Goal: Transaction & Acquisition: Purchase product/service

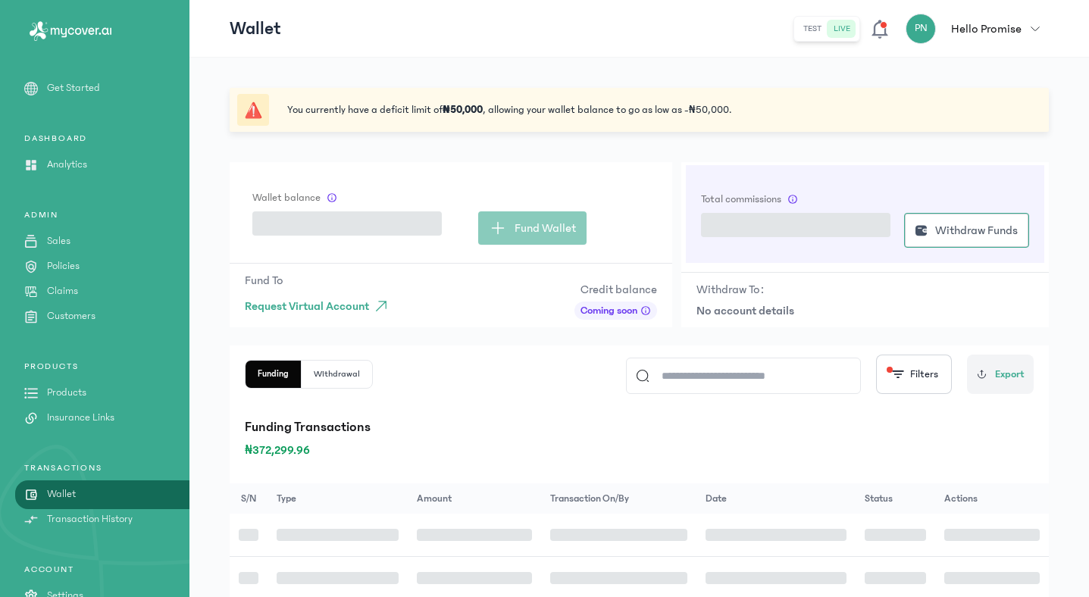
scroll to position [53, 0]
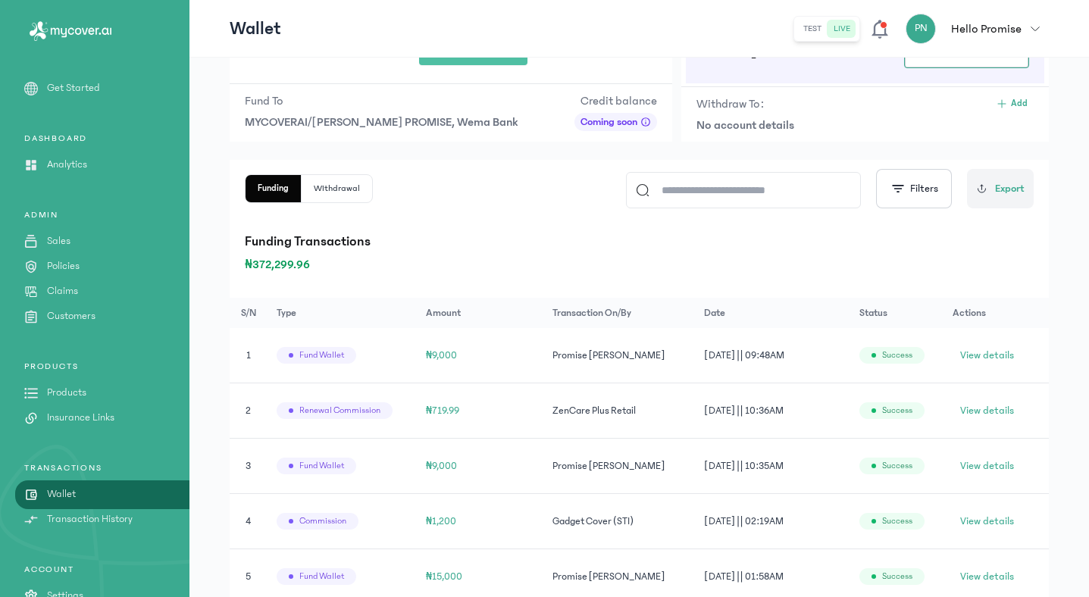
scroll to position [177, 0]
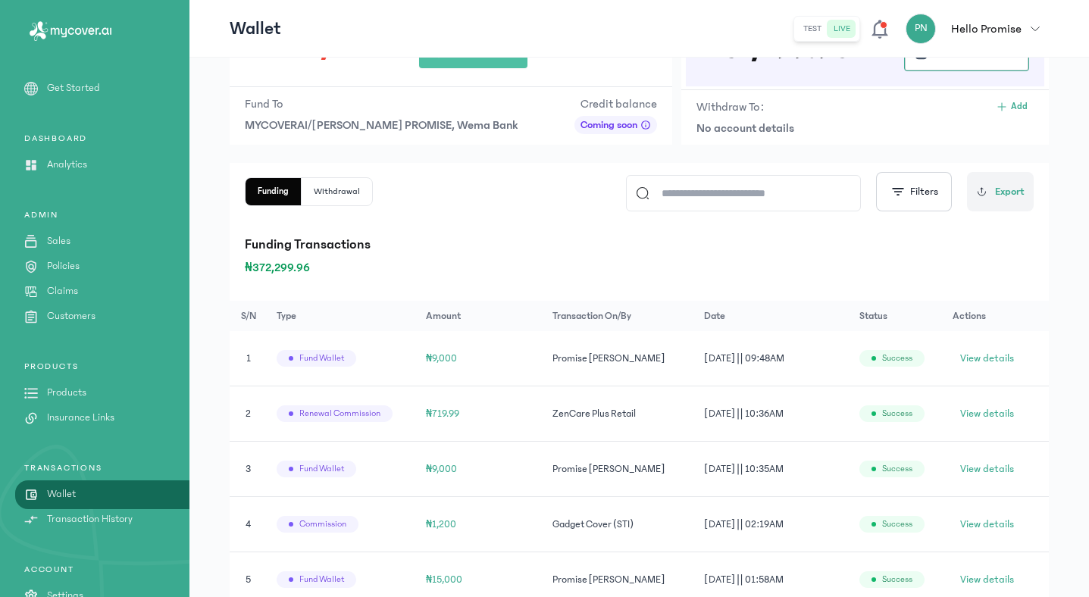
click at [77, 267] on p "Policies" at bounding box center [63, 266] width 33 height 16
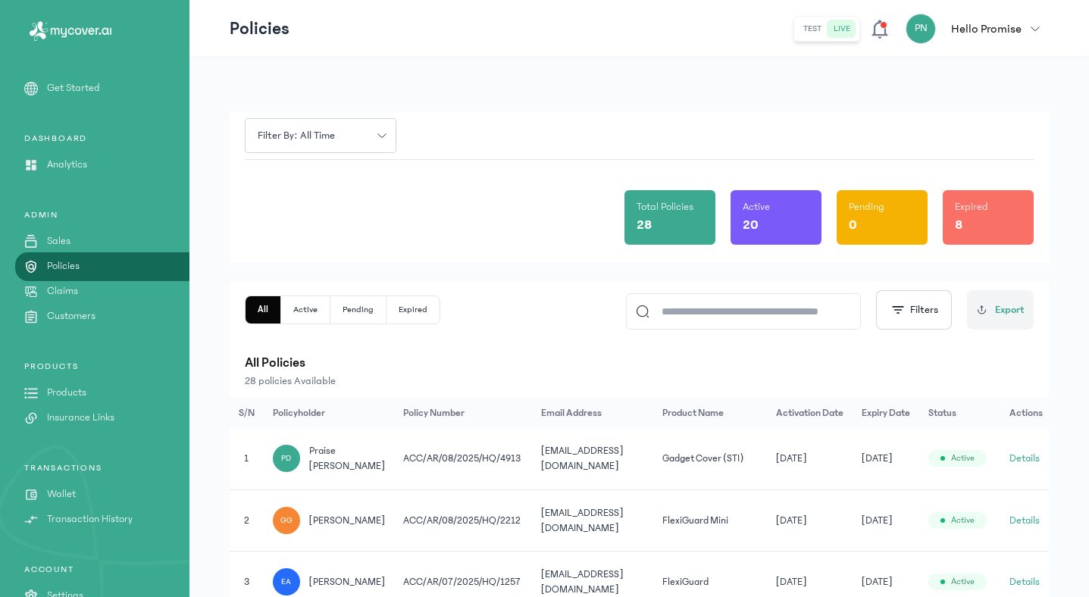
click at [370, 305] on button "Pending" at bounding box center [358, 309] width 56 height 27
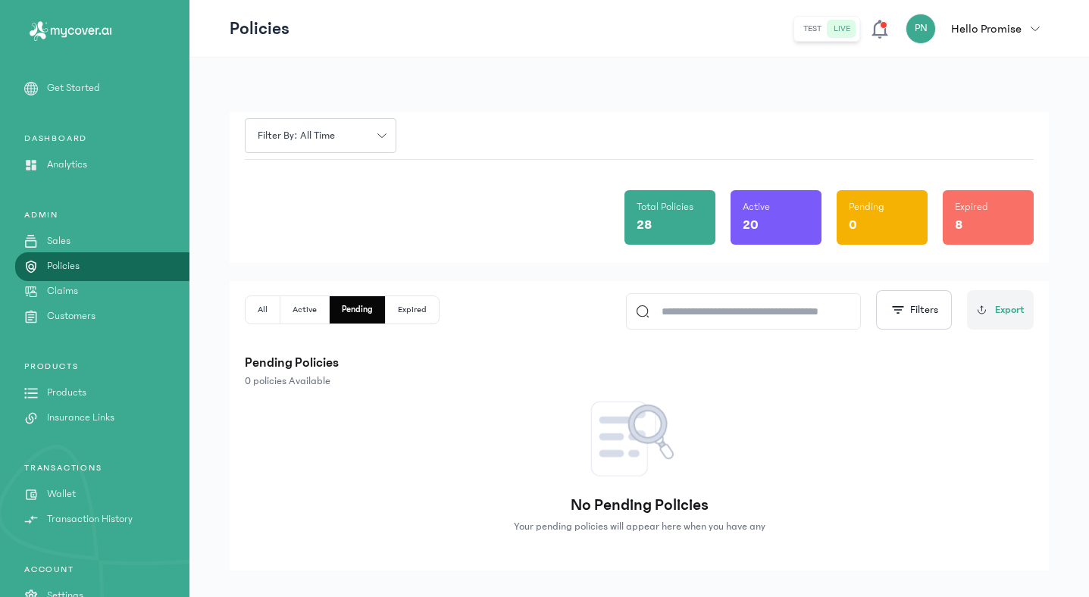
click at [411, 304] on button "Expired" at bounding box center [412, 309] width 53 height 27
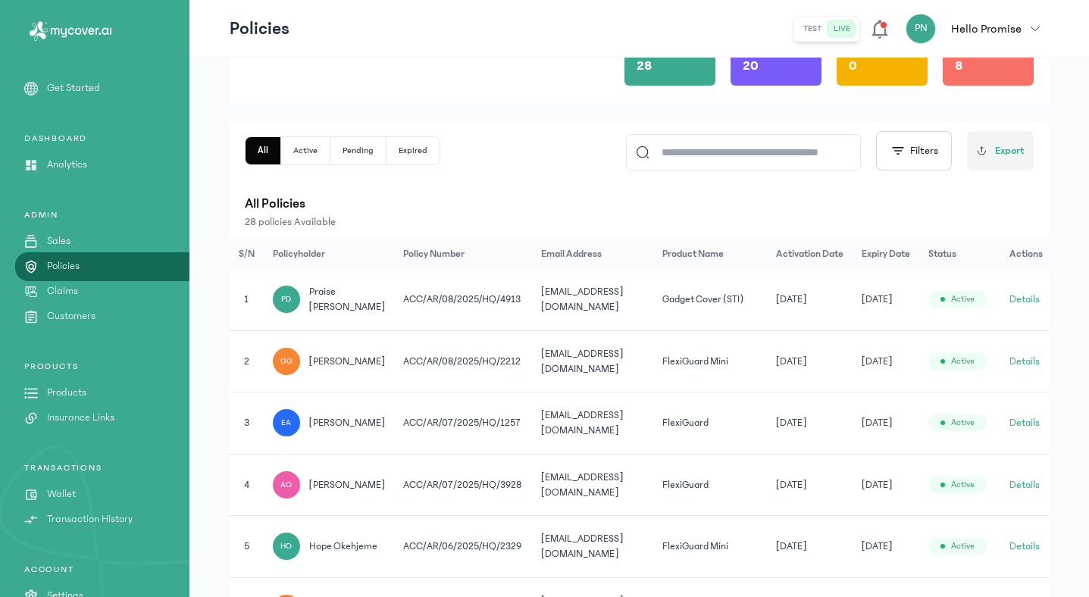
scroll to position [164, 0]
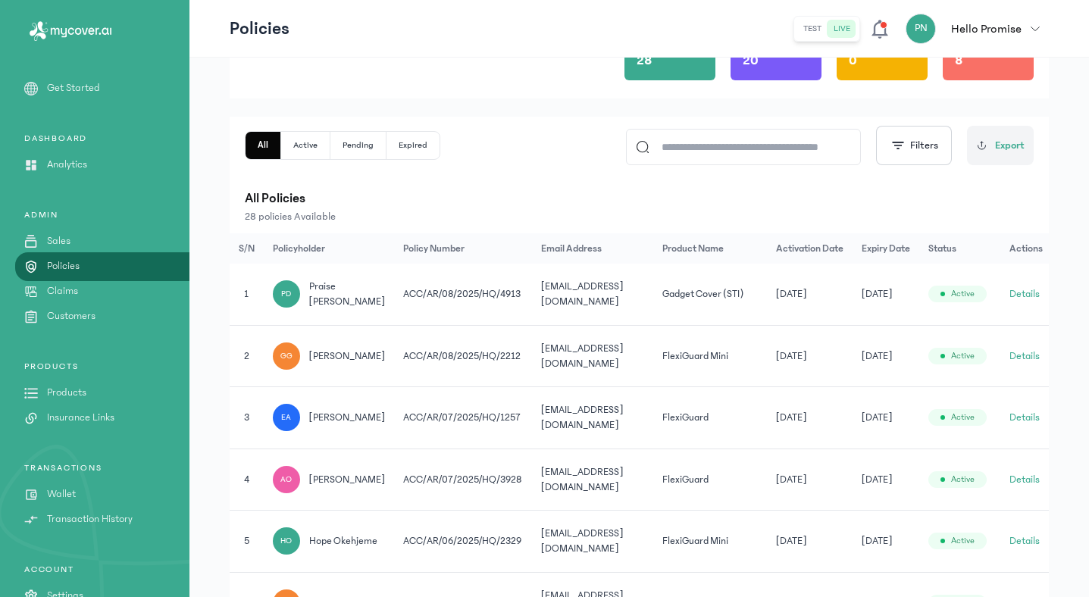
click at [419, 142] on button "Expired" at bounding box center [412, 145] width 53 height 27
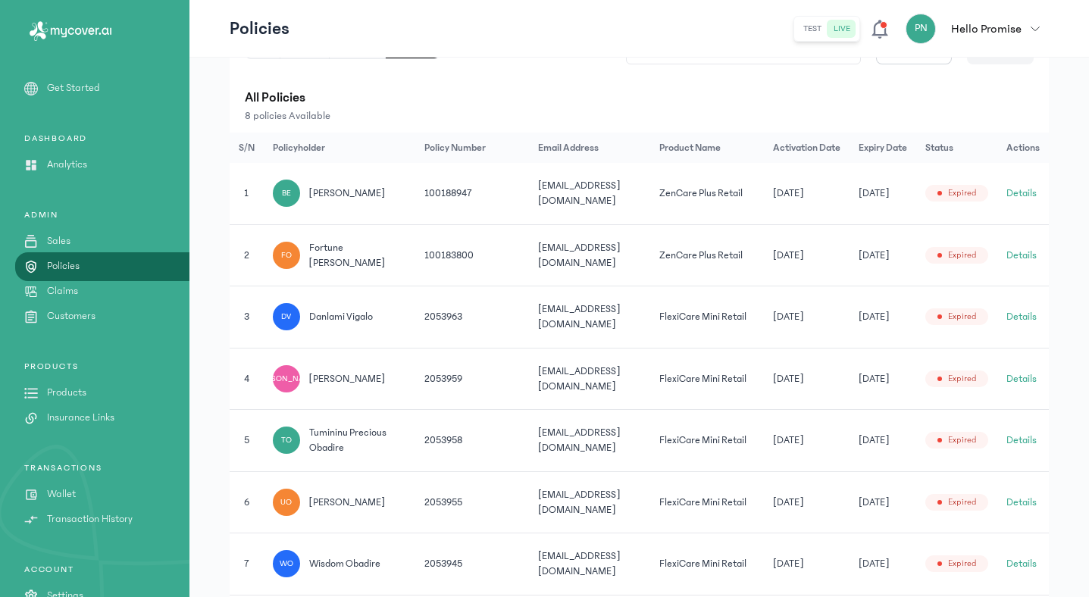
scroll to position [261, 0]
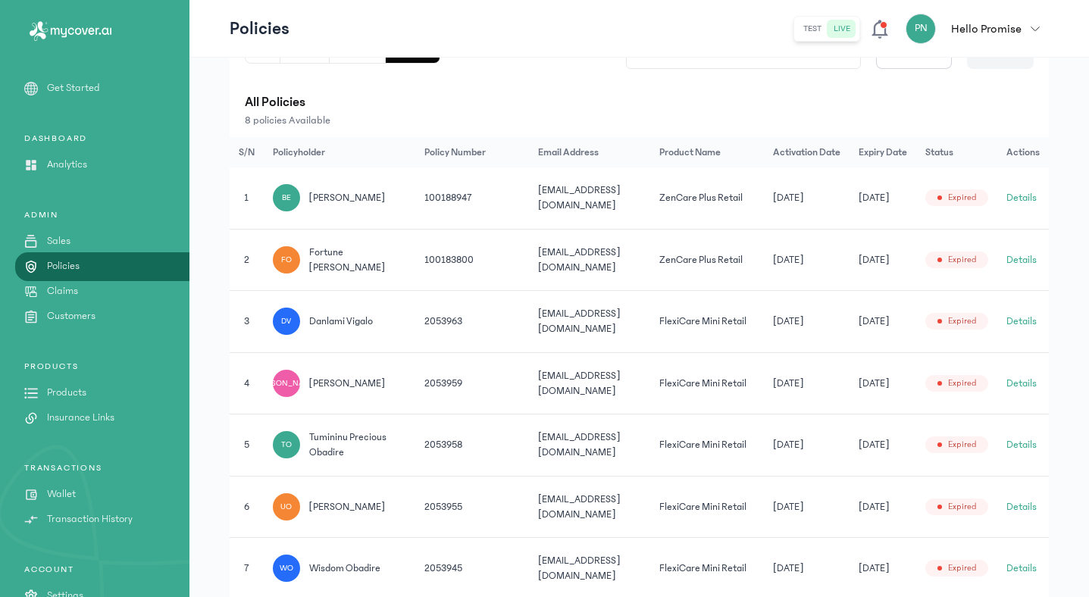
click at [1015, 195] on button "Details" at bounding box center [1021, 197] width 30 height 15
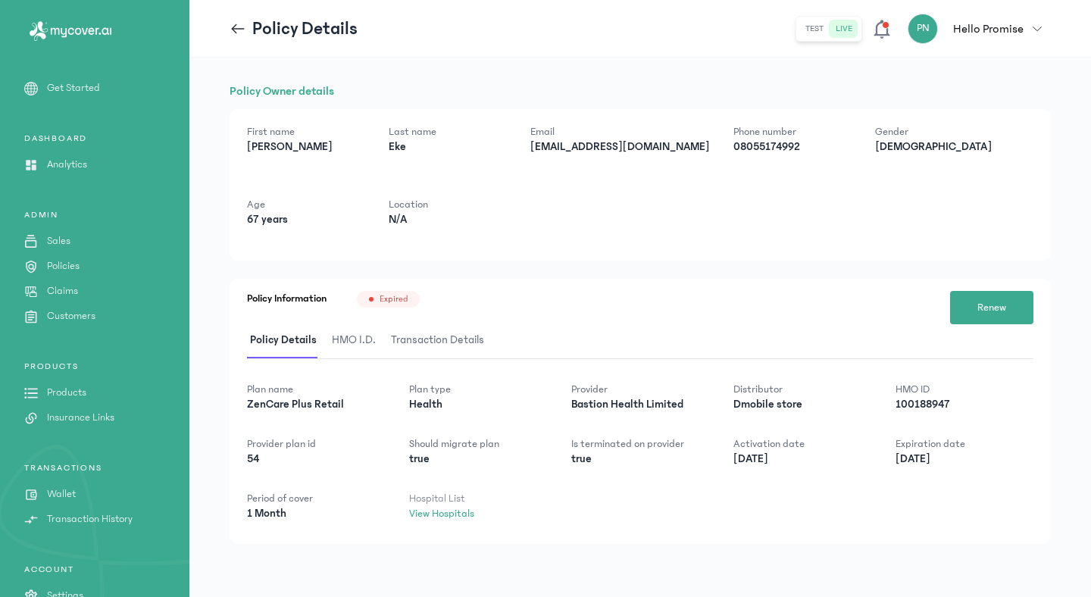
click at [234, 23] on icon at bounding box center [238, 28] width 17 height 17
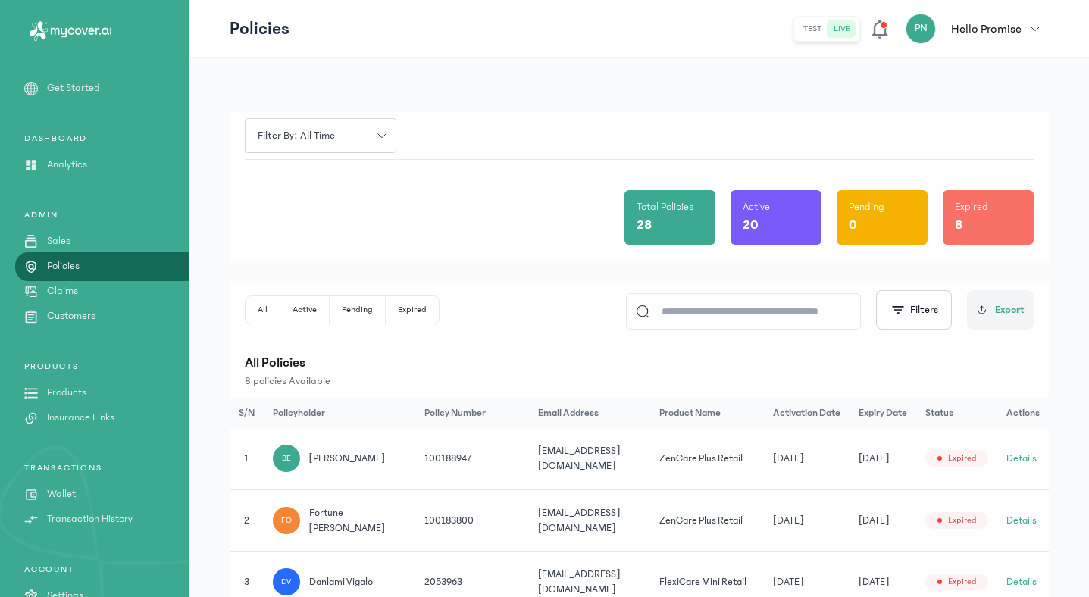
click at [1031, 24] on span "button" at bounding box center [1034, 28] width 27 height 9
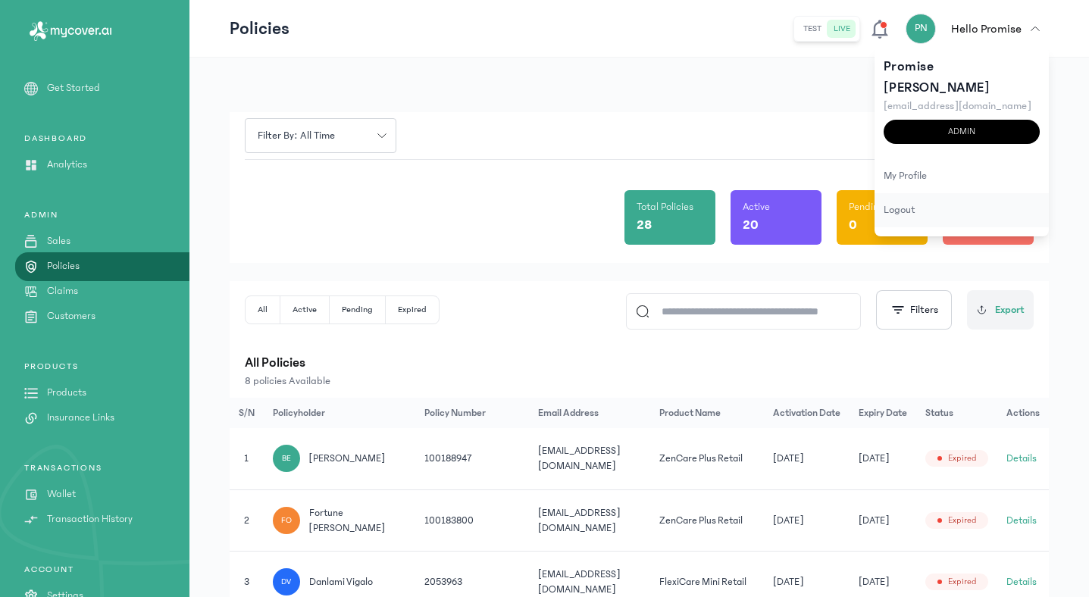
click at [925, 193] on div "logout" at bounding box center [961, 210] width 174 height 34
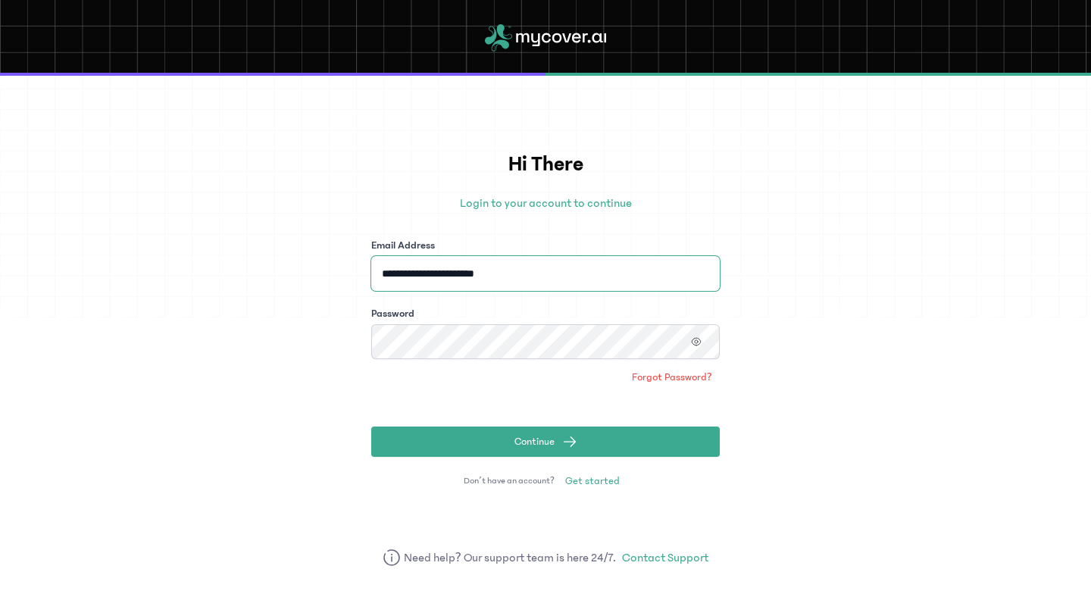
click at [660, 261] on input "**********" at bounding box center [545, 273] width 348 height 35
type input "**********"
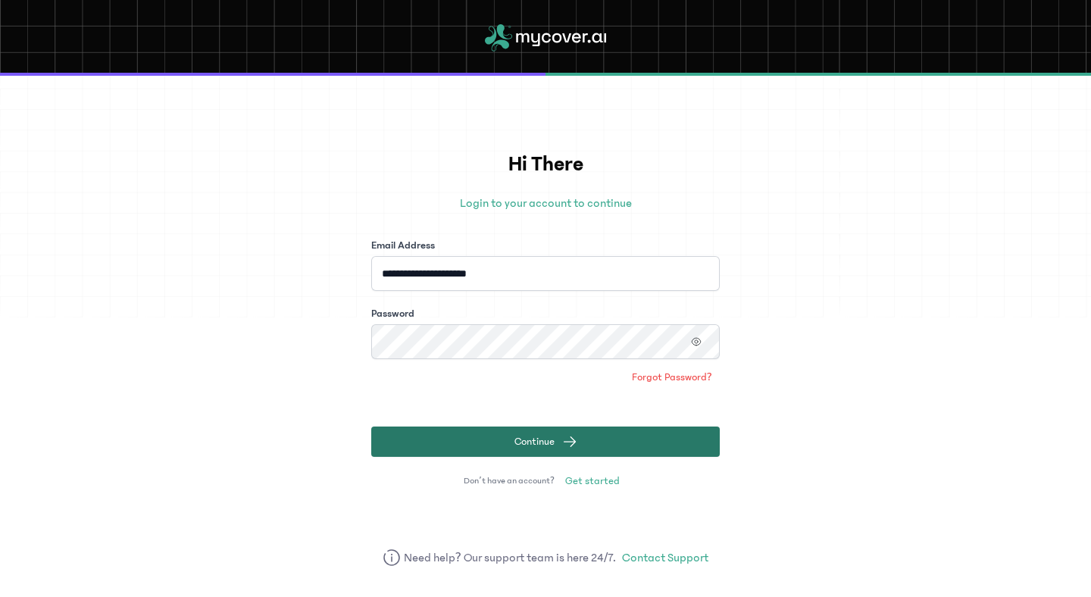
click at [591, 442] on button "Continue" at bounding box center [545, 442] width 348 height 30
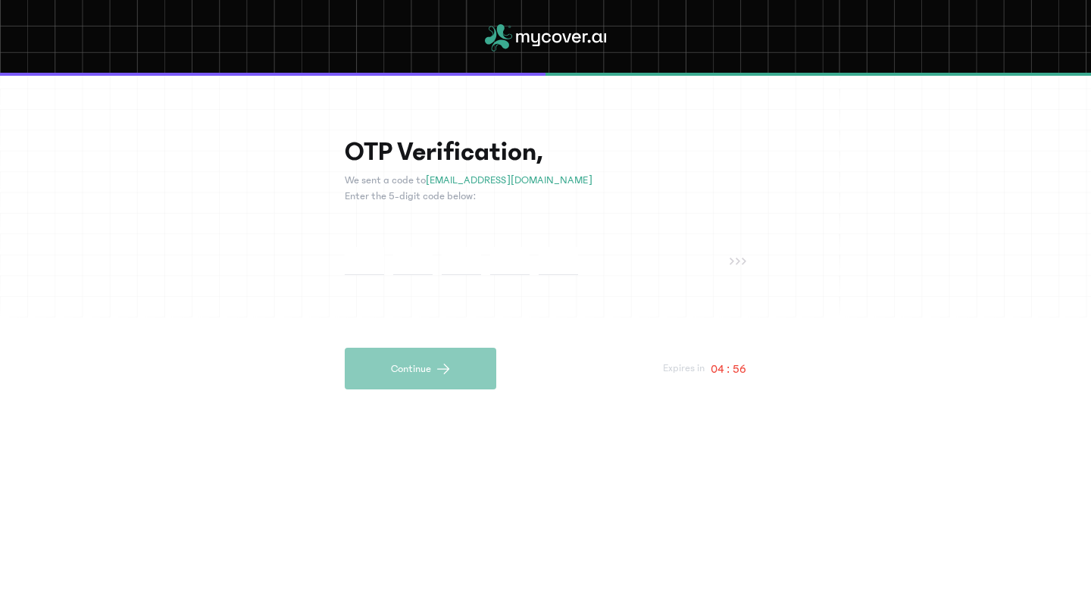
click at [728, 266] on div at bounding box center [537, 261] width 385 height 28
click at [740, 258] on icon at bounding box center [738, 262] width 17 height 8
click at [375, 264] on input "text" at bounding box center [364, 261] width 39 height 28
type input "*"
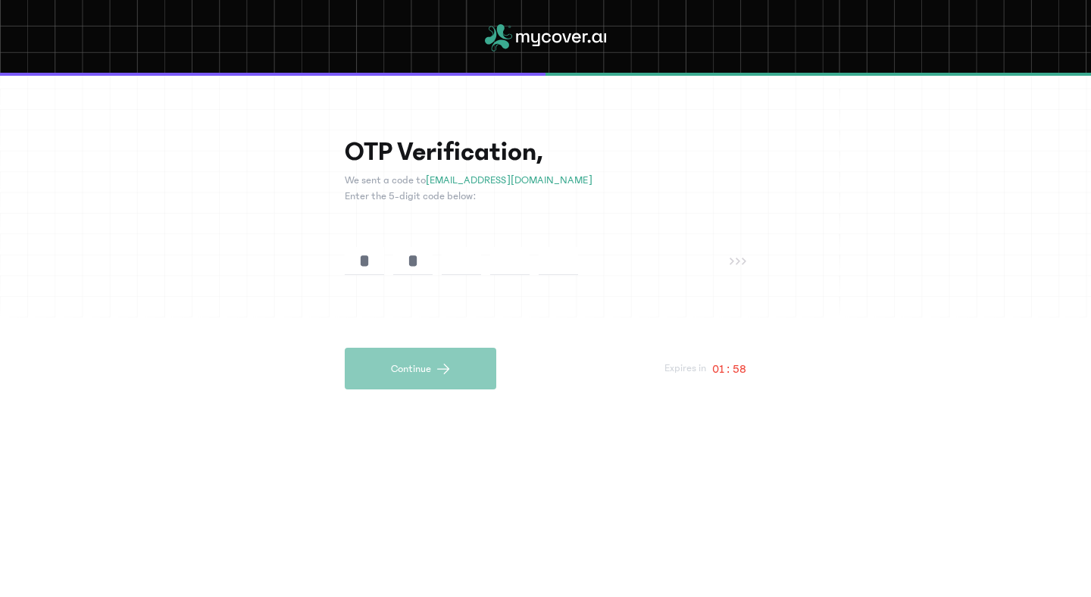
type input "*"
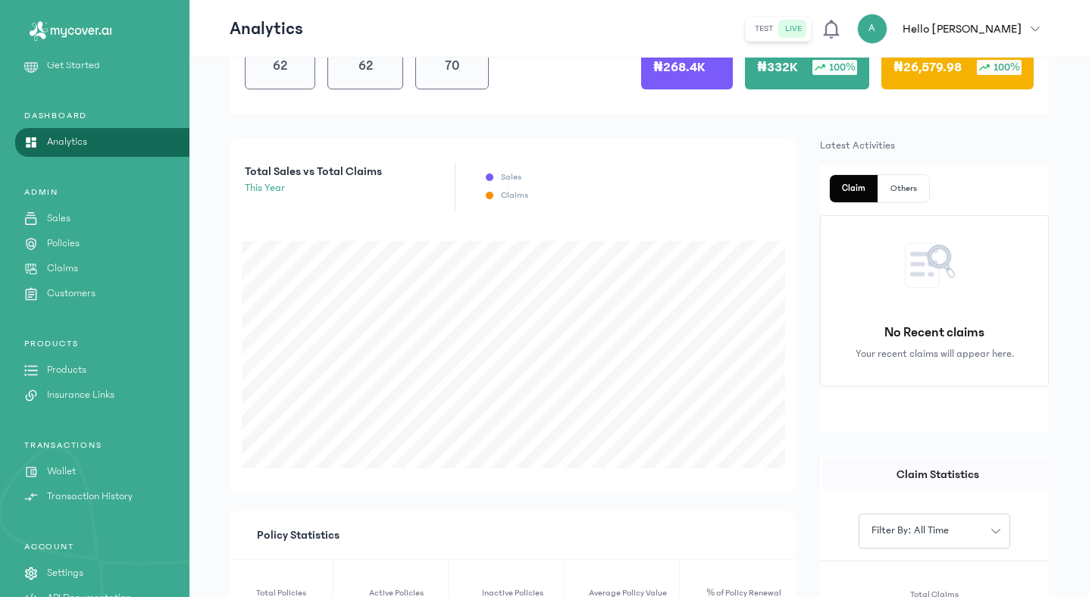
scroll to position [53, 0]
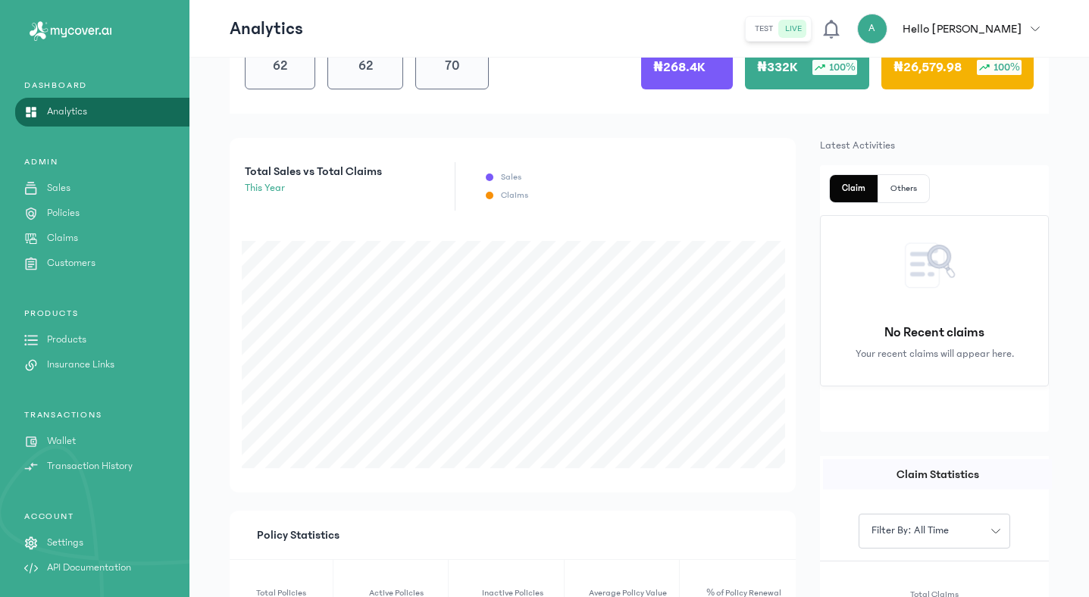
click at [60, 209] on p "Policies" at bounding box center [63, 213] width 33 height 16
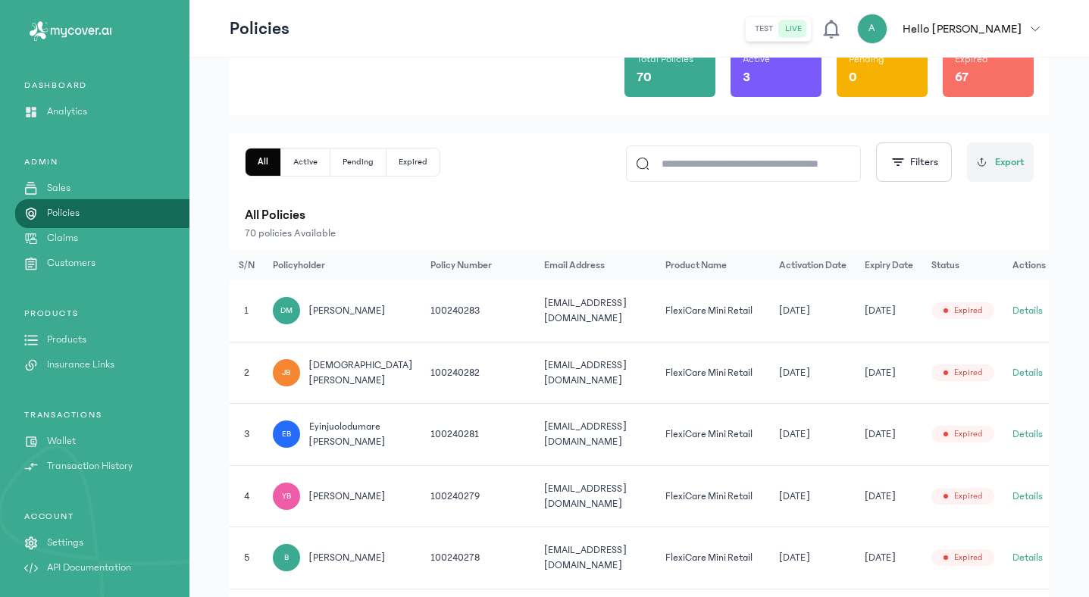
scroll to position [173, 0]
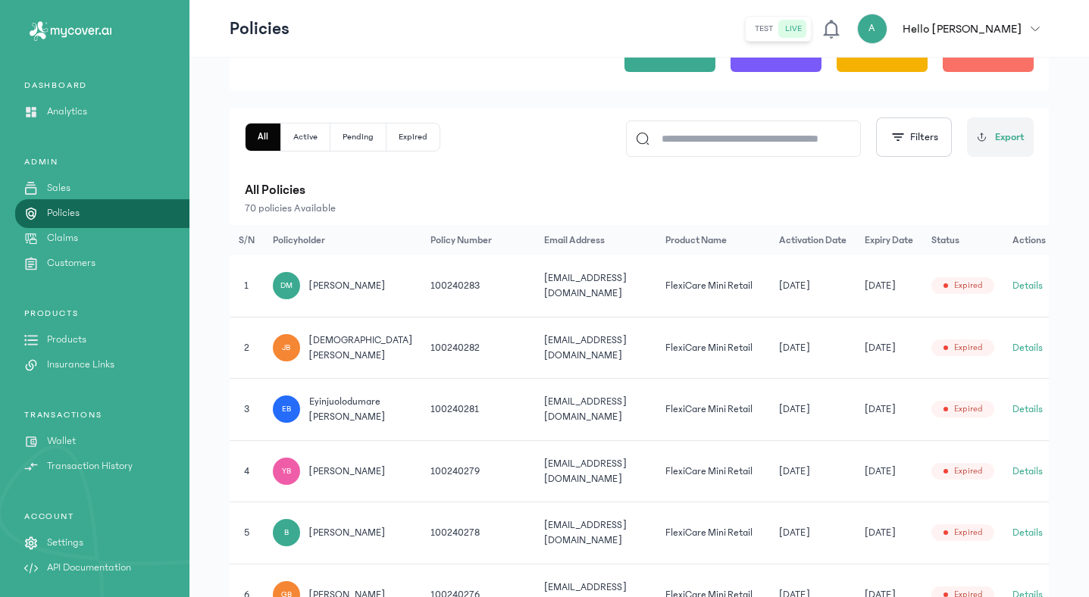
click at [52, 439] on p "Wallet" at bounding box center [61, 441] width 29 height 16
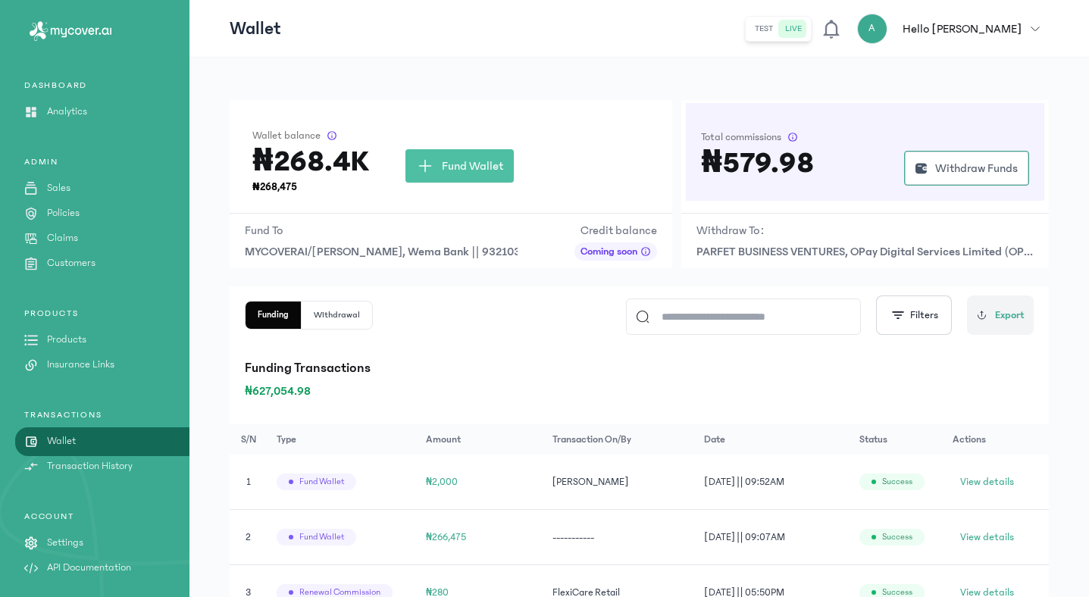
scroll to position [23, 0]
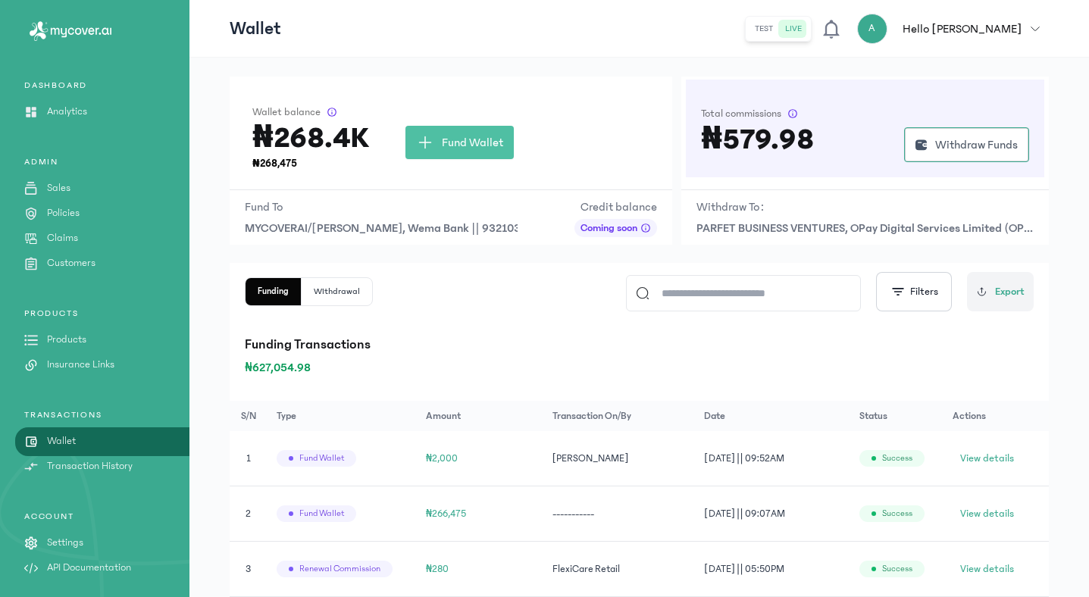
click at [60, 209] on p "Policies" at bounding box center [63, 213] width 33 height 16
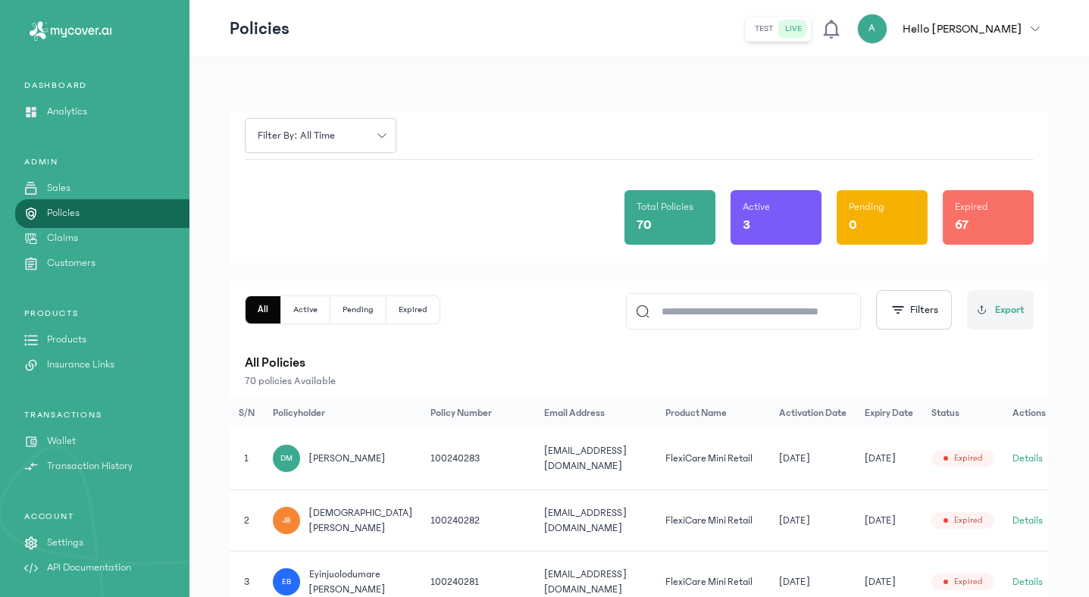
click at [704, 308] on input at bounding box center [750, 311] width 202 height 35
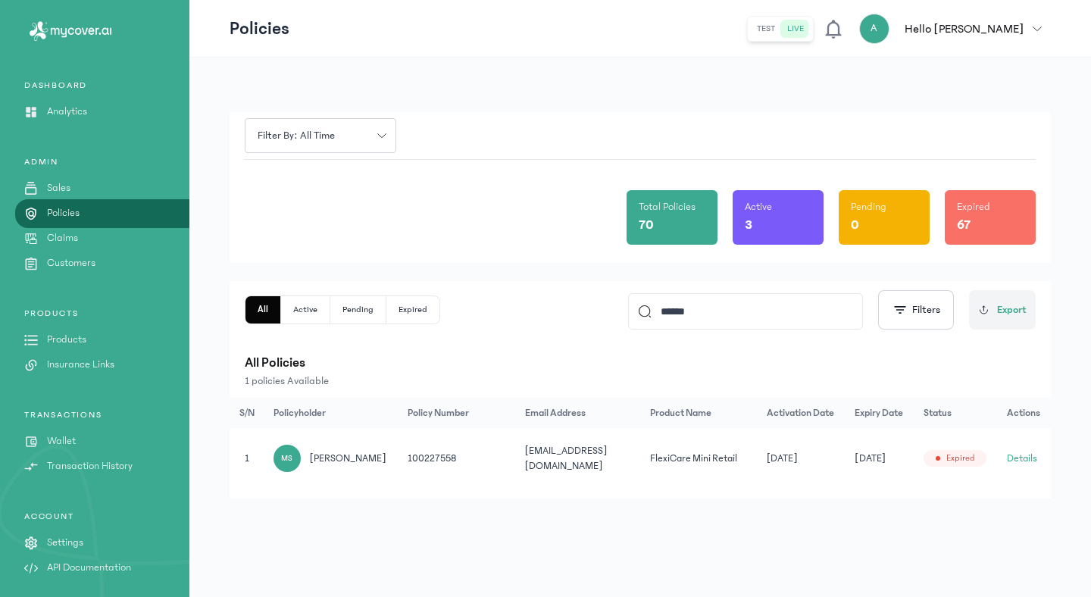
type input "******"
click at [1018, 455] on button "Details" at bounding box center [1022, 458] width 30 height 15
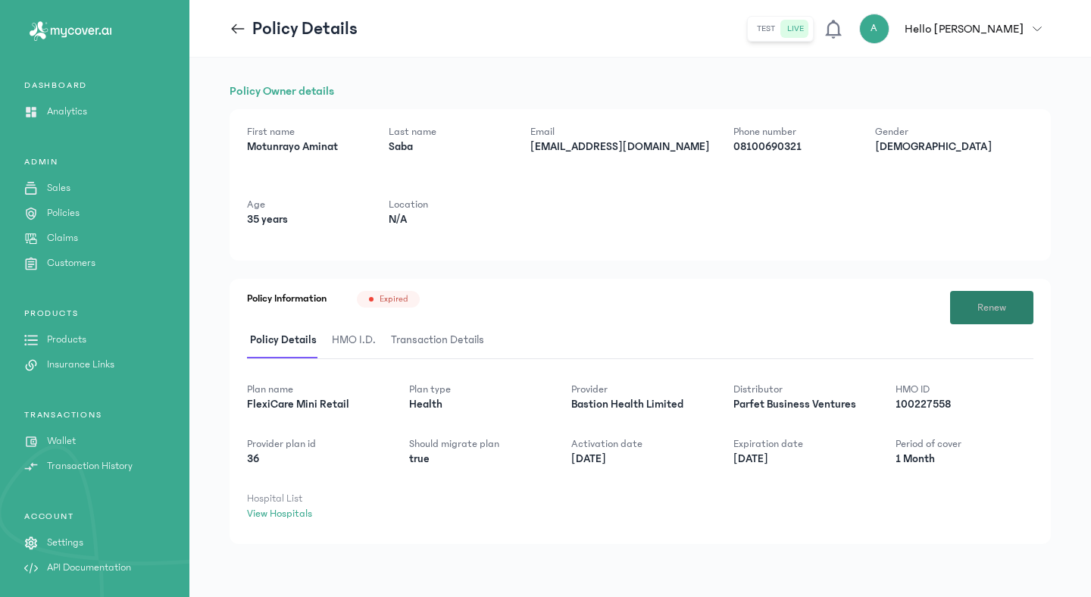
click at [986, 305] on span "Renew" at bounding box center [991, 308] width 29 height 16
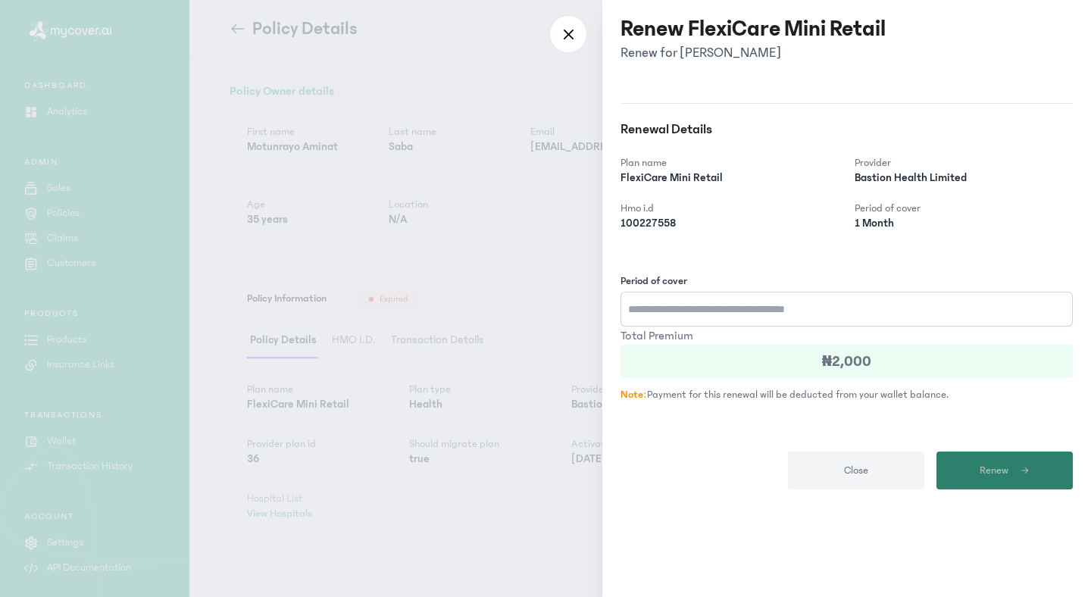
type input "*"
click at [985, 471] on span "Renew" at bounding box center [994, 471] width 29 height 16
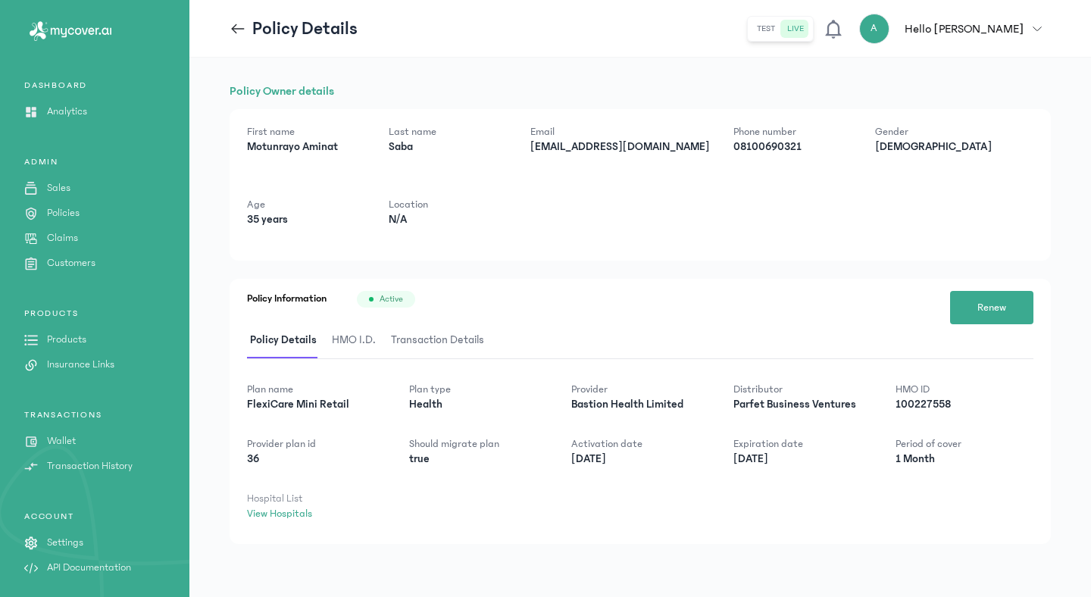
click at [65, 210] on p "Policies" at bounding box center [63, 213] width 33 height 16
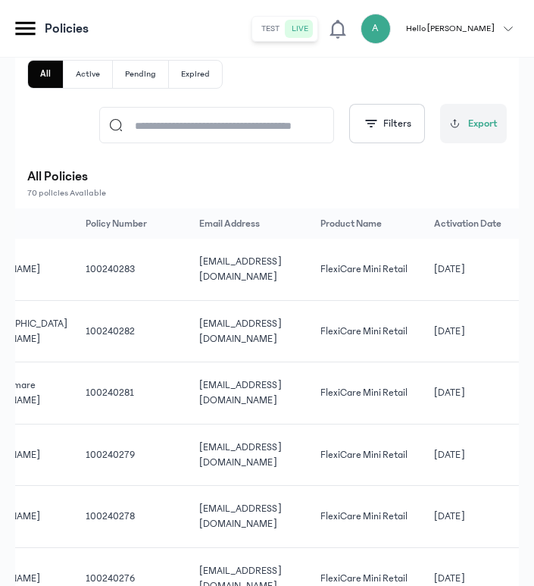
scroll to position [0, 294]
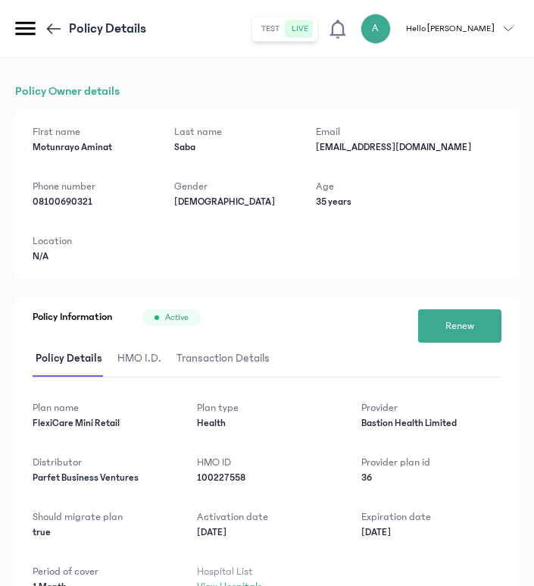
click at [40, 13] on header "Policy Details test live A Hello Victor Victor Aligwo aligwovictor@gmail.com ad…" at bounding box center [267, 29] width 534 height 58
click at [57, 30] on icon at bounding box center [54, 29] width 18 height 18
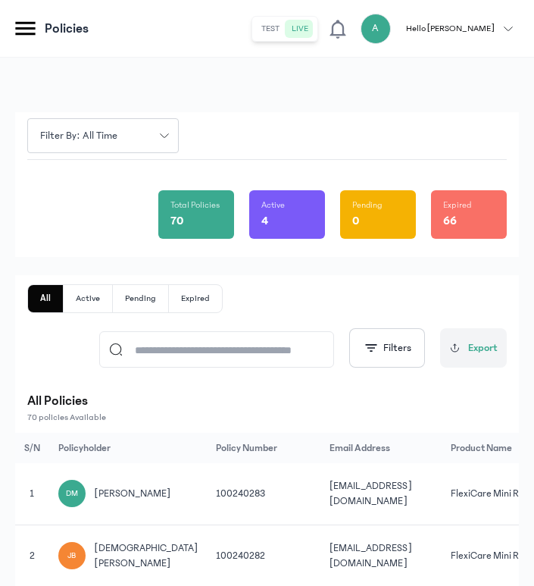
click at [189, 350] on input at bounding box center [224, 349] width 202 height 35
type input "*******"
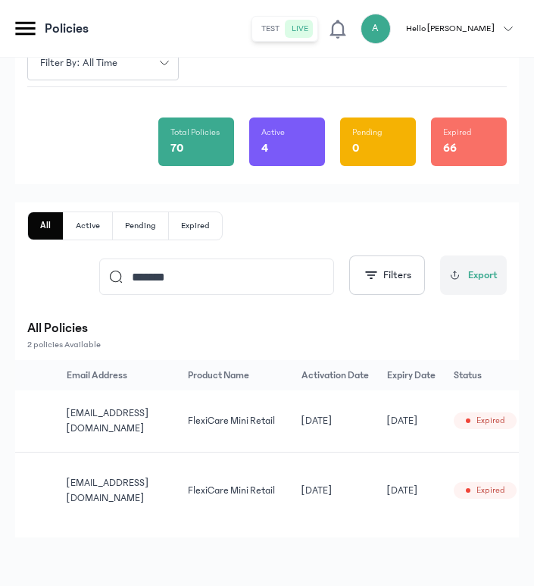
scroll to position [0, 285]
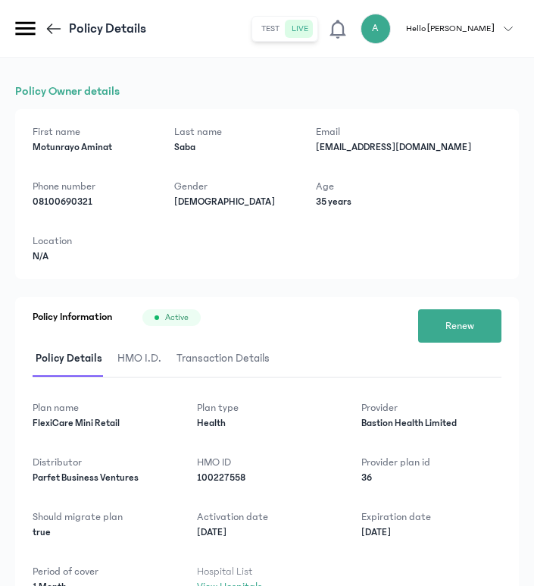
click at [50, 29] on icon at bounding box center [54, 29] width 18 height 18
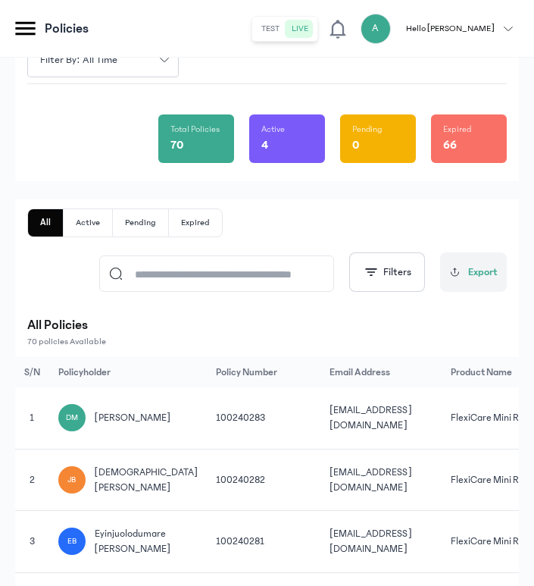
click at [299, 266] on input at bounding box center [224, 273] width 202 height 35
type input "*******"
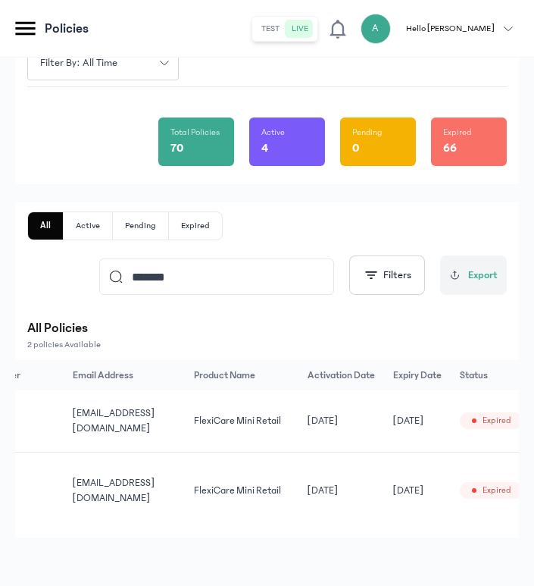
scroll to position [0, 285]
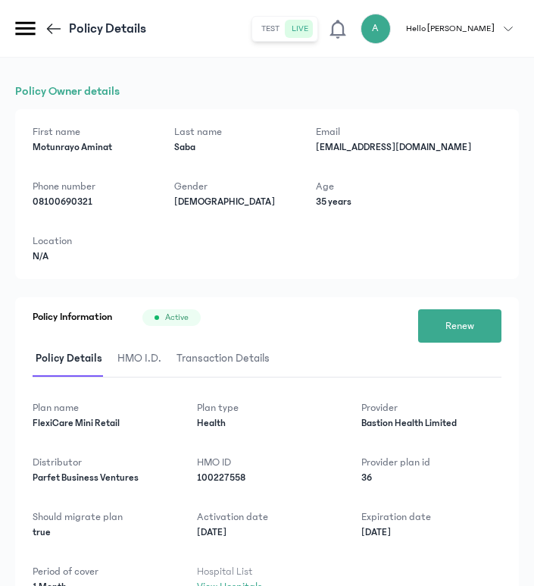
click at [45, 25] on icon at bounding box center [54, 29] width 18 height 18
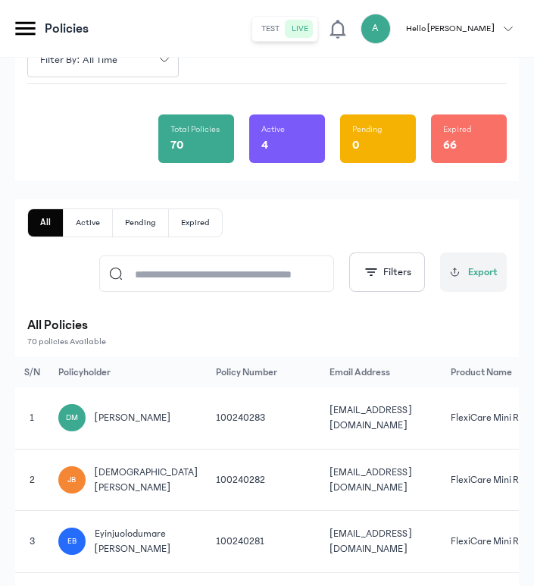
click at [257, 270] on input at bounding box center [224, 273] width 202 height 35
type input "***"
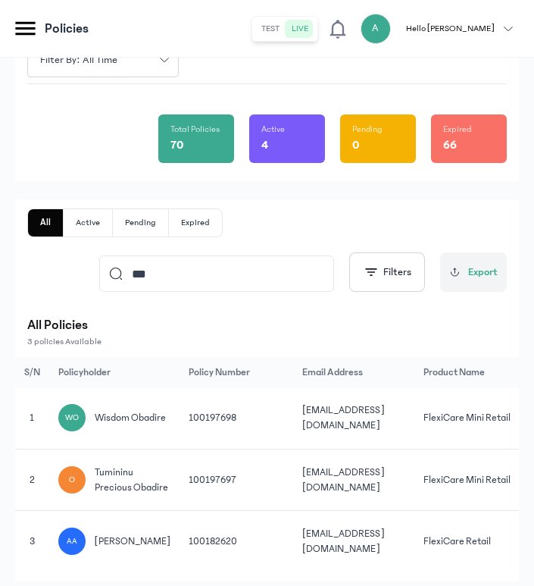
scroll to position [0, 291]
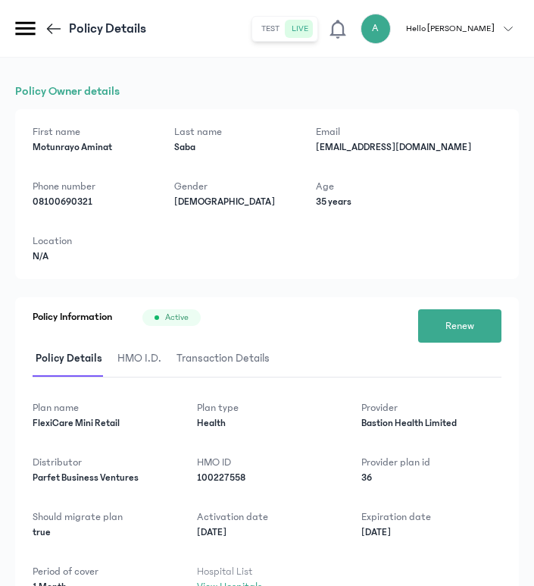
click at [52, 20] on icon at bounding box center [54, 29] width 18 height 18
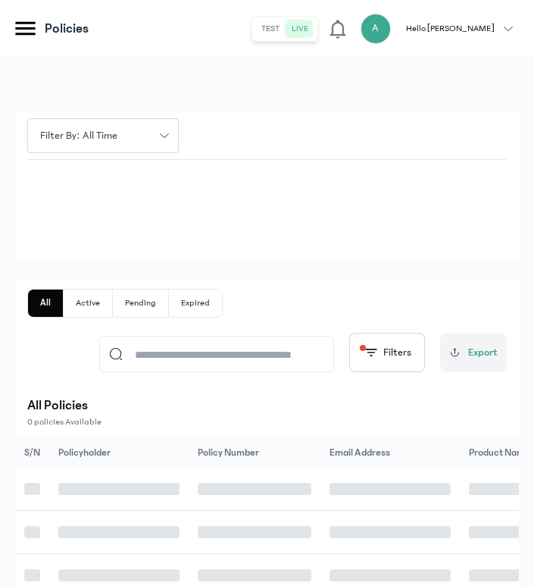
scroll to position [76, 0]
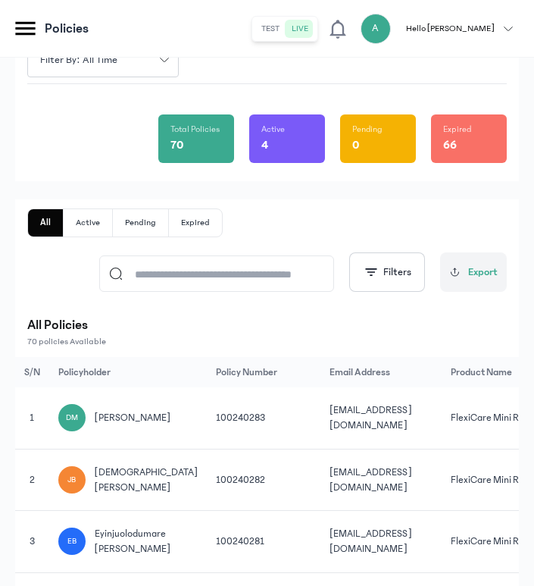
click at [212, 279] on input at bounding box center [224, 273] width 202 height 35
type input "*******"
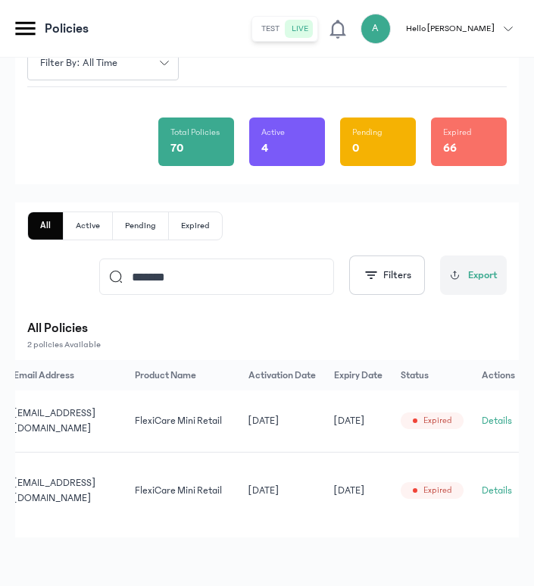
scroll to position [0, 285]
click at [494, 487] on button "Details" at bounding box center [492, 490] width 30 height 15
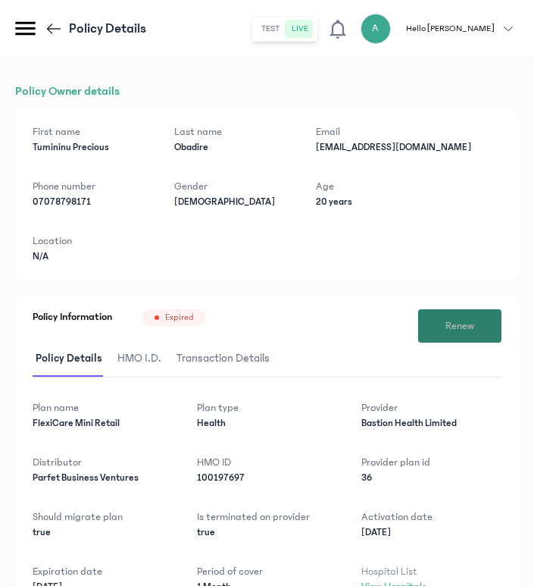
click at [461, 321] on span "Renew" at bounding box center [459, 326] width 29 height 16
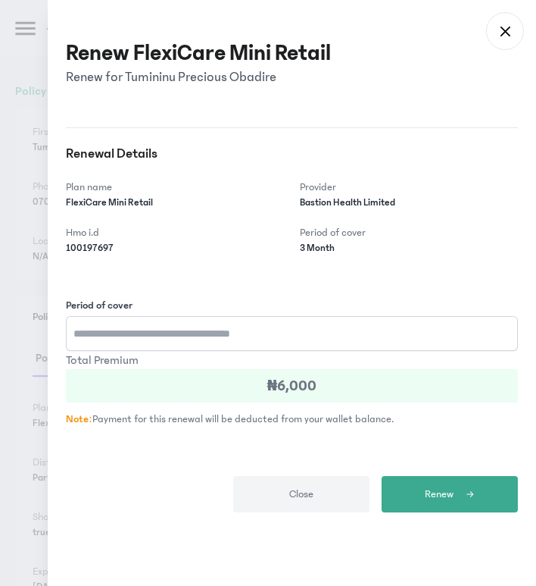
click at [160, 333] on input "Period of cover" at bounding box center [292, 333] width 452 height 35
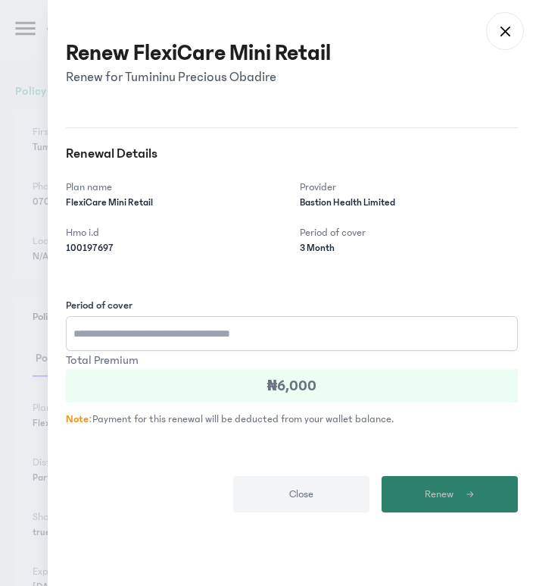
type input "*"
click at [419, 495] on button "Renew" at bounding box center [450, 494] width 136 height 36
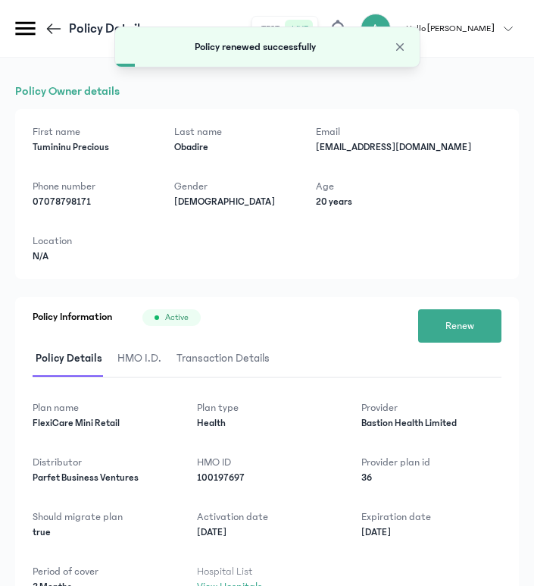
click at [50, 24] on icon at bounding box center [54, 29] width 18 height 18
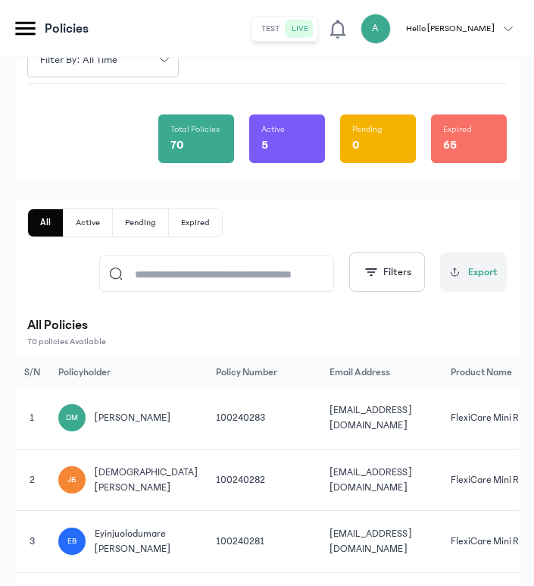
click at [225, 271] on input at bounding box center [224, 273] width 202 height 35
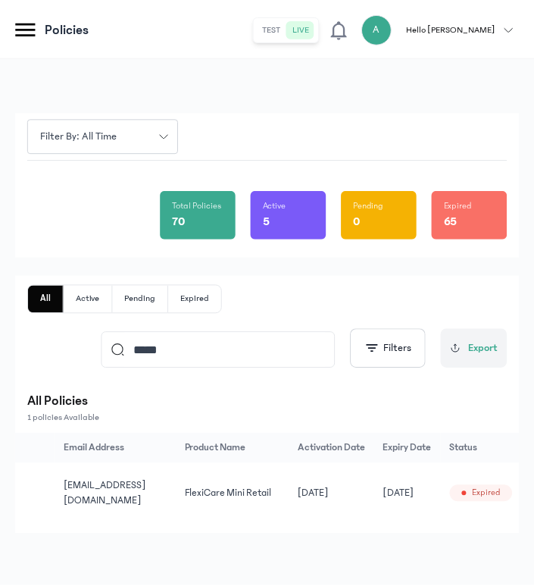
scroll to position [0, 285]
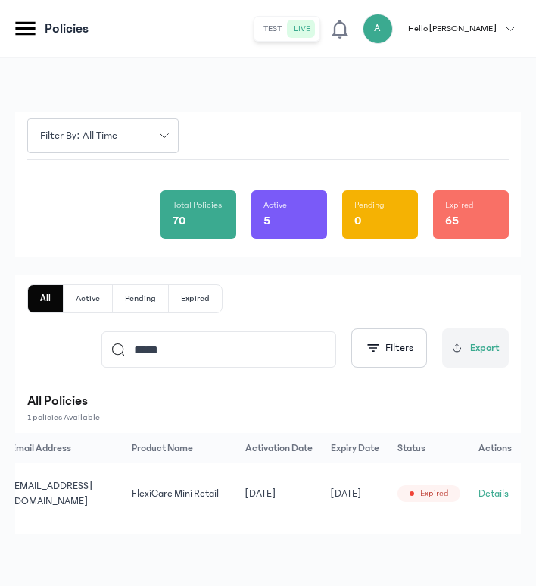
type input "*****"
click at [495, 493] on button "Details" at bounding box center [494, 493] width 30 height 15
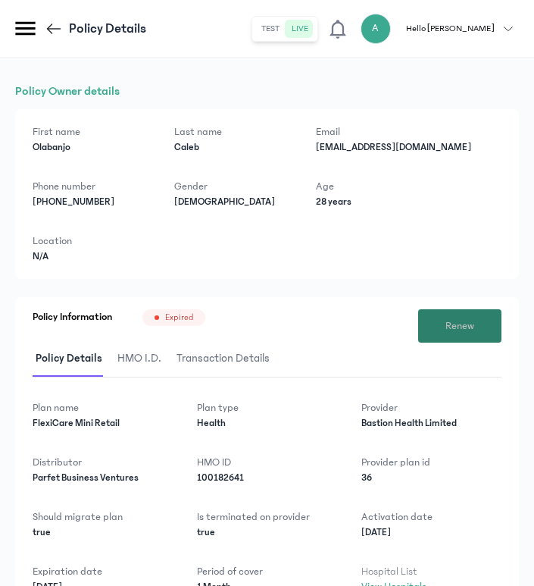
click at [461, 339] on button "Renew" at bounding box center [459, 325] width 83 height 33
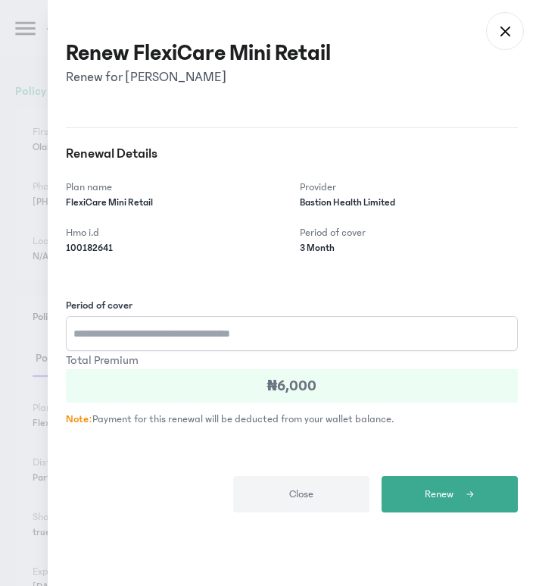
click at [339, 328] on input "Period of cover" at bounding box center [292, 333] width 452 height 35
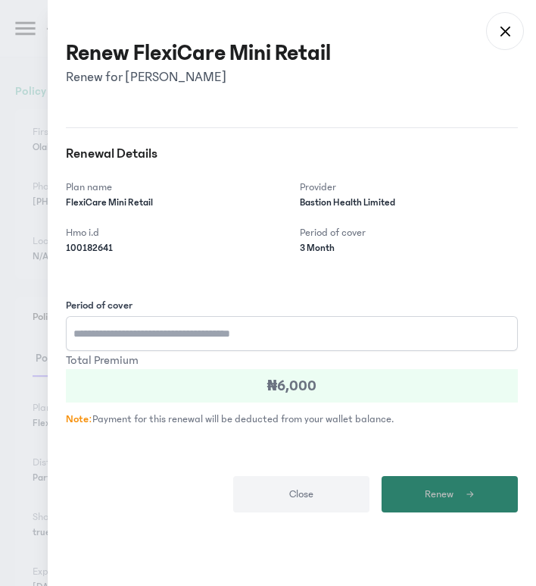
type input "*"
click at [434, 498] on span "Renew" at bounding box center [439, 494] width 29 height 16
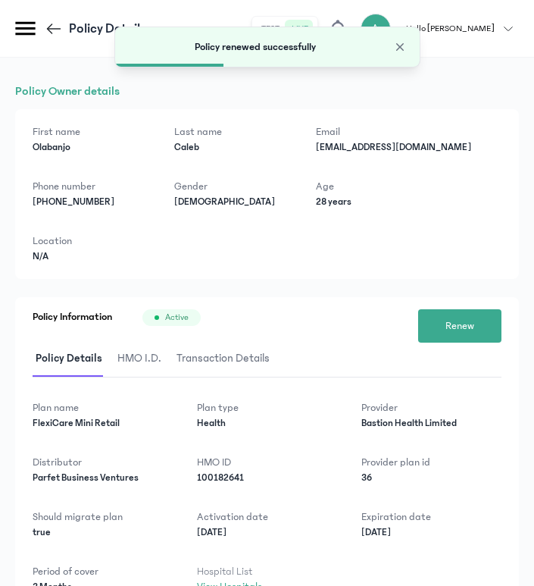
click at [51, 24] on icon at bounding box center [50, 28] width 6 height 11
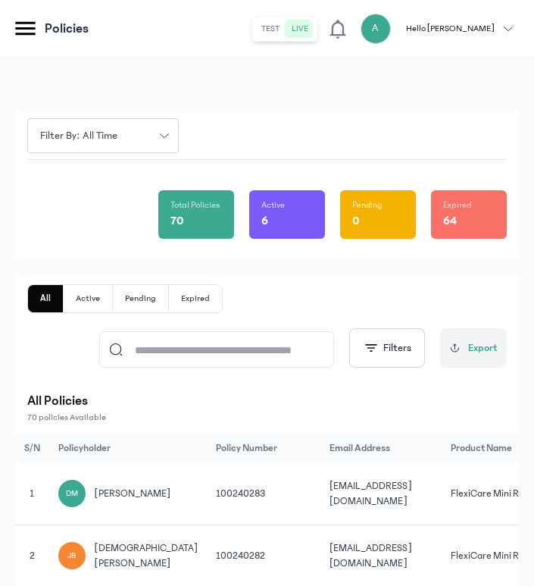
click at [177, 353] on input at bounding box center [224, 349] width 202 height 35
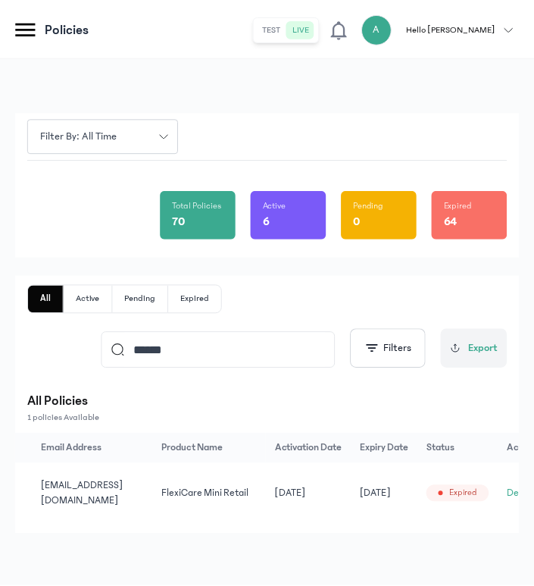
scroll to position [0, 285]
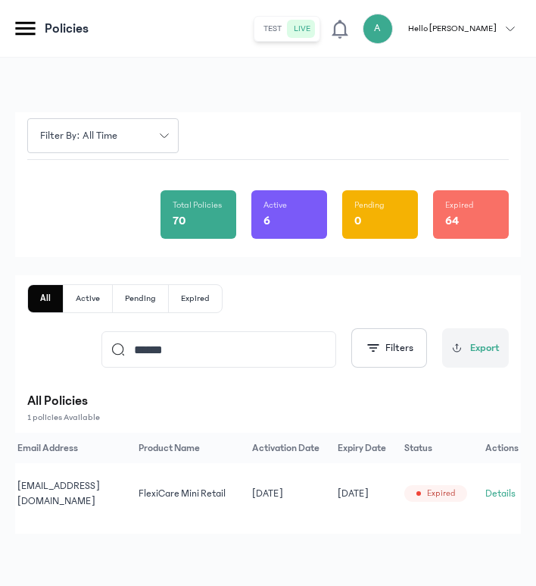
type input "******"
click at [498, 492] on button "Details" at bounding box center [501, 493] width 30 height 15
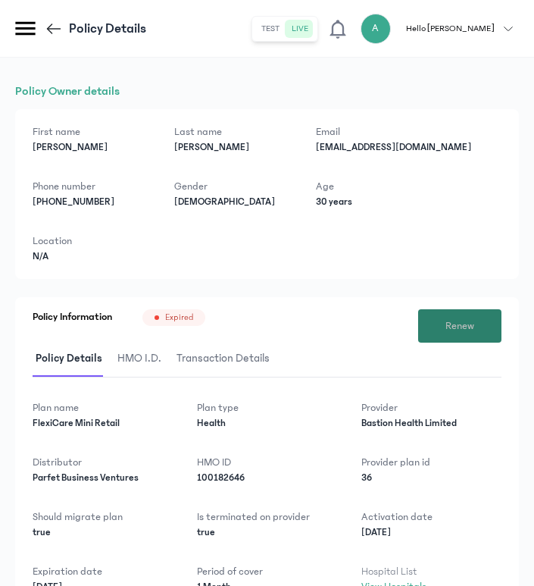
click at [486, 320] on button "Renew" at bounding box center [459, 325] width 83 height 33
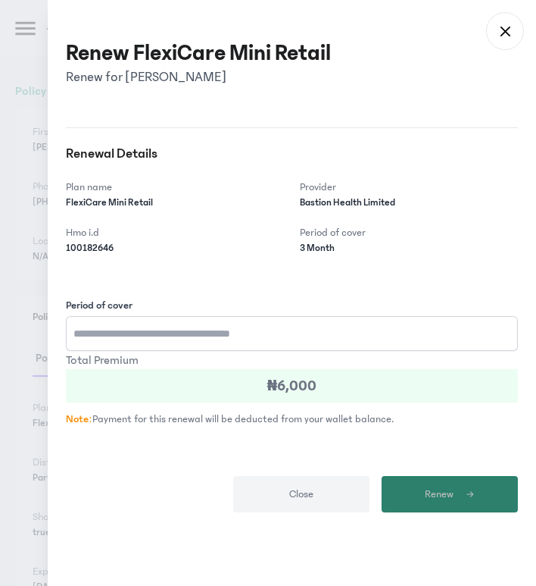
type input "*"
click at [429, 492] on span "Renew" at bounding box center [439, 494] width 29 height 16
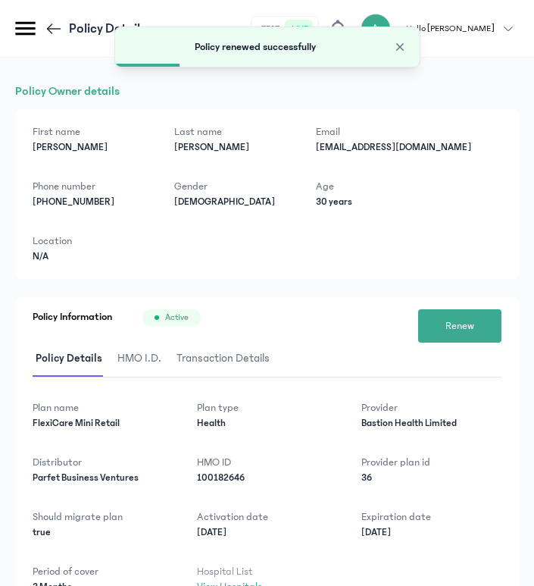
click at [49, 24] on icon at bounding box center [54, 29] width 18 height 18
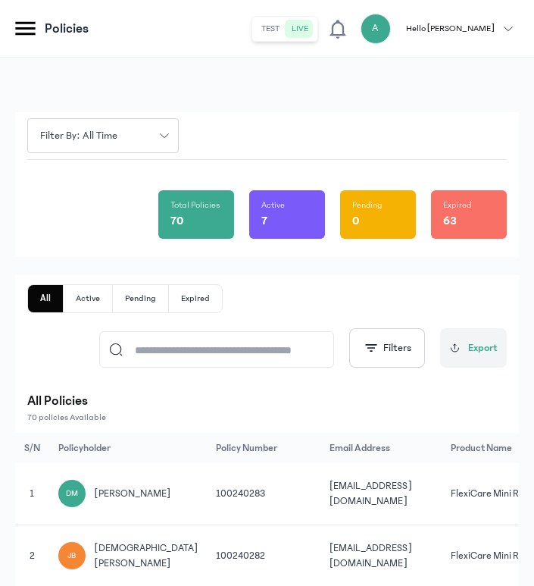
click at [271, 339] on input at bounding box center [224, 349] width 202 height 35
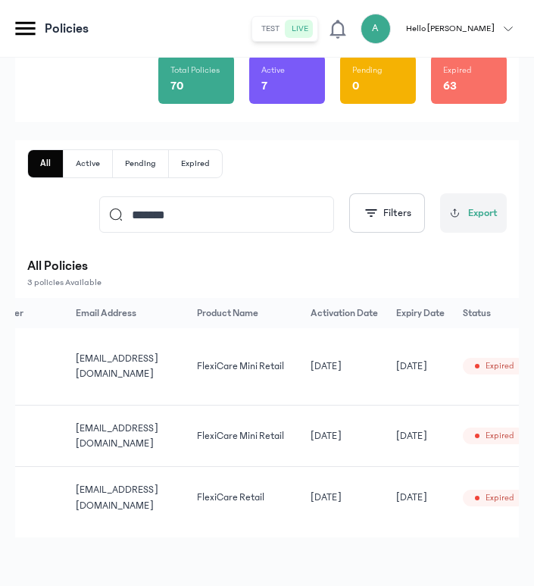
scroll to position [0, 291]
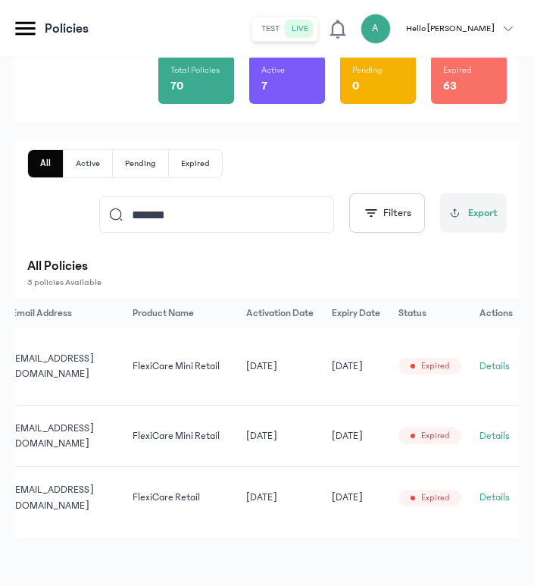
type input "*******"
click at [491, 428] on button "Details" at bounding box center [495, 435] width 30 height 15
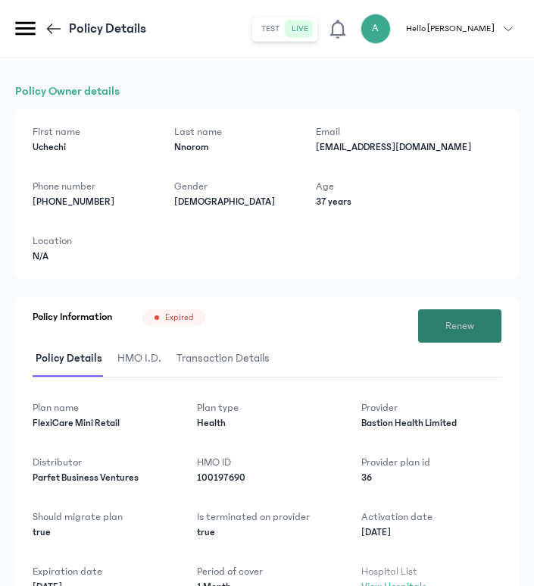
click at [445, 322] on button "Renew" at bounding box center [459, 325] width 83 height 33
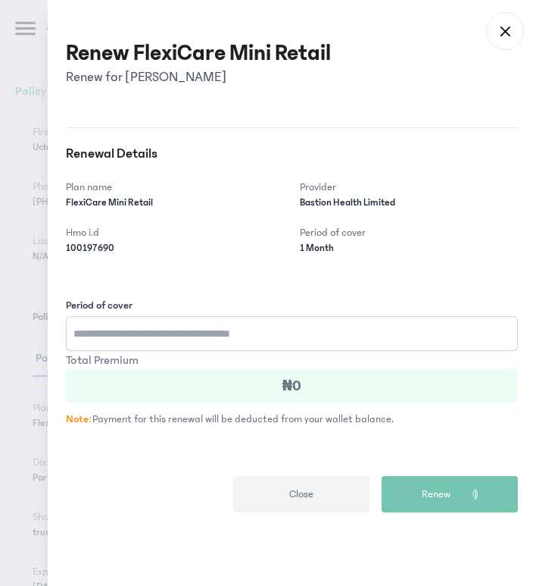
click at [194, 331] on input "Period of cover" at bounding box center [292, 333] width 452 height 35
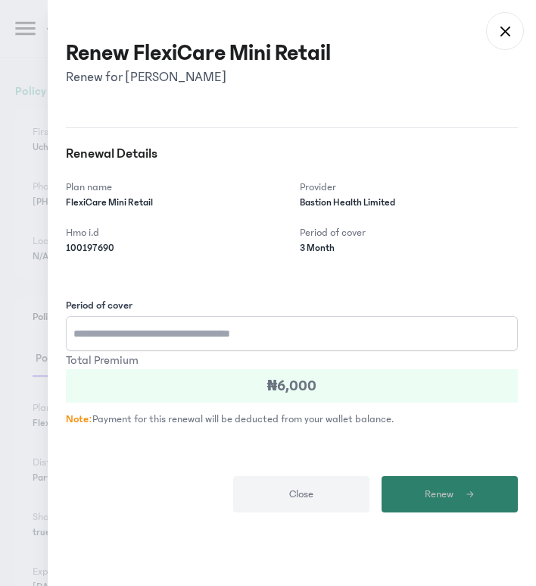
type input "*"
click at [435, 489] on span "Renew" at bounding box center [439, 494] width 29 height 16
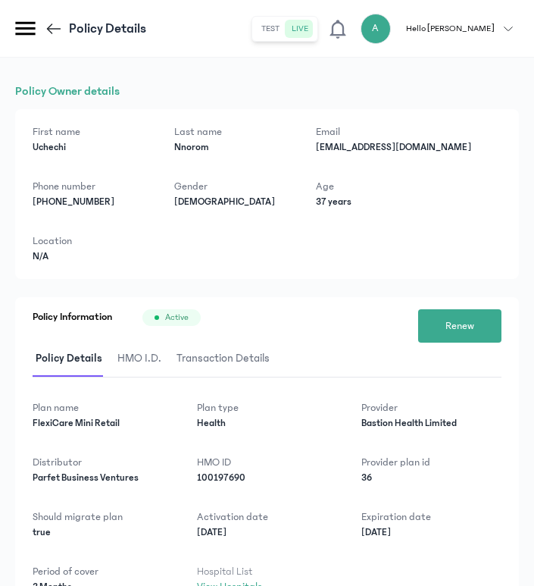
click at [56, 28] on icon at bounding box center [54, 29] width 14 height 2
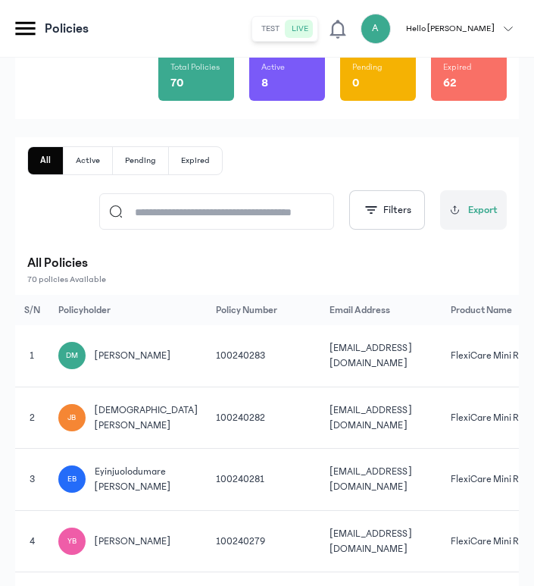
click at [223, 207] on input at bounding box center [224, 211] width 202 height 35
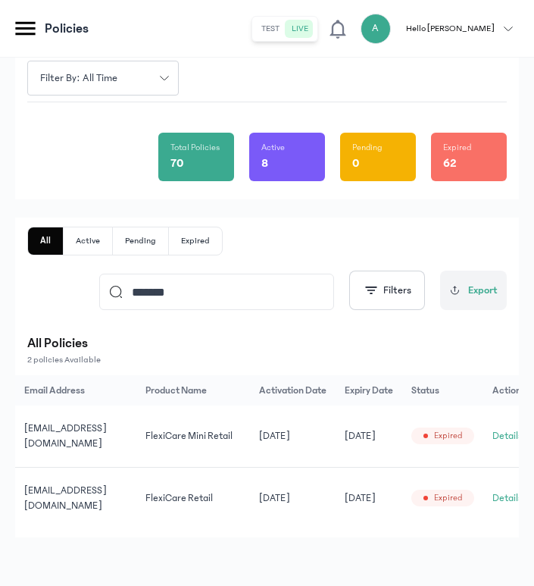
scroll to position [0, 291]
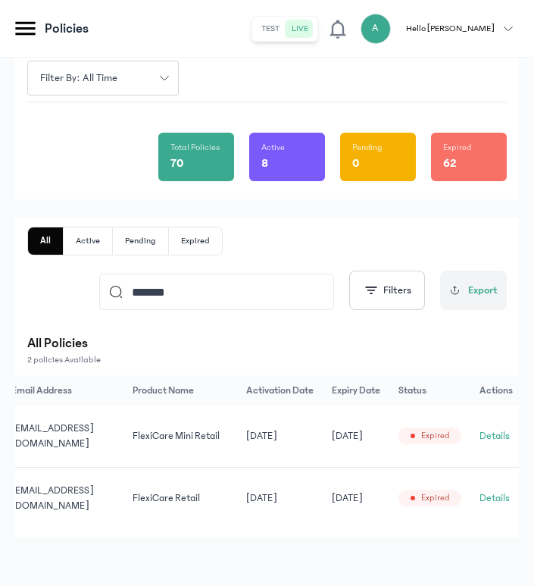
type input "*******"
click at [502, 430] on button "Details" at bounding box center [495, 435] width 30 height 15
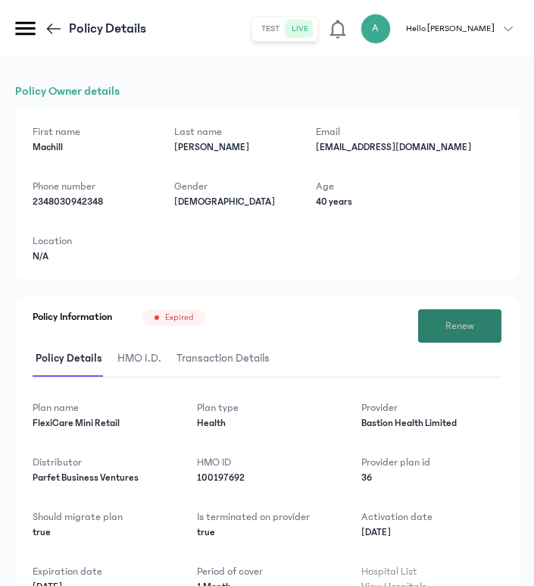
click at [474, 320] on span "Renew" at bounding box center [459, 326] width 29 height 16
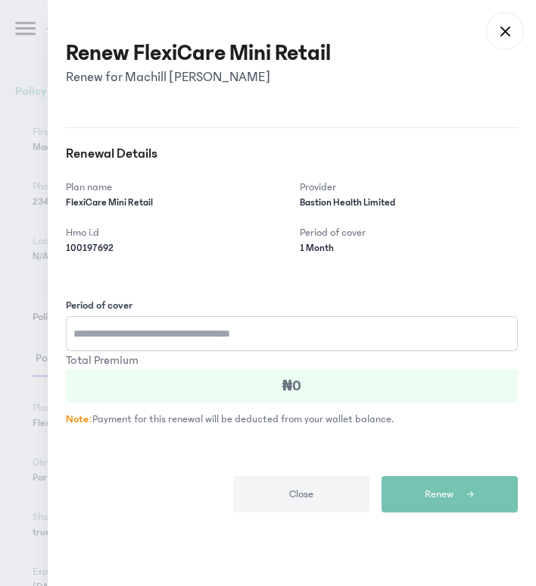
click at [235, 332] on input "Period of cover" at bounding box center [292, 333] width 452 height 35
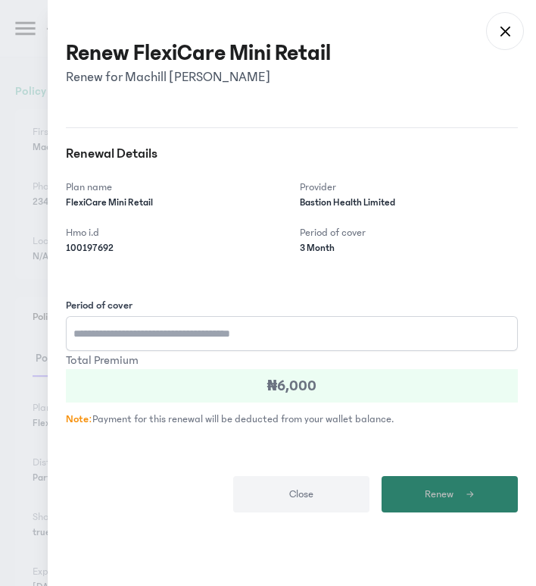
type input "*"
click at [445, 491] on span "Renew" at bounding box center [439, 494] width 29 height 16
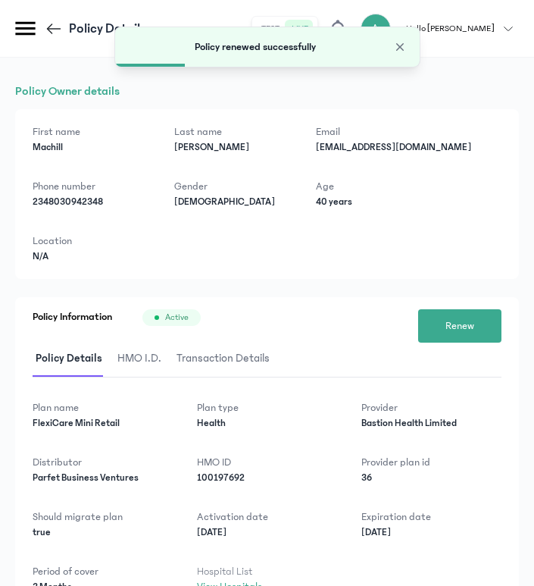
click at [45, 31] on icon at bounding box center [54, 29] width 18 height 18
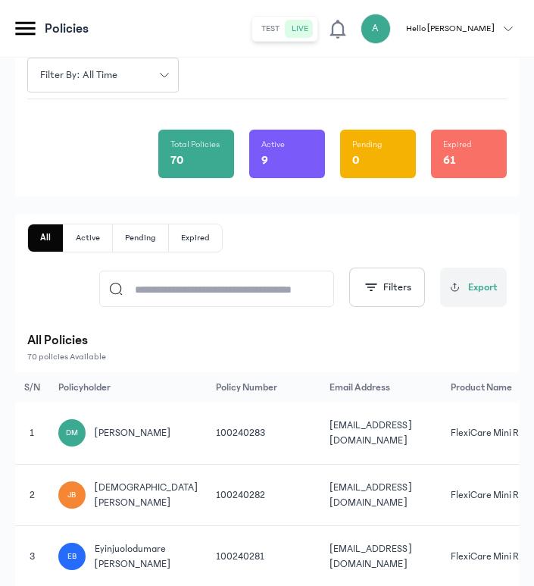
click at [303, 298] on input at bounding box center [224, 288] width 202 height 35
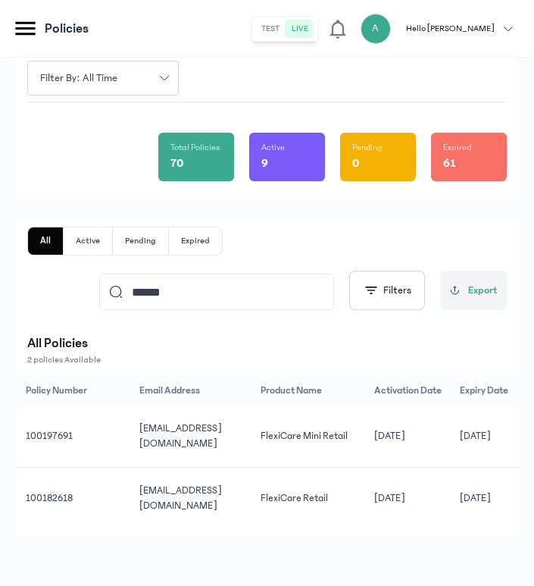
scroll to position [0, 291]
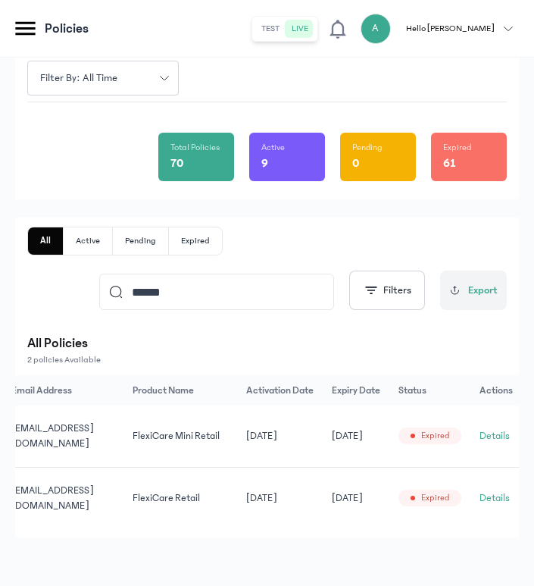
type input "******"
click at [498, 432] on button "Details" at bounding box center [495, 435] width 30 height 15
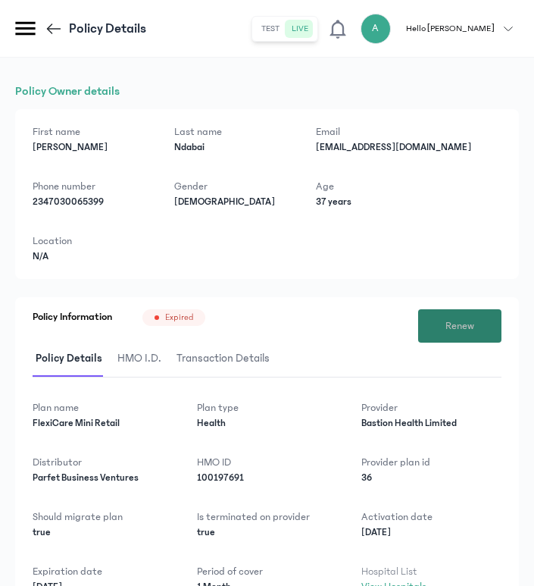
click at [470, 315] on button "Renew" at bounding box center [459, 325] width 83 height 33
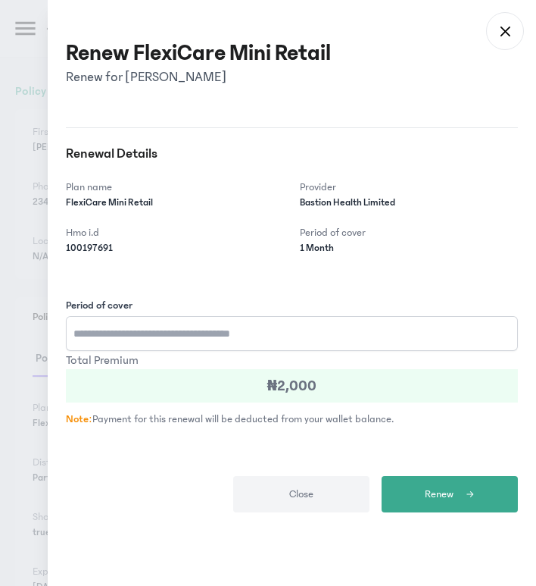
click at [133, 334] on input "Period of cover" at bounding box center [292, 333] width 452 height 35
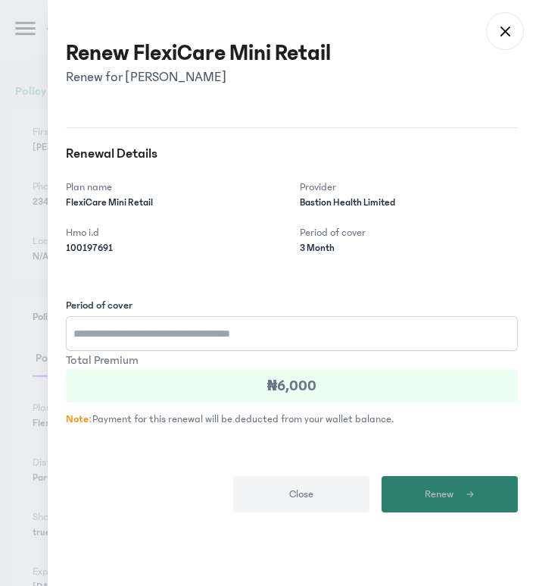
type input "*"
click at [436, 493] on span "Renew" at bounding box center [439, 494] width 29 height 16
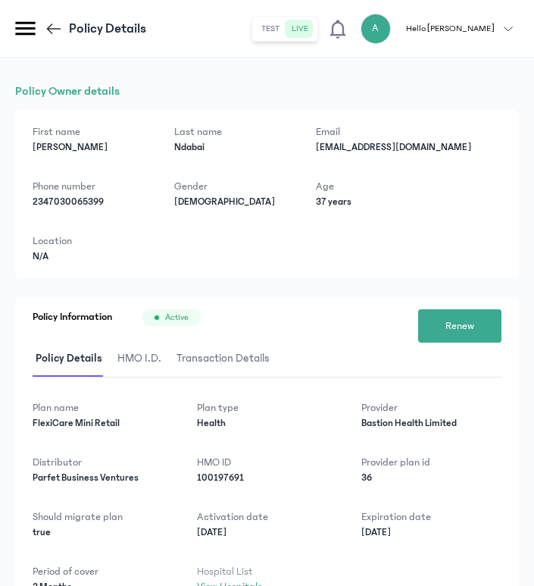
click at [54, 25] on icon at bounding box center [54, 29] width 18 height 18
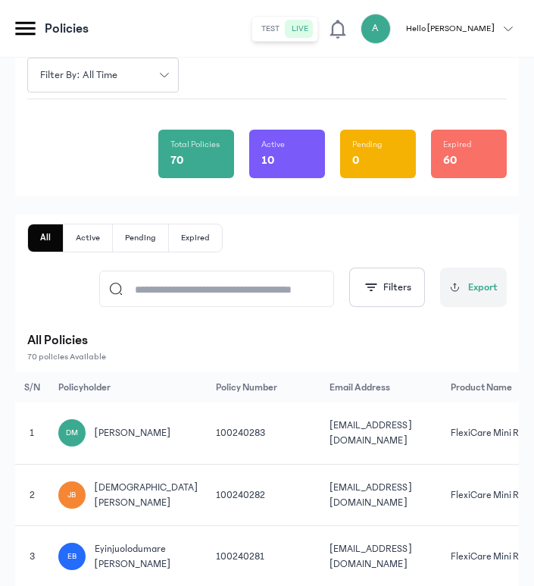
click at [285, 286] on input at bounding box center [224, 288] width 202 height 35
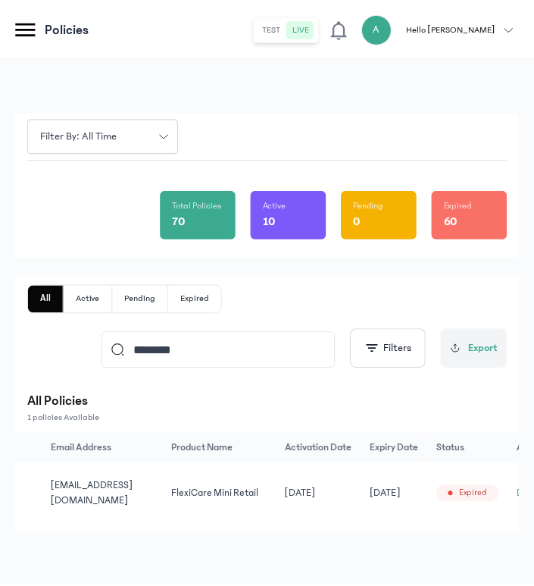
scroll to position [0, 285]
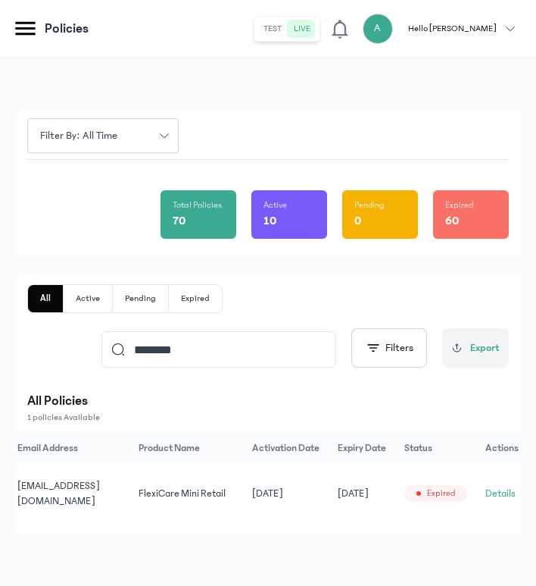
type input "********"
click at [498, 493] on button "Details" at bounding box center [501, 493] width 30 height 15
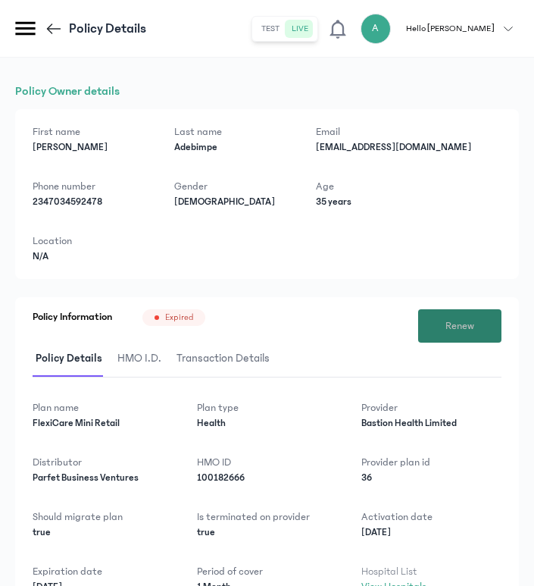
click at [455, 323] on span "Renew" at bounding box center [459, 326] width 29 height 16
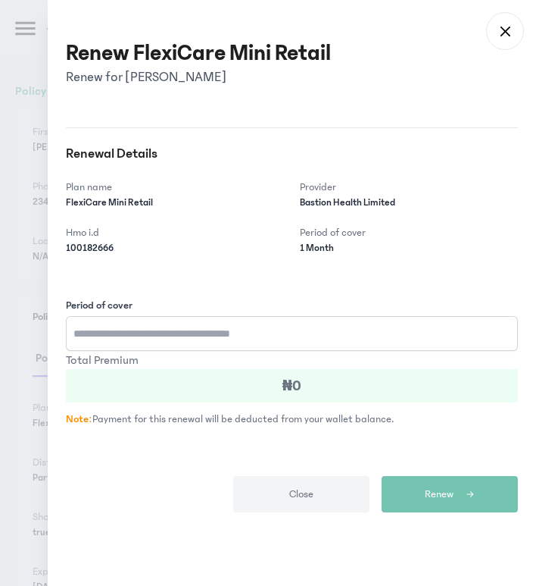
click at [173, 339] on input "Period of cover" at bounding box center [292, 333] width 452 height 35
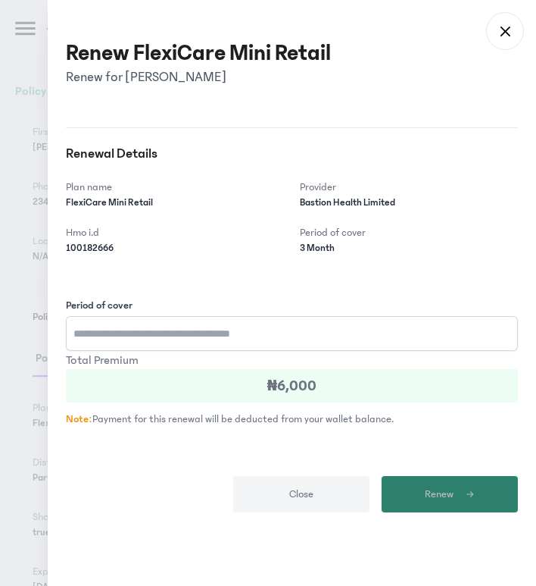
type input "*"
click at [437, 489] on span "Renew" at bounding box center [439, 494] width 29 height 16
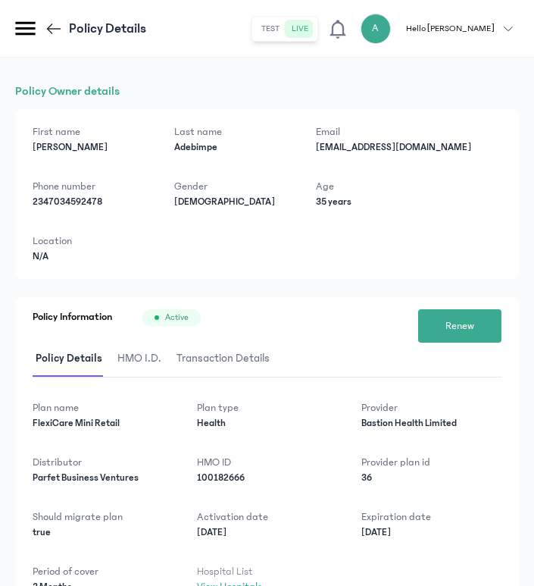
click at [57, 24] on icon at bounding box center [54, 29] width 18 height 18
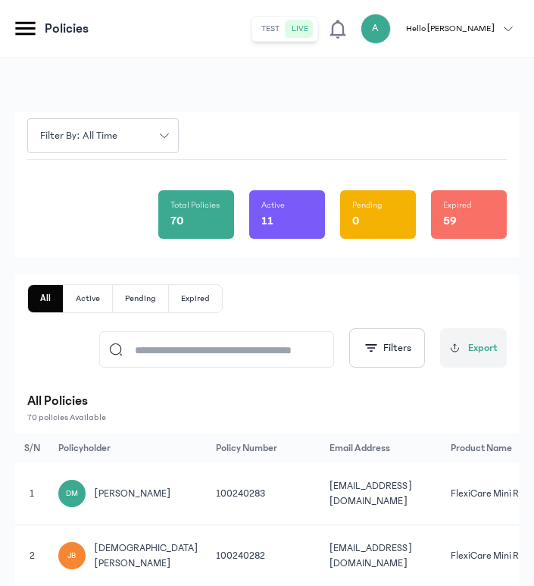
click at [212, 343] on input at bounding box center [224, 349] width 202 height 35
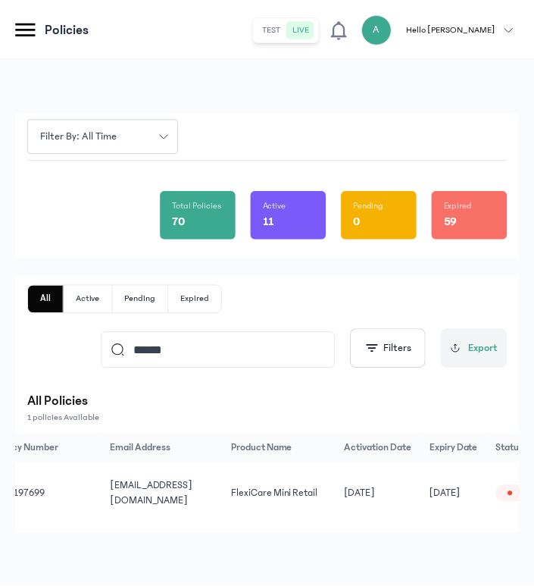
scroll to position [0, 285]
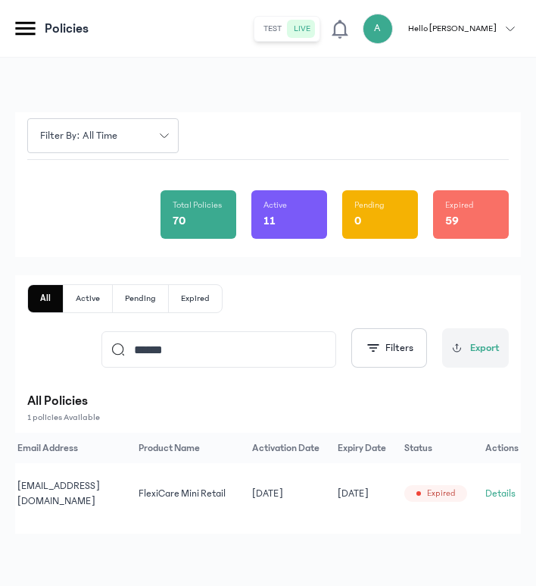
type input "******"
click at [499, 493] on button "Details" at bounding box center [501, 493] width 30 height 15
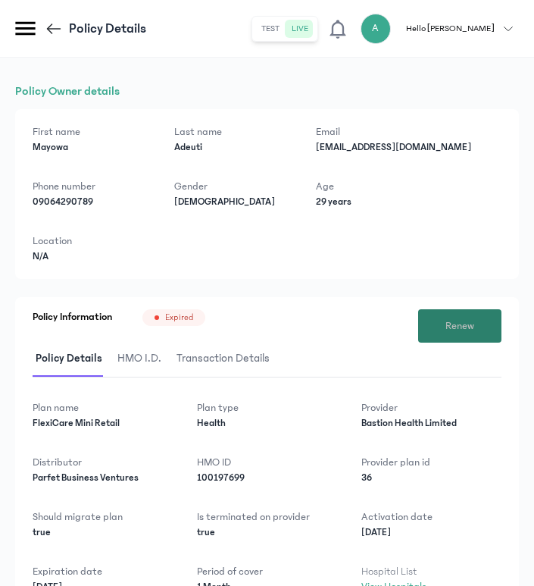
click at [453, 320] on span "Renew" at bounding box center [459, 326] width 29 height 16
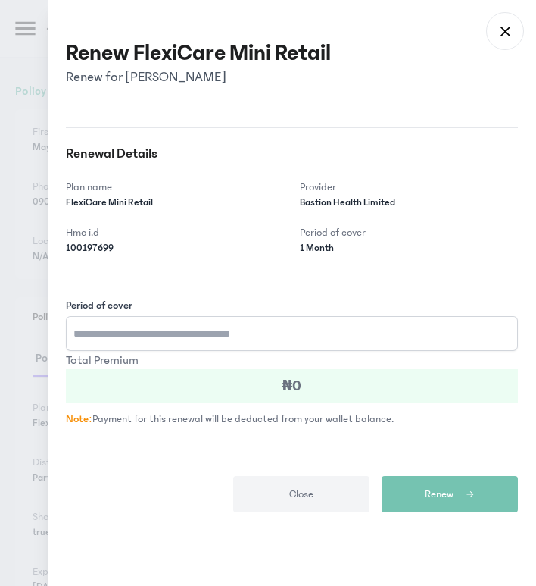
click at [156, 330] on input "Period of cover" at bounding box center [292, 333] width 452 height 35
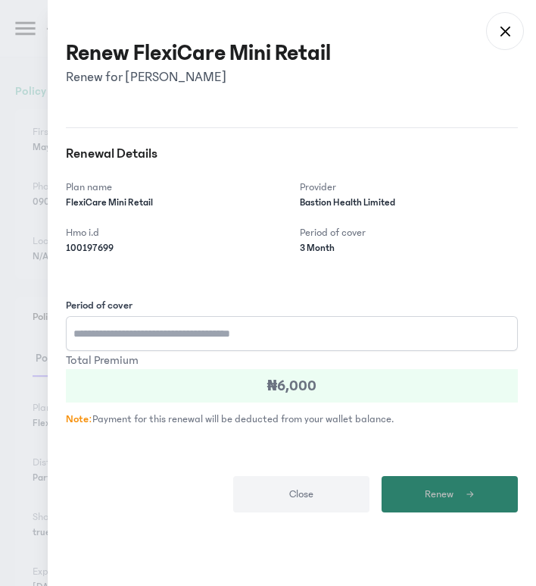
type input "*"
click at [431, 502] on button "Renew" at bounding box center [450, 494] width 136 height 36
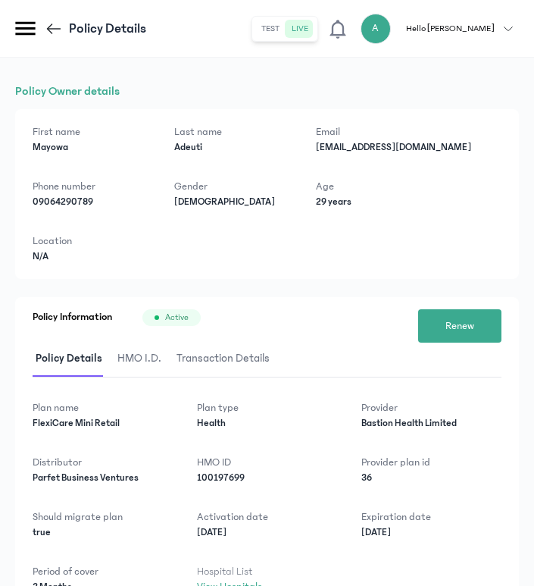
click at [53, 26] on icon at bounding box center [54, 29] width 18 height 18
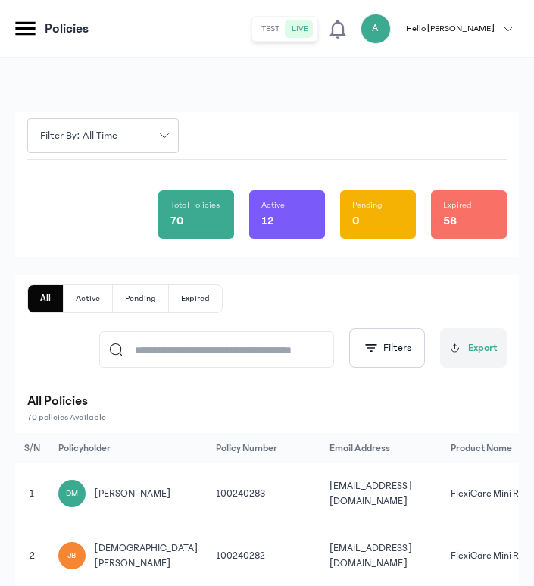
click at [176, 350] on input at bounding box center [224, 349] width 202 height 35
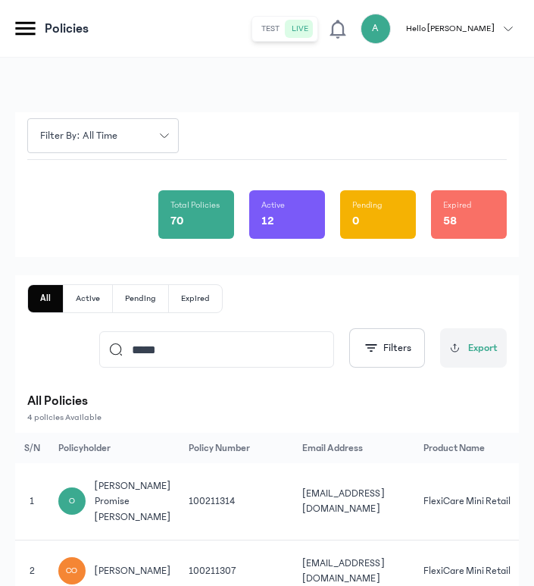
type input "******"
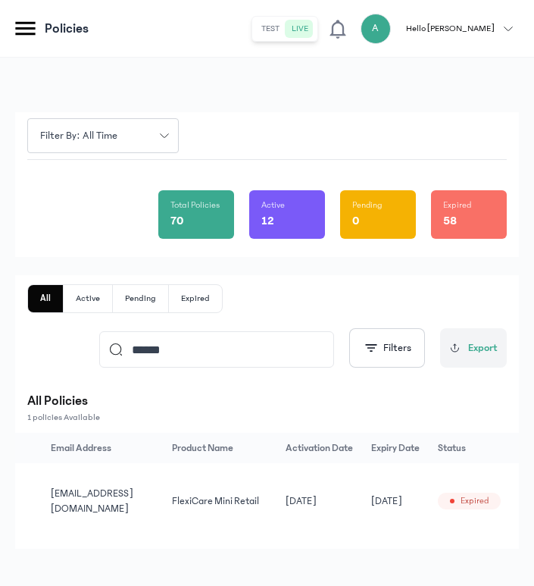
scroll to position [0, 285]
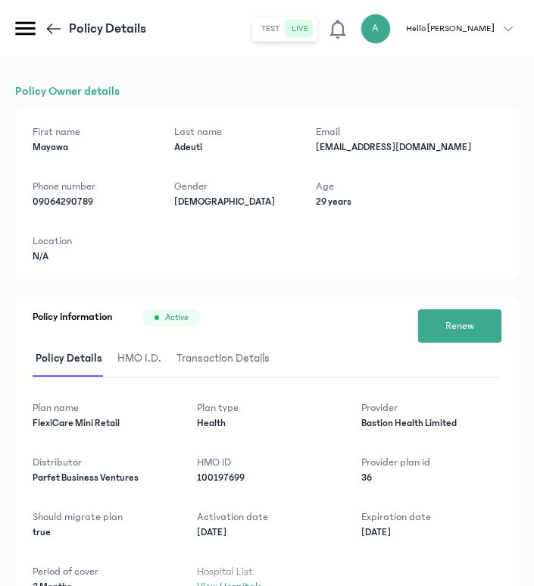
click at [52, 29] on icon at bounding box center [54, 29] width 18 height 18
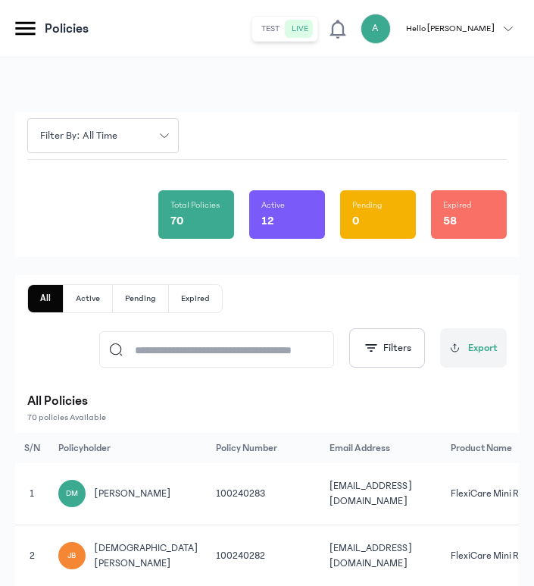
click at [281, 356] on input at bounding box center [224, 349] width 202 height 35
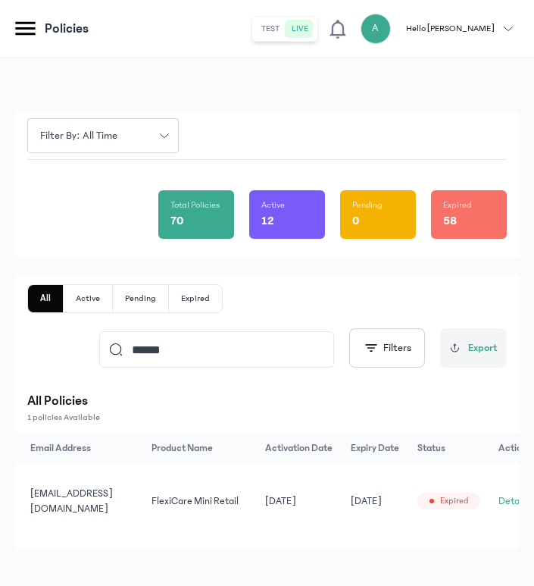
scroll to position [0, 285]
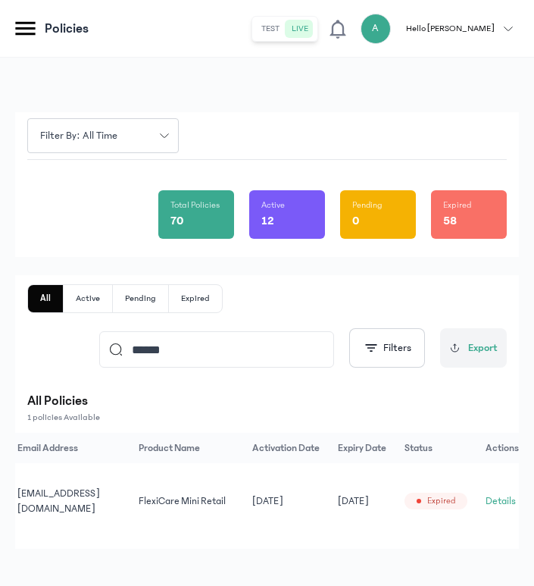
type input "******"
click at [500, 500] on button "Details" at bounding box center [501, 500] width 30 height 15
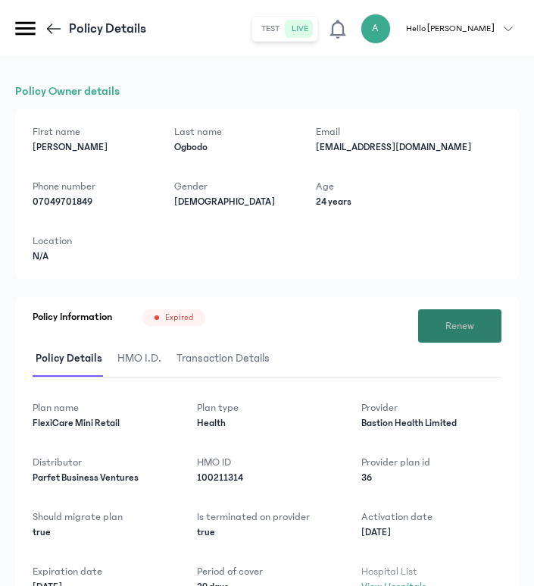
click at [436, 319] on button "Renew" at bounding box center [459, 325] width 83 height 33
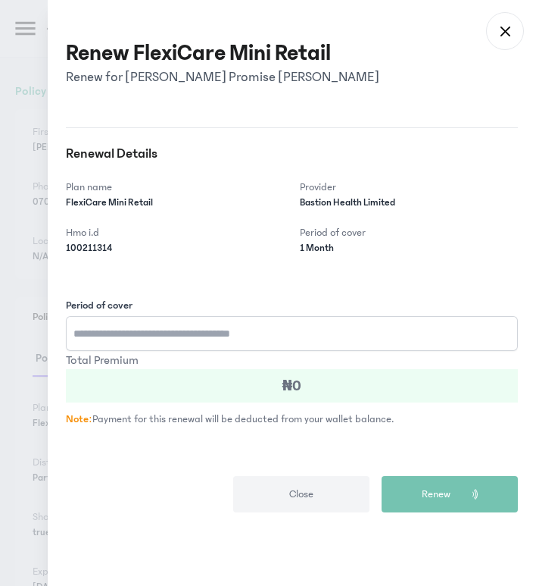
click at [242, 327] on input "Period of cover" at bounding box center [292, 333] width 452 height 35
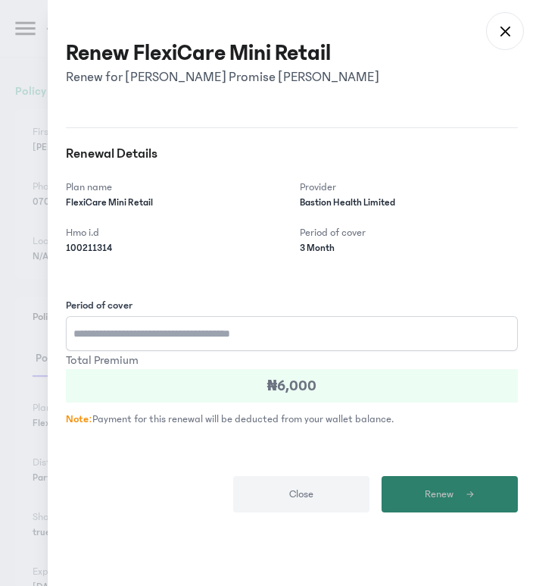
type input "*"
click at [489, 481] on button "Renew" at bounding box center [450, 494] width 136 height 36
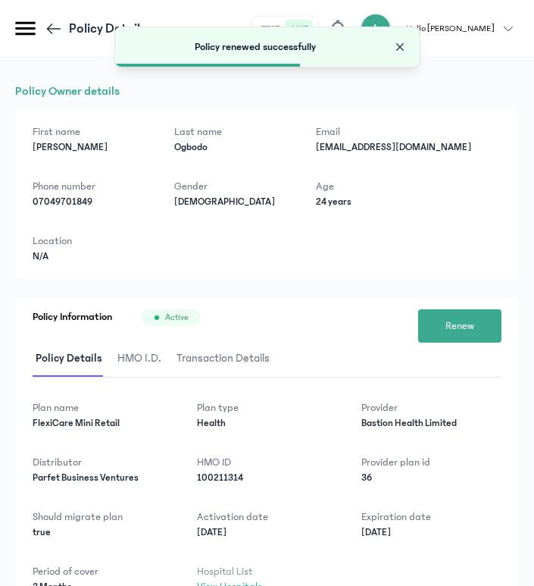
click at [400, 44] on span "Close" at bounding box center [399, 46] width 15 height 15
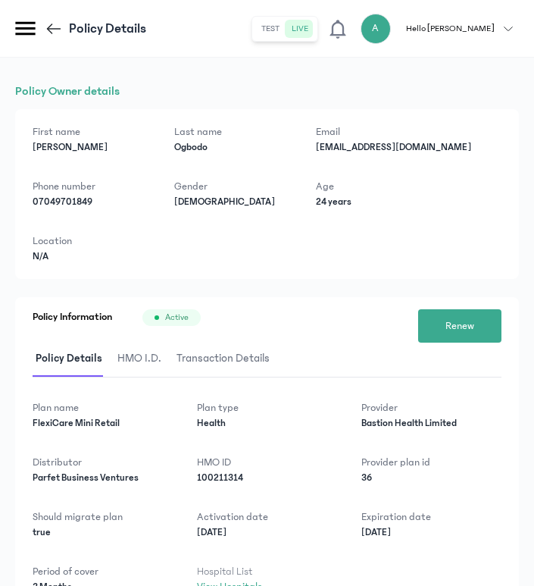
click at [60, 30] on icon at bounding box center [54, 29] width 18 height 18
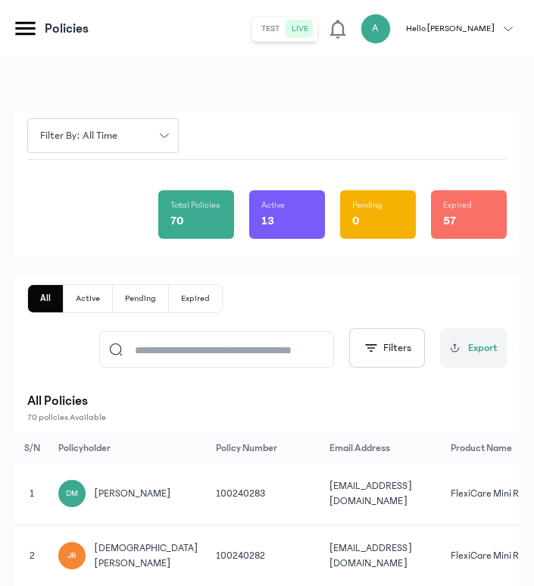
click at [170, 358] on input at bounding box center [224, 349] width 202 height 35
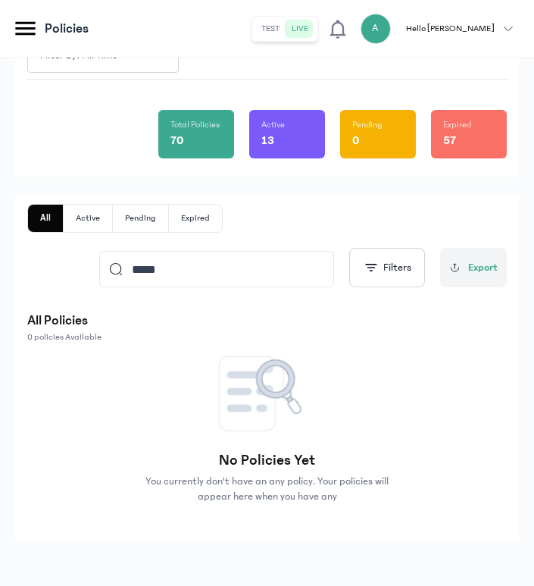
scroll to position [83, 0]
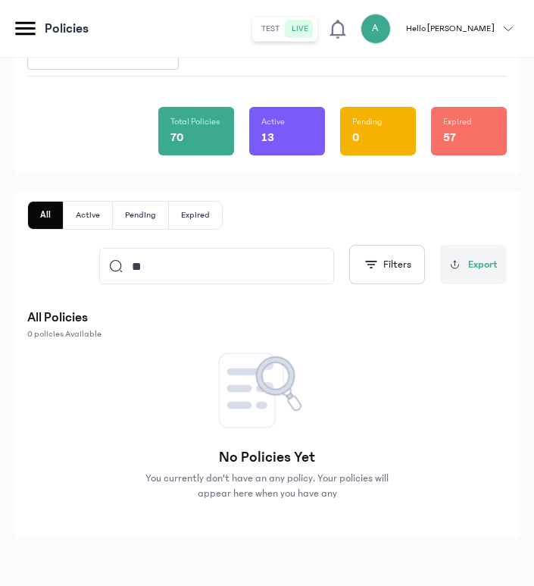
type input "*"
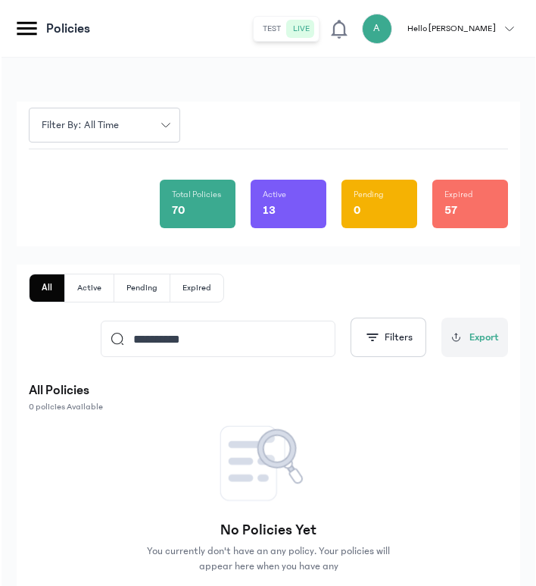
scroll to position [0, 0]
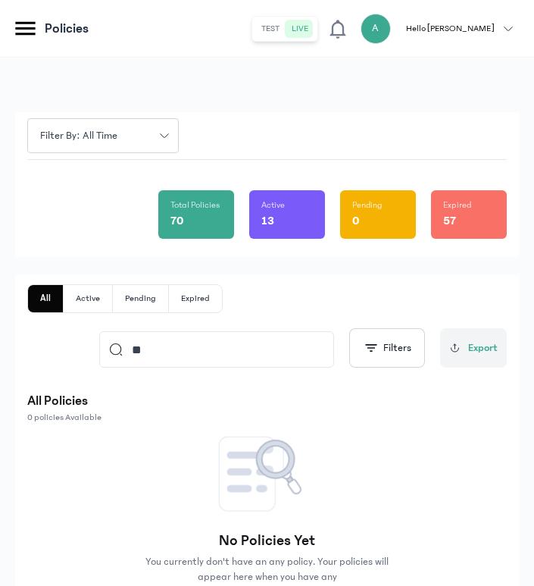
type input "*"
type input "*********"
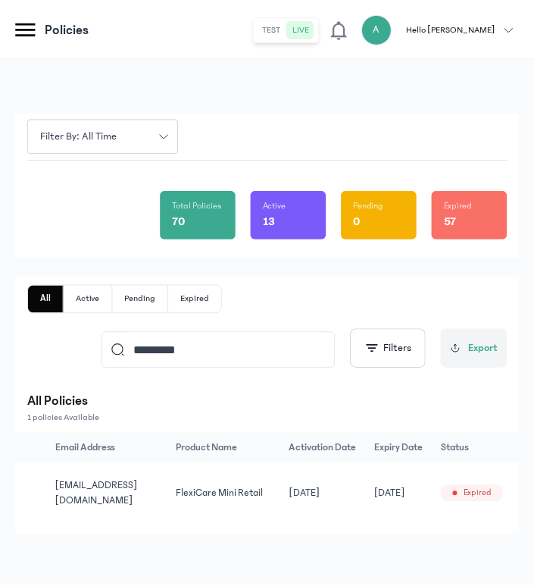
scroll to position [0, 285]
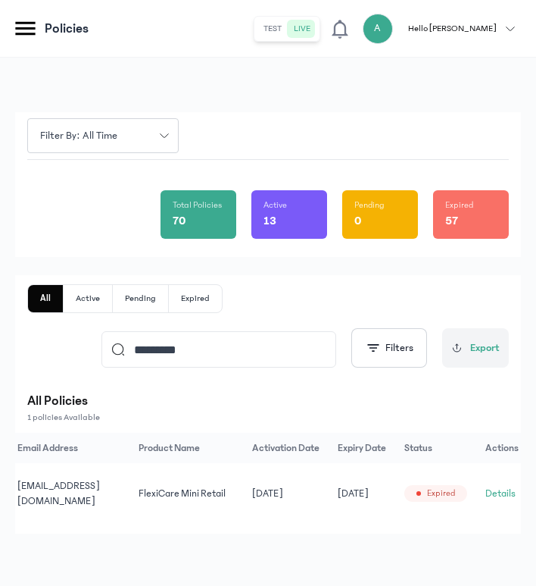
click at [494, 493] on button "Details" at bounding box center [501, 493] width 30 height 15
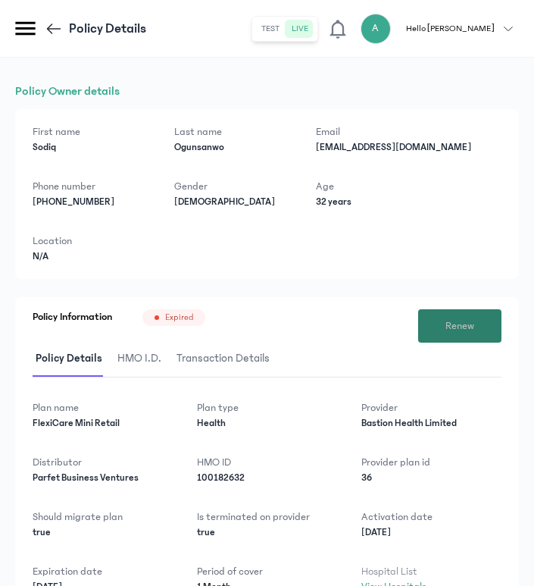
click at [439, 320] on button "Renew" at bounding box center [459, 325] width 83 height 33
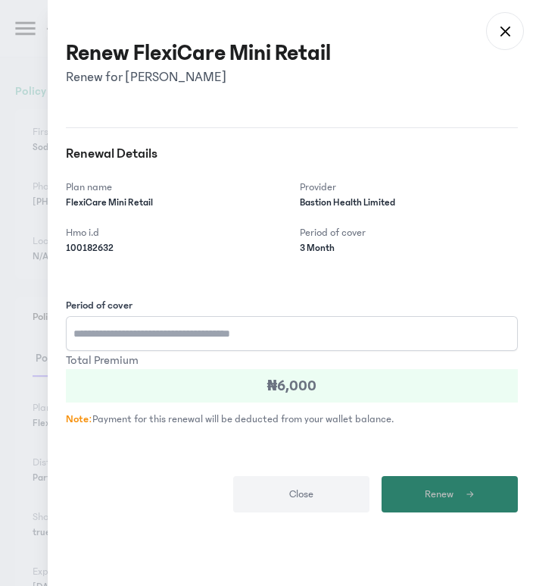
type input "*"
click at [427, 502] on button "Renew" at bounding box center [450, 494] width 136 height 36
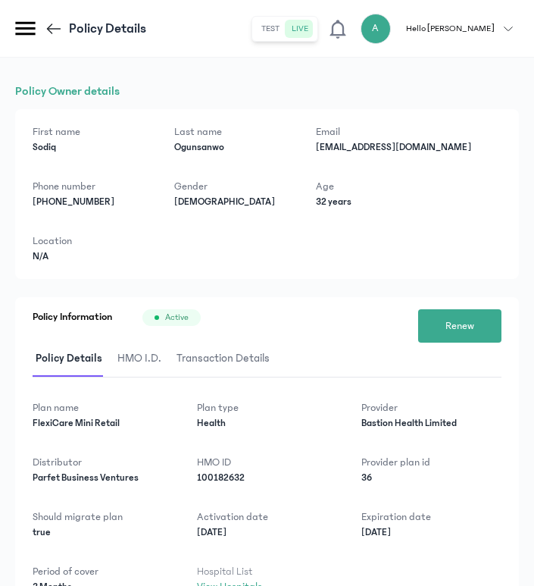
click at [54, 30] on icon at bounding box center [54, 29] width 18 height 18
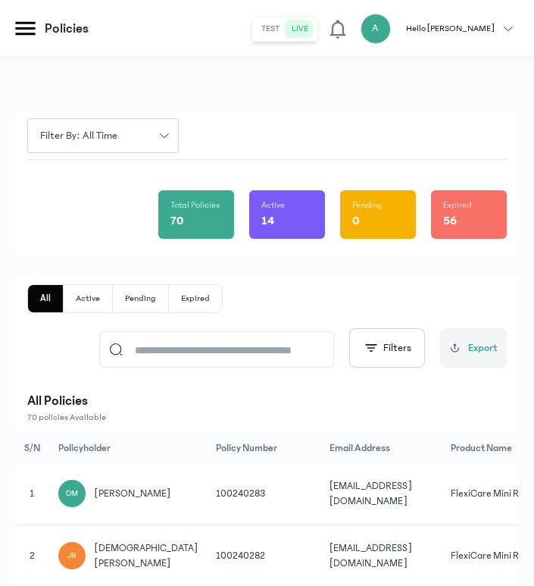
click at [219, 349] on input at bounding box center [224, 349] width 202 height 35
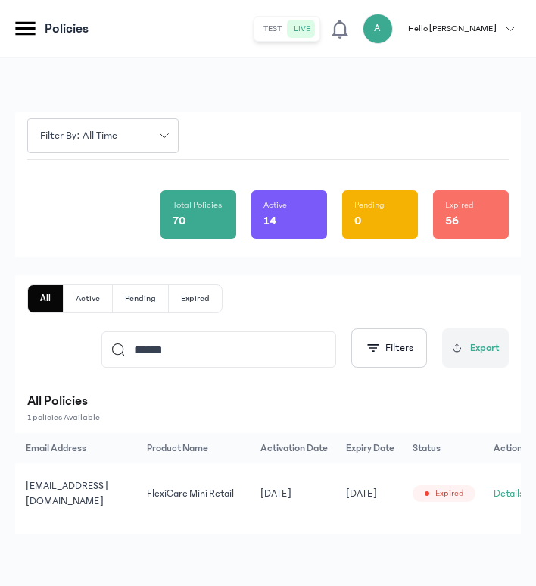
scroll to position [0, 285]
type input "******"
click at [495, 489] on button "Details" at bounding box center [501, 493] width 30 height 15
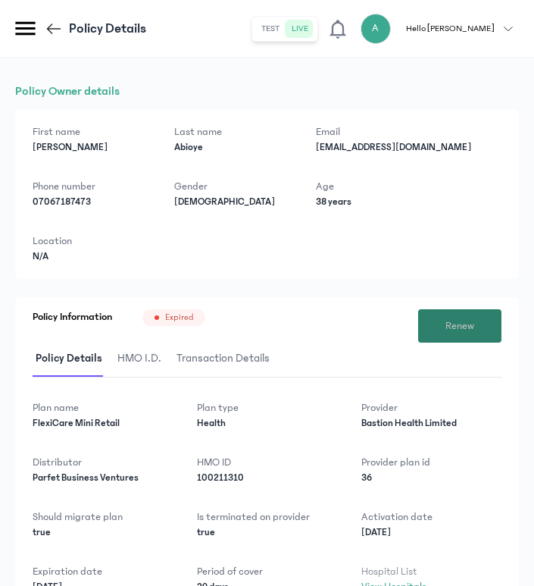
click at [458, 320] on span "Renew" at bounding box center [459, 326] width 29 height 16
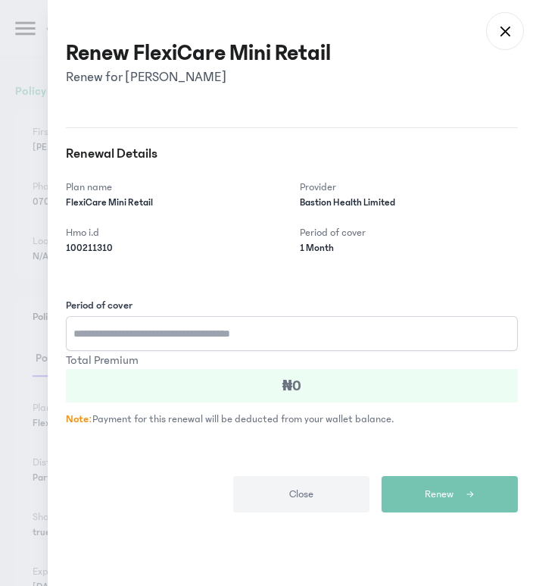
click at [159, 337] on input "Period of cover" at bounding box center [292, 333] width 452 height 35
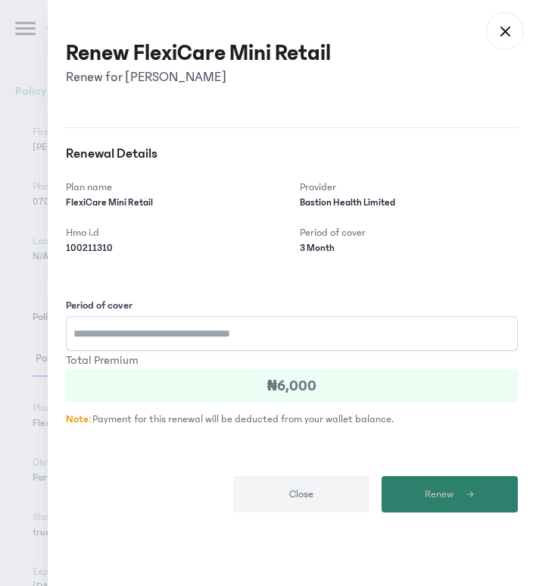
type input "*"
click at [437, 490] on span "Renew" at bounding box center [439, 494] width 29 height 16
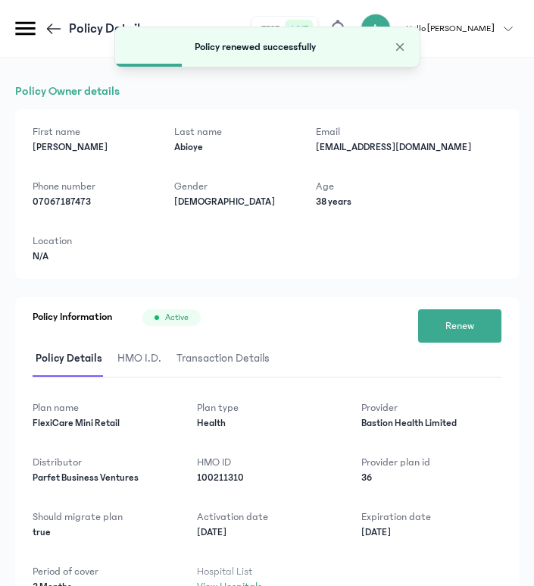
click at [51, 30] on icon at bounding box center [54, 29] width 18 height 18
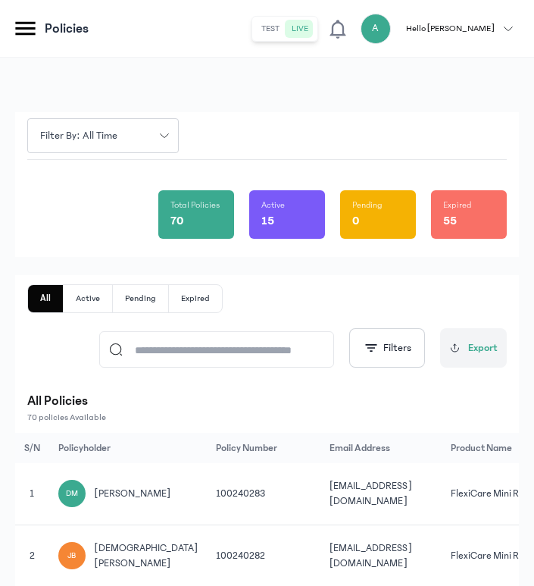
click at [229, 348] on input at bounding box center [224, 349] width 202 height 35
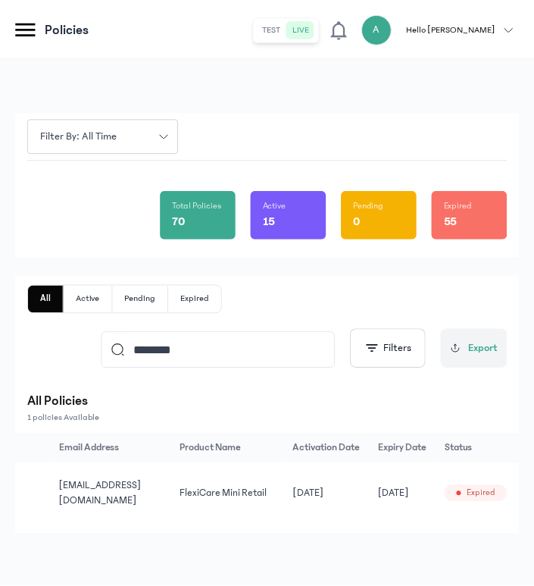
scroll to position [0, 285]
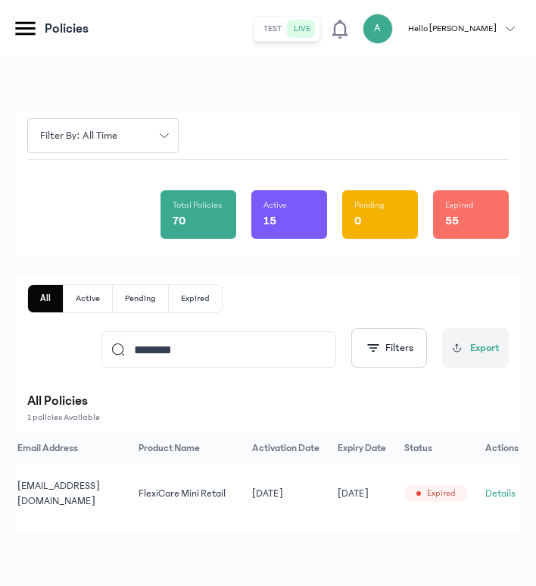
type input "********"
click at [494, 493] on button "Details" at bounding box center [501, 493] width 30 height 15
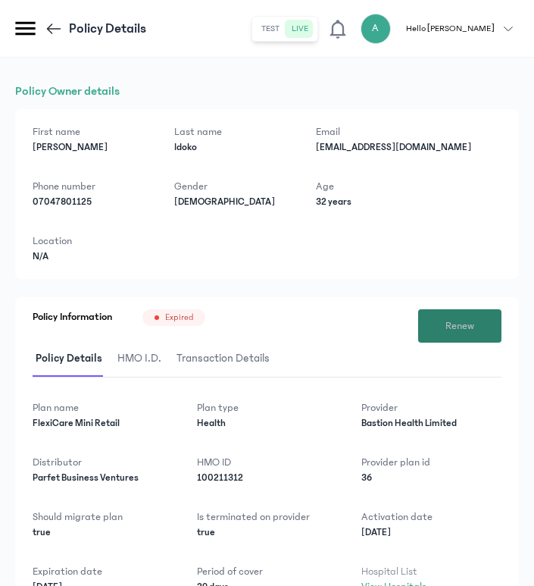
click at [463, 336] on button "Renew" at bounding box center [459, 325] width 83 height 33
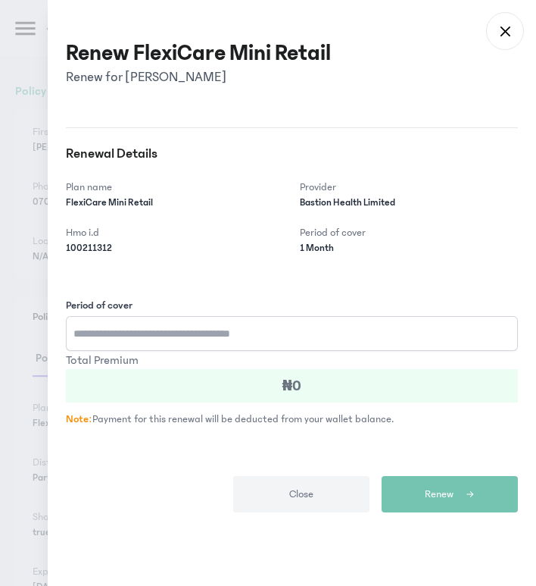
click at [215, 327] on input "Period of cover" at bounding box center [292, 333] width 452 height 35
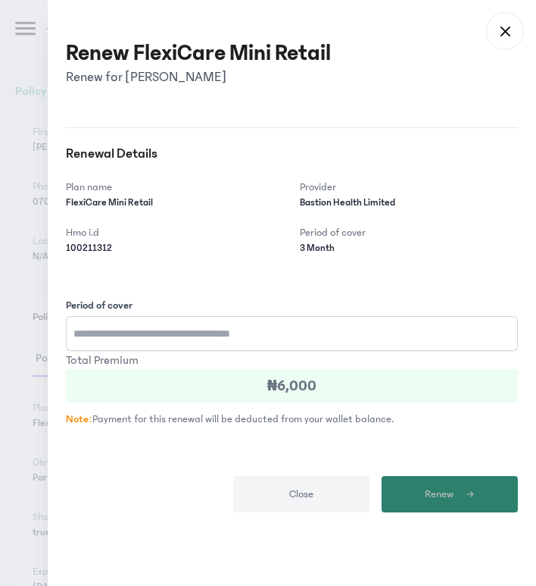
type input "*"
click at [447, 493] on span "Renew" at bounding box center [439, 494] width 29 height 16
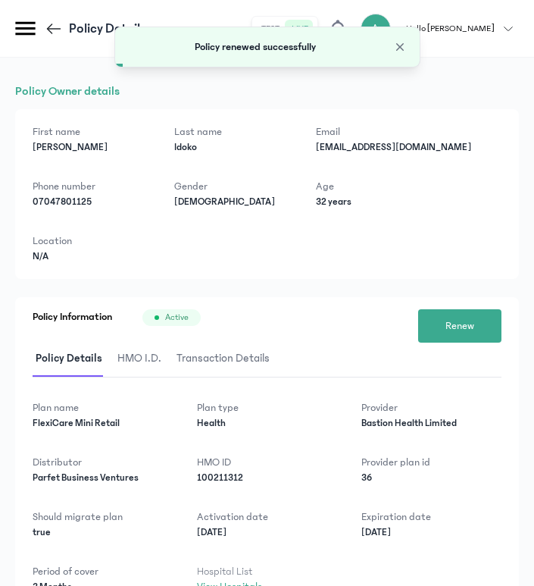
click at [53, 25] on icon at bounding box center [54, 29] width 18 height 18
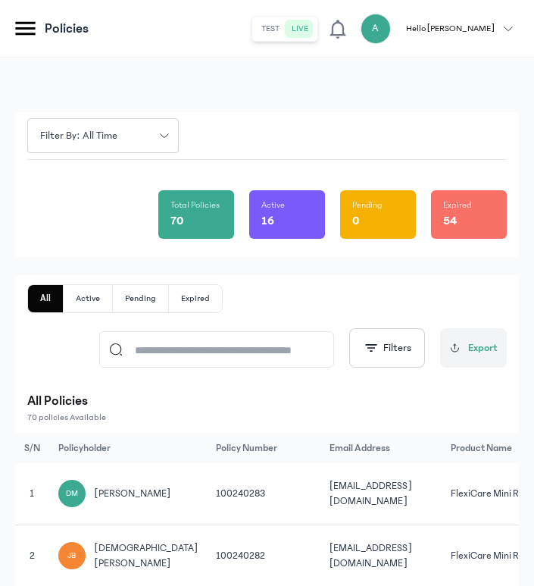
click at [253, 358] on input at bounding box center [224, 349] width 202 height 35
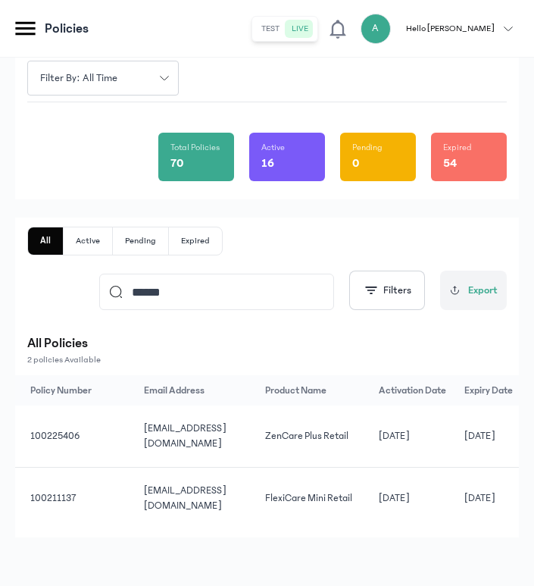
scroll to position [0, 288]
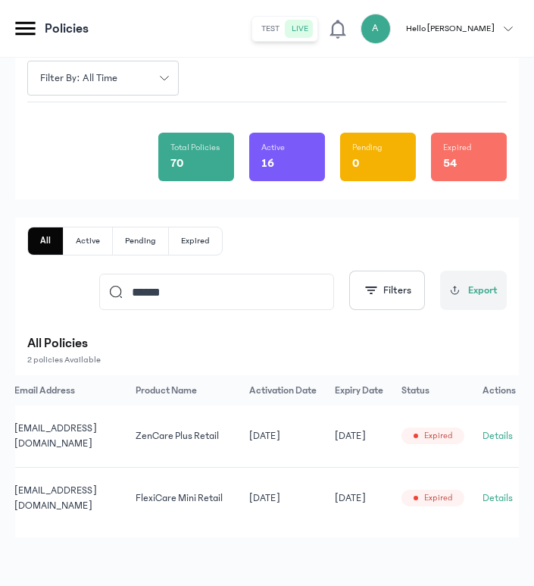
type input "******"
click at [492, 494] on button "Details" at bounding box center [498, 497] width 30 height 15
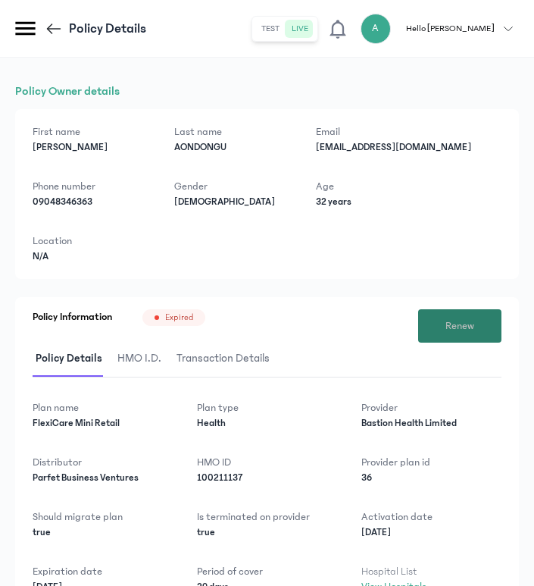
click at [456, 323] on span "Renew" at bounding box center [459, 326] width 29 height 16
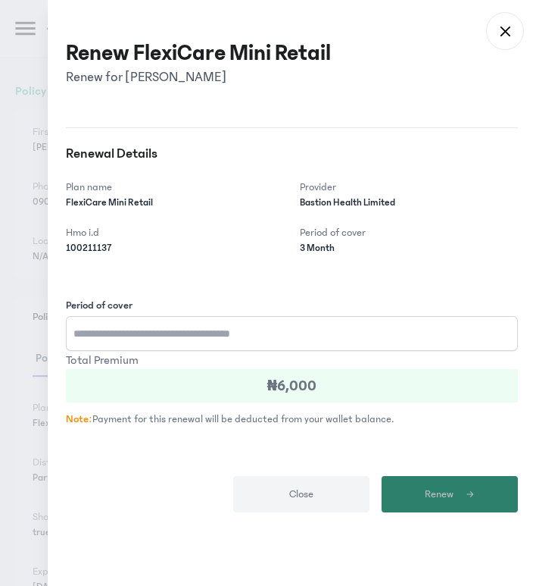
type input "*"
click at [468, 498] on icon "submit" at bounding box center [470, 494] width 9 height 14
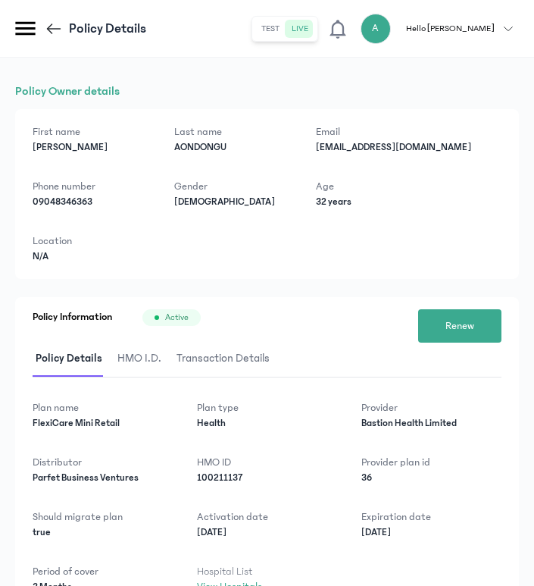
click at [50, 25] on icon at bounding box center [50, 28] width 6 height 11
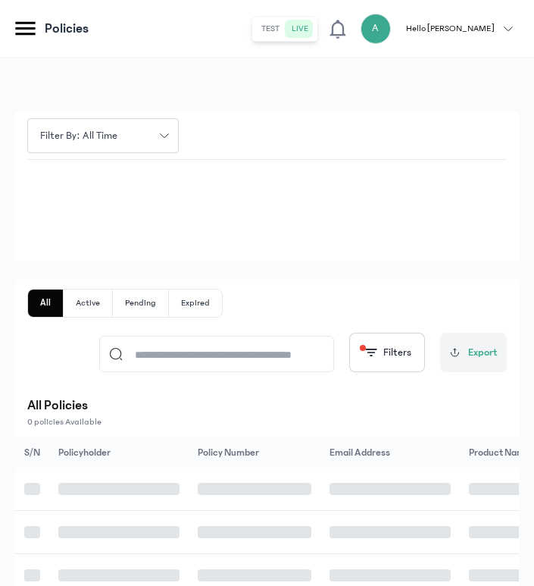
scroll to position [61, 0]
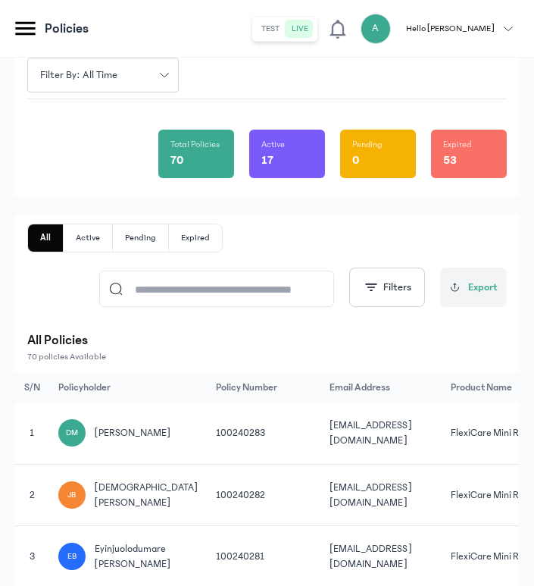
click at [220, 295] on input at bounding box center [224, 288] width 202 height 35
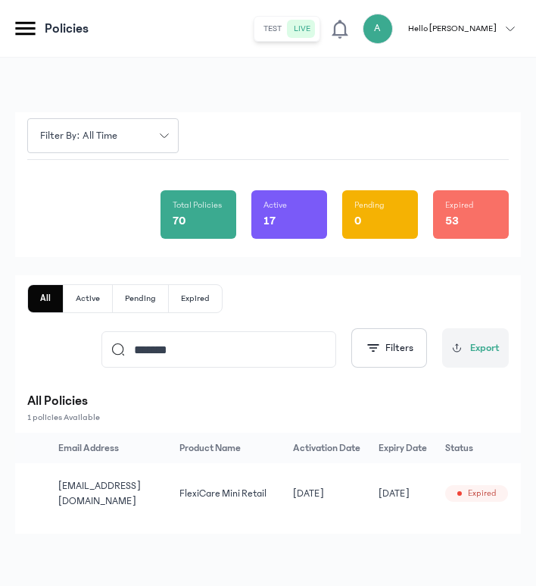
scroll to position [0, 285]
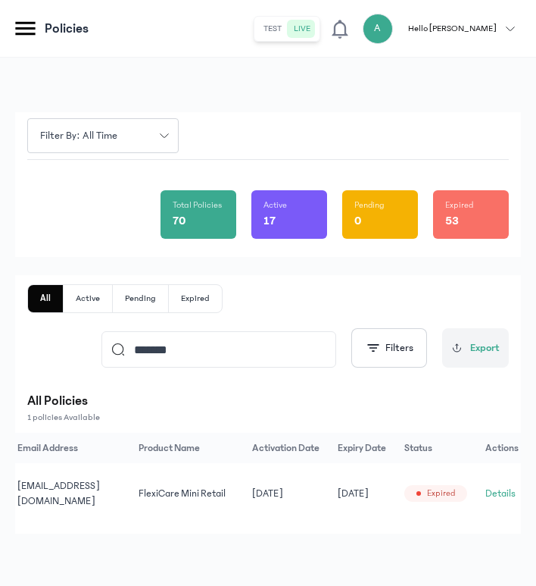
type input "*******"
click at [492, 490] on button "Details" at bounding box center [501, 493] width 30 height 15
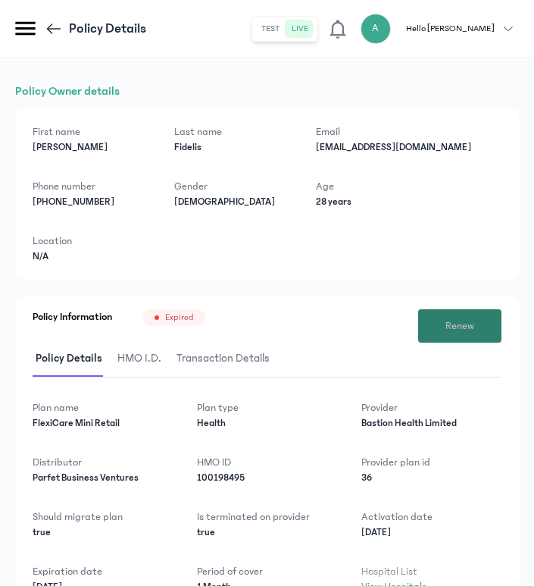
click at [474, 328] on span "Renew" at bounding box center [459, 326] width 29 height 16
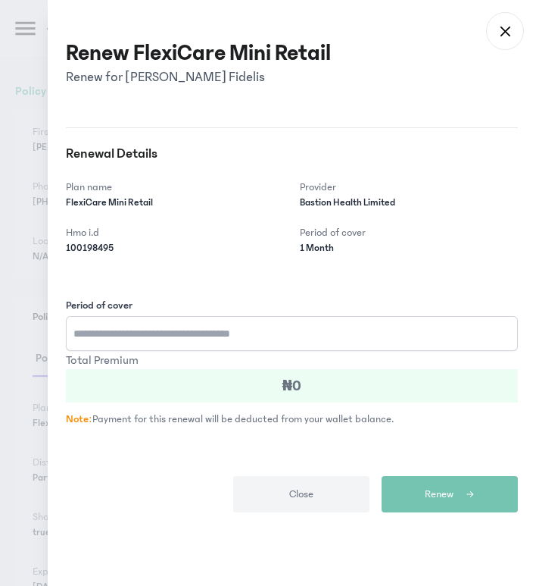
click at [339, 344] on input "Period of cover" at bounding box center [292, 333] width 452 height 35
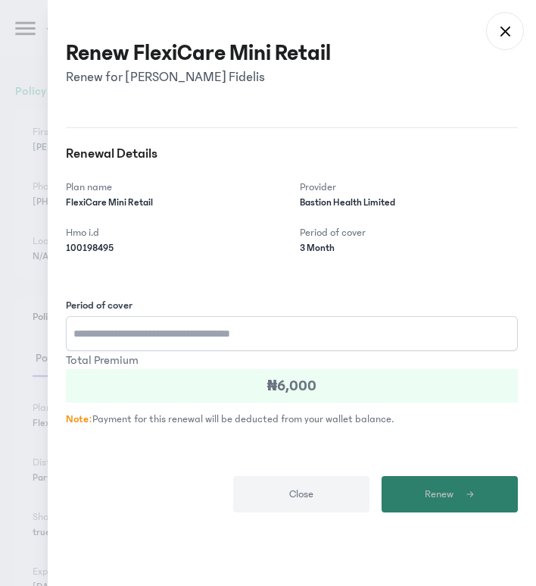
type input "*"
click at [442, 501] on span "Renew" at bounding box center [439, 494] width 29 height 16
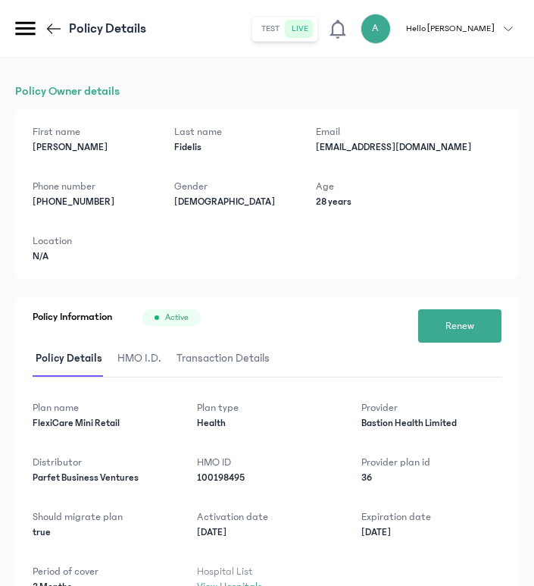
click at [52, 23] on icon at bounding box center [50, 28] width 6 height 11
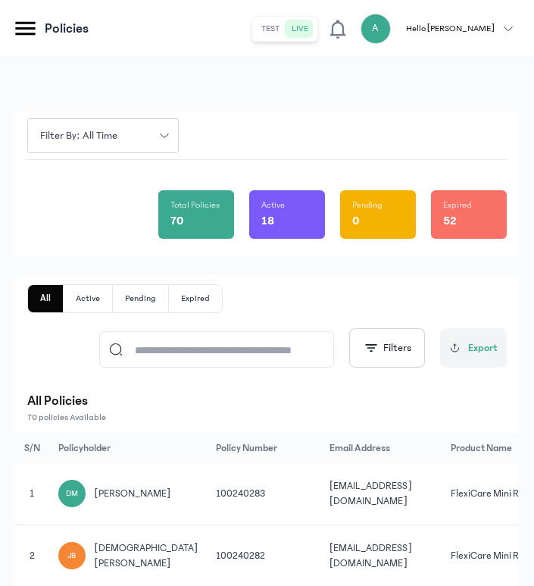
click at [292, 339] on input at bounding box center [224, 349] width 202 height 35
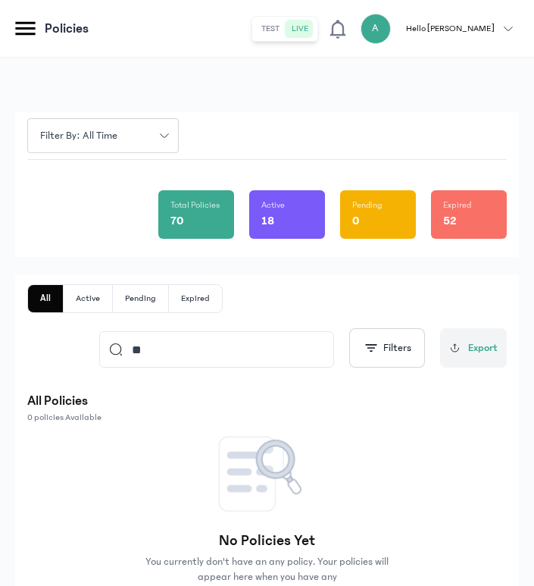
type input "*"
type input "*****"
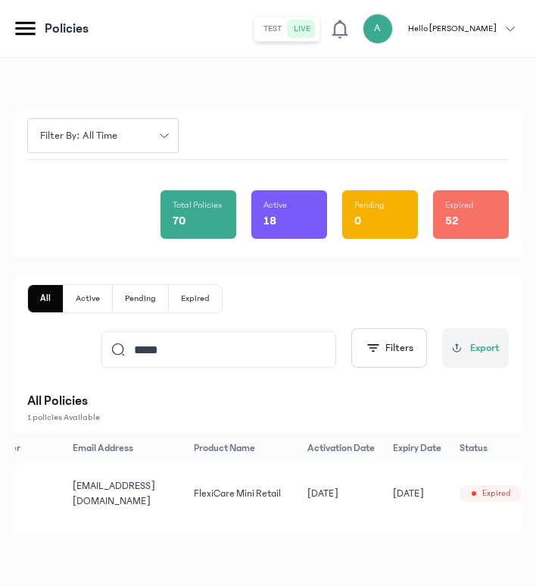
scroll to position [0, 285]
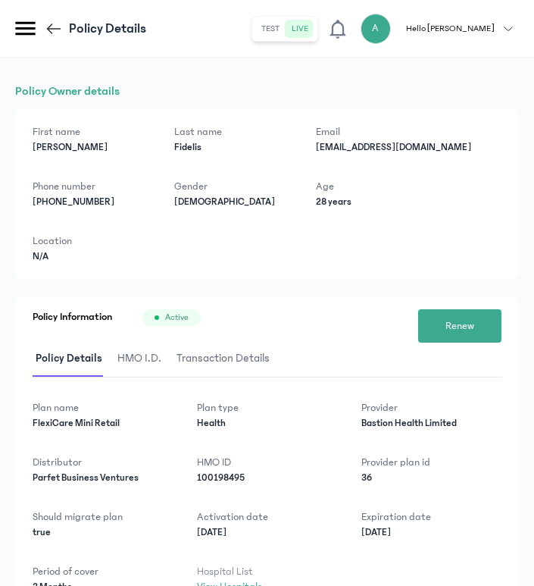
click at [55, 20] on icon at bounding box center [54, 29] width 18 height 18
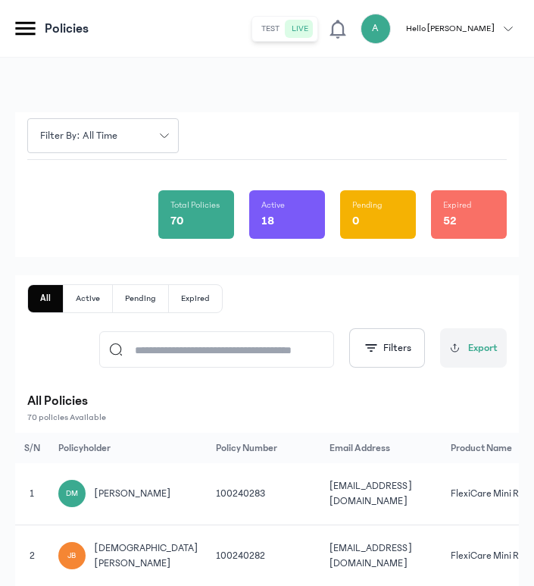
click at [251, 345] on input at bounding box center [224, 349] width 202 height 35
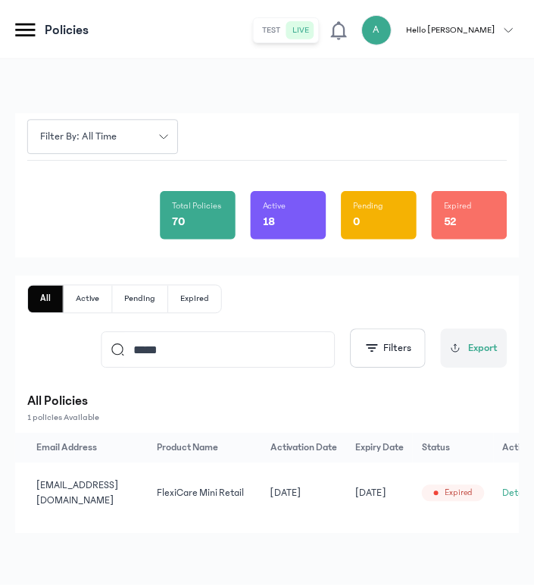
scroll to position [0, 278]
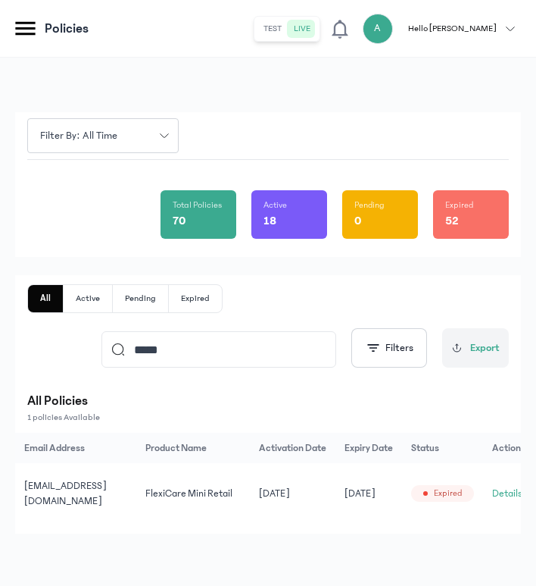
type input "*****"
click at [497, 490] on button "Details" at bounding box center [507, 493] width 30 height 15
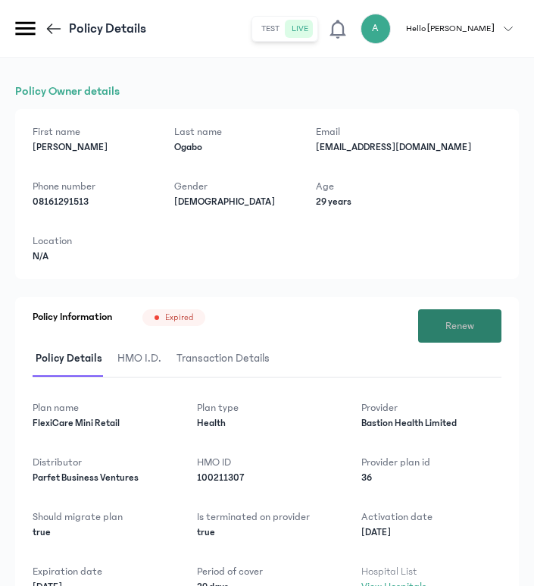
click at [436, 320] on button "Renew" at bounding box center [459, 325] width 83 height 33
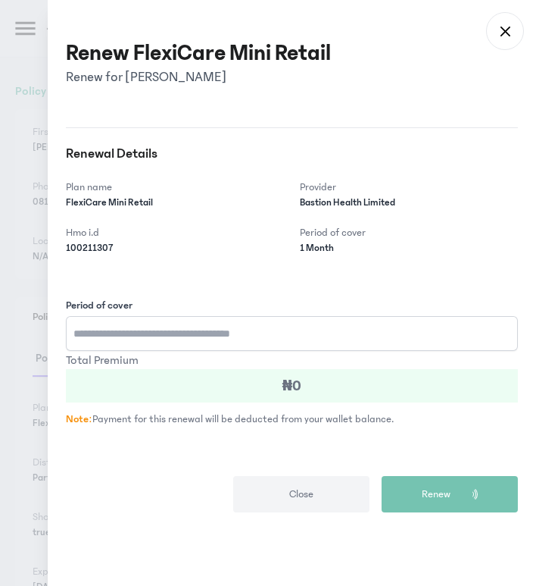
click at [186, 336] on input "Period of cover" at bounding box center [292, 333] width 452 height 35
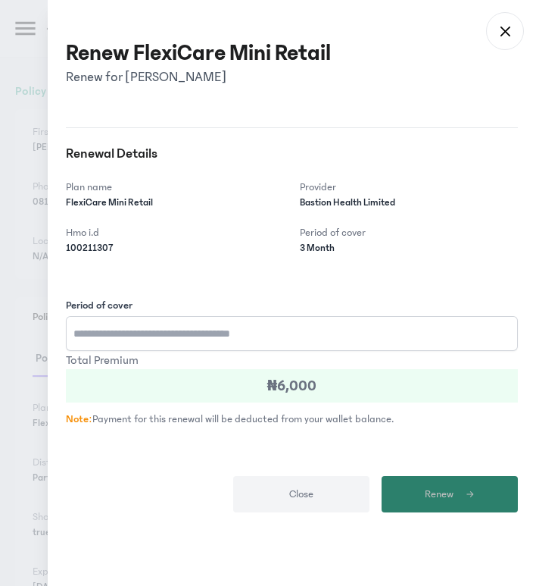
type input "*"
click at [477, 487] on button "Renew" at bounding box center [450, 494] width 136 height 36
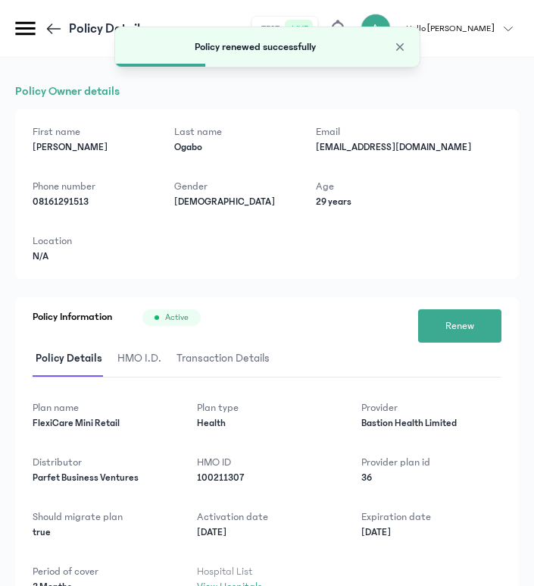
click at [53, 29] on icon at bounding box center [54, 29] width 18 height 18
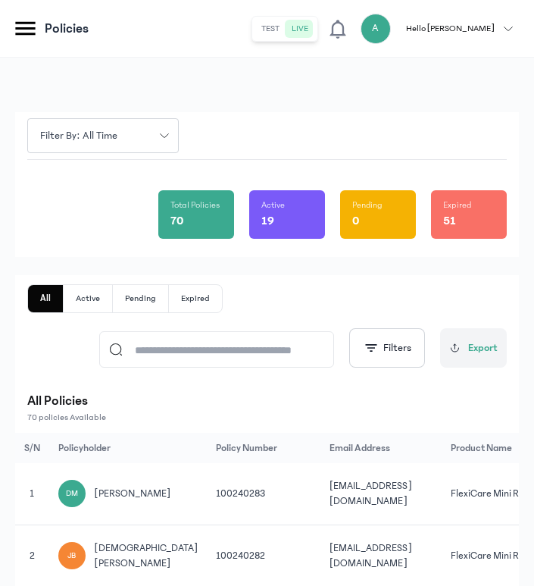
click at [250, 352] on input at bounding box center [224, 349] width 202 height 35
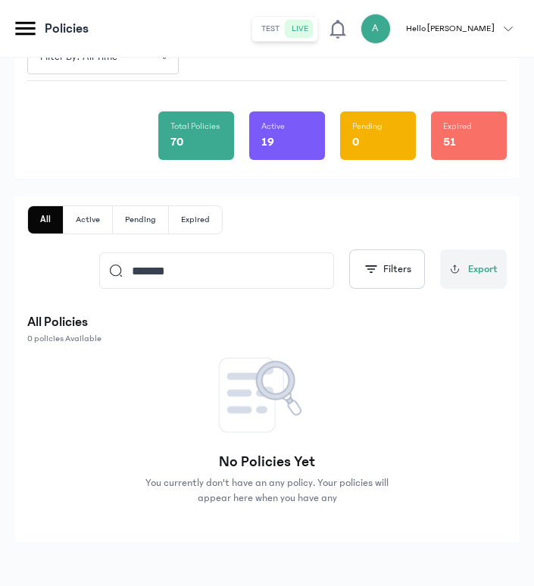
scroll to position [83, 0]
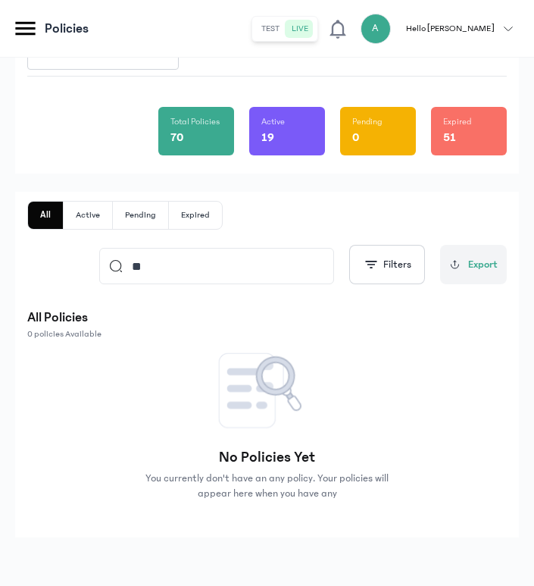
type input "*"
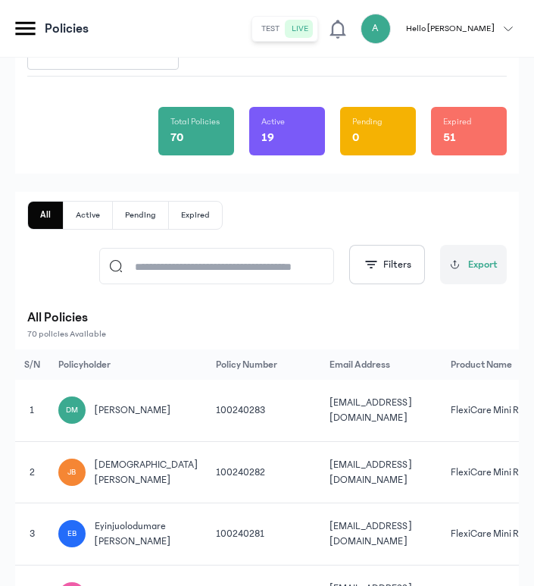
click at [264, 273] on input at bounding box center [224, 265] width 202 height 35
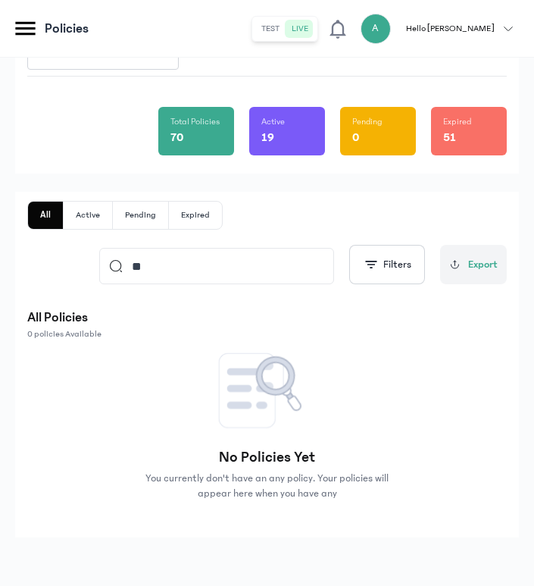
type input "*"
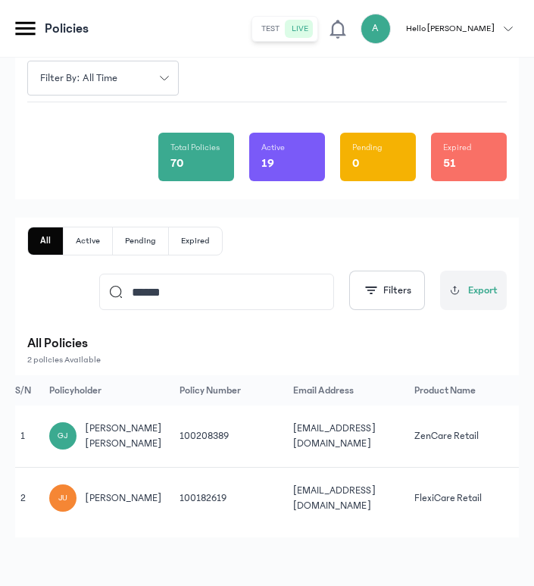
scroll to position [0, 0]
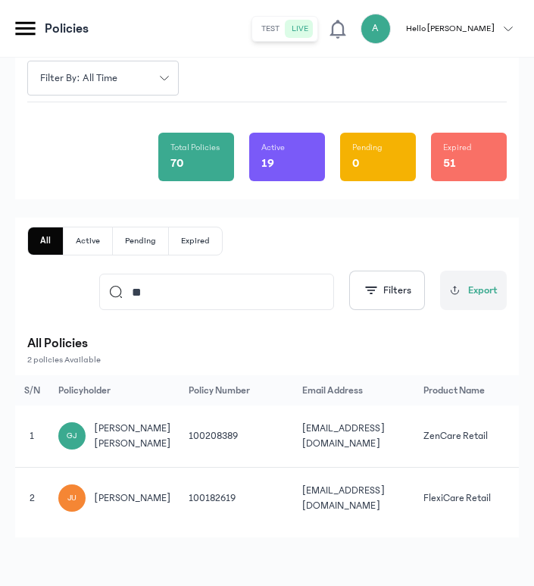
type input "*"
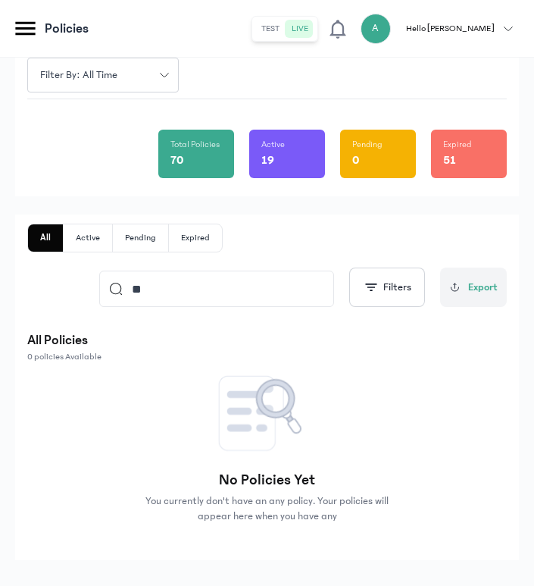
type input "*"
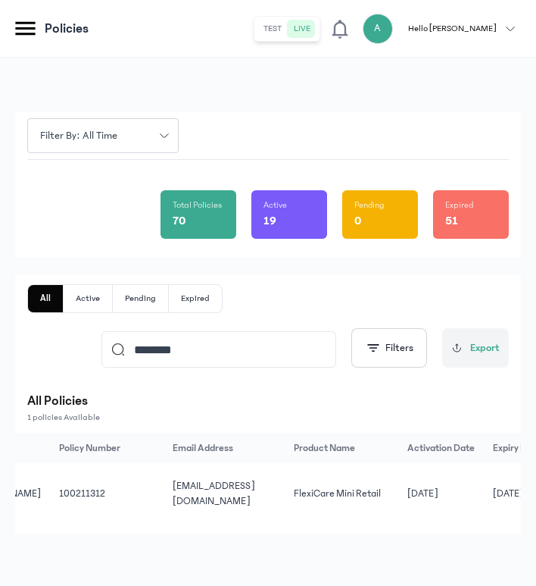
scroll to position [0, 283]
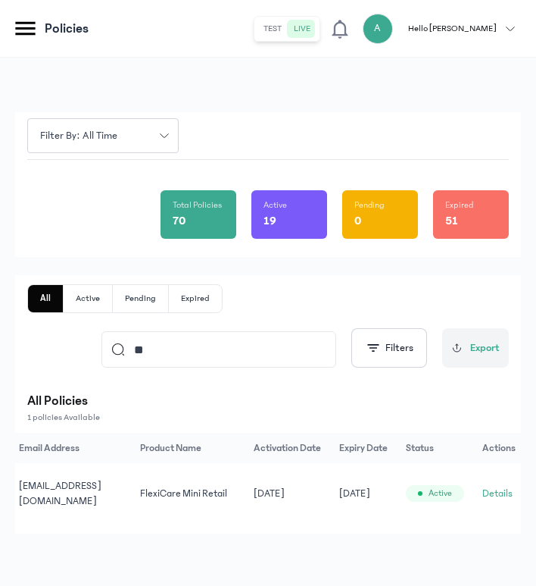
type input "*"
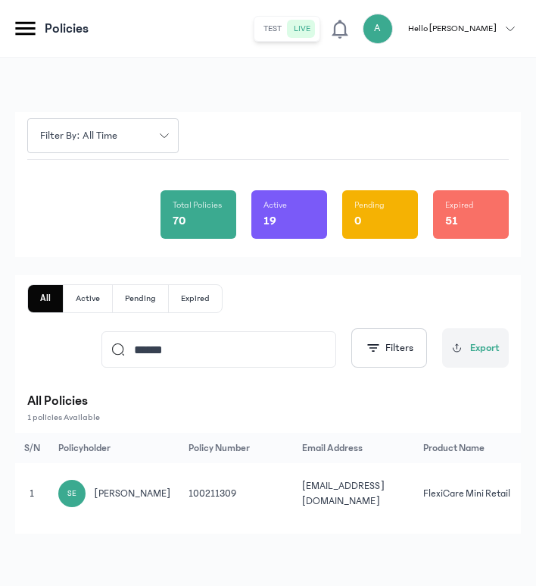
scroll to position [0, 285]
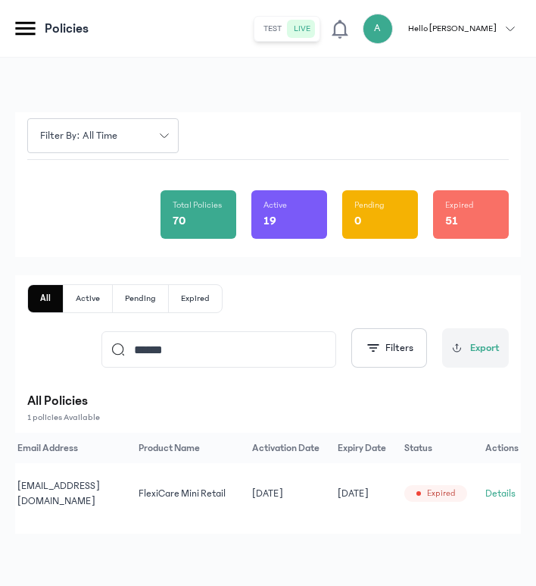
type input "******"
click at [497, 490] on button "Details" at bounding box center [501, 493] width 30 height 15
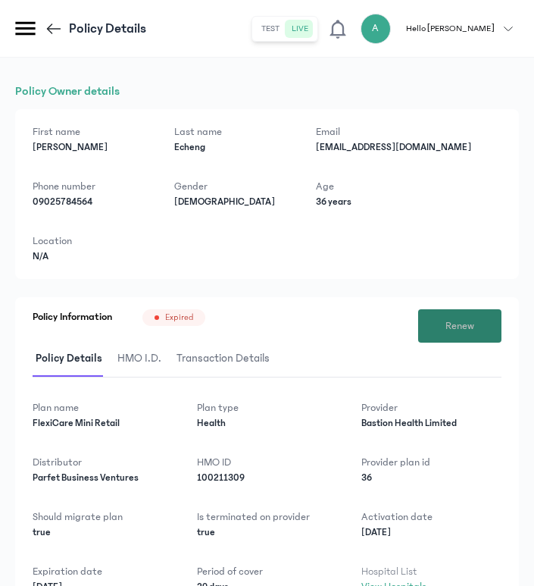
click at [477, 328] on button "Renew" at bounding box center [459, 325] width 83 height 33
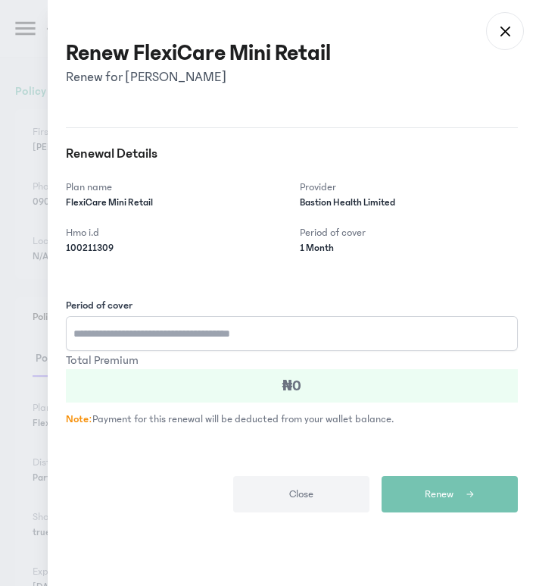
click at [224, 327] on input "Period of cover" at bounding box center [292, 333] width 452 height 35
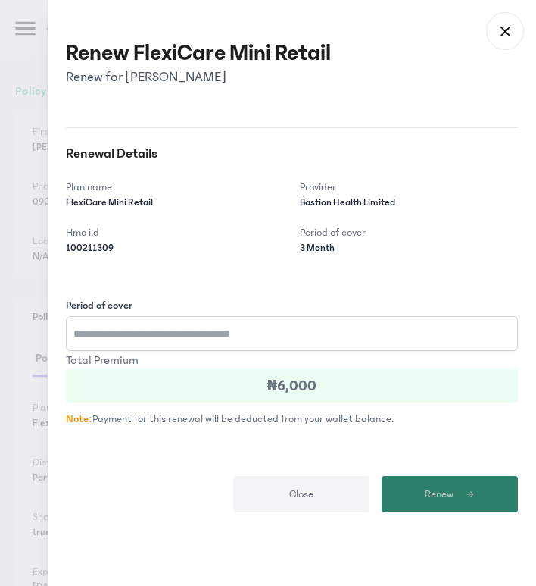
type input "*"
click at [471, 502] on button "Renew" at bounding box center [450, 494] width 136 height 36
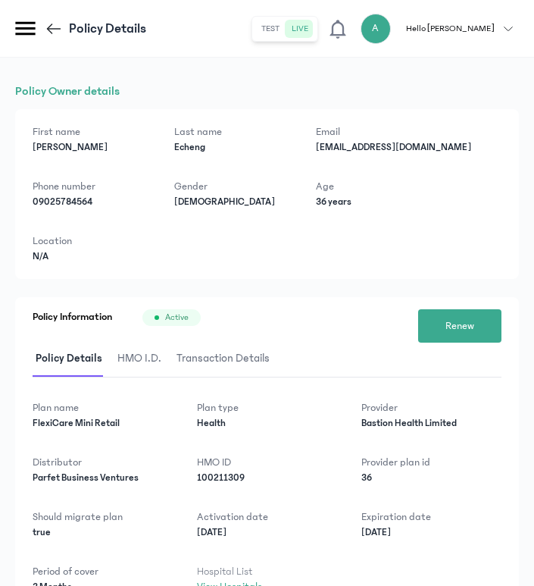
click at [55, 30] on icon at bounding box center [54, 29] width 18 height 18
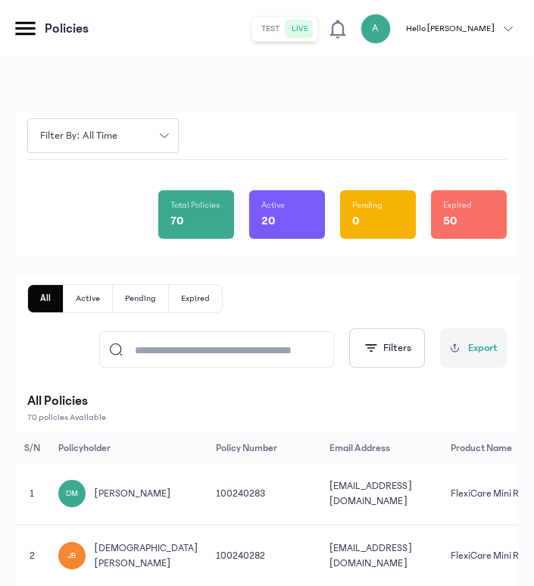
click at [254, 359] on input at bounding box center [224, 349] width 202 height 35
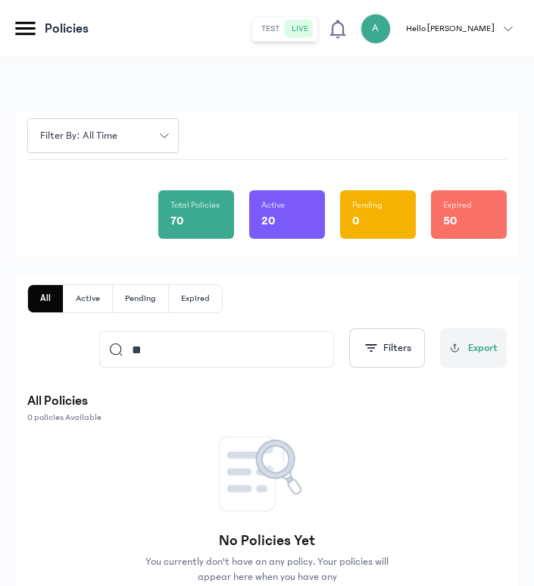
type input "*"
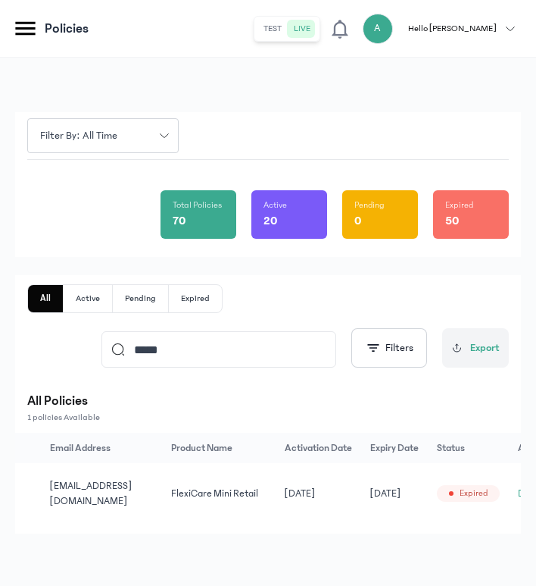
scroll to position [0, 285]
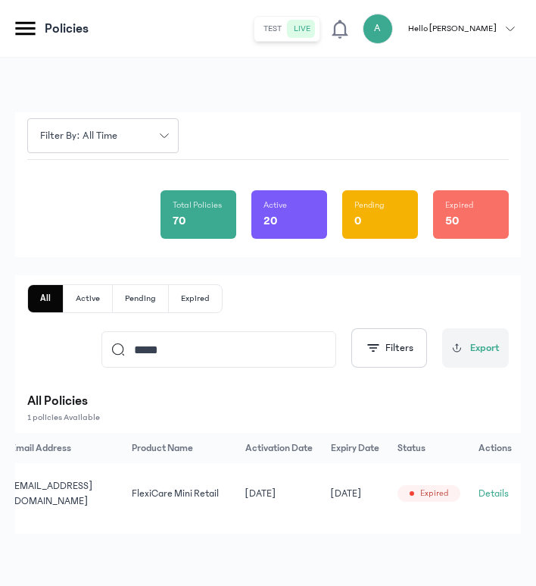
type input "*****"
click at [488, 491] on button "Details" at bounding box center [494, 493] width 30 height 15
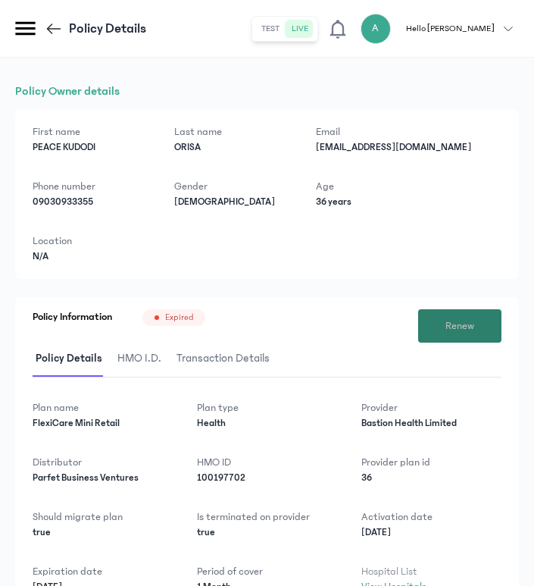
click at [488, 333] on button "Renew" at bounding box center [459, 325] width 83 height 33
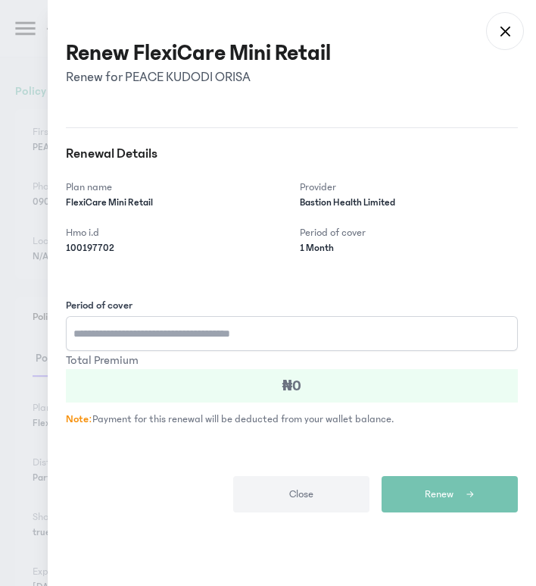
click at [206, 329] on input "Period of cover" at bounding box center [292, 333] width 452 height 35
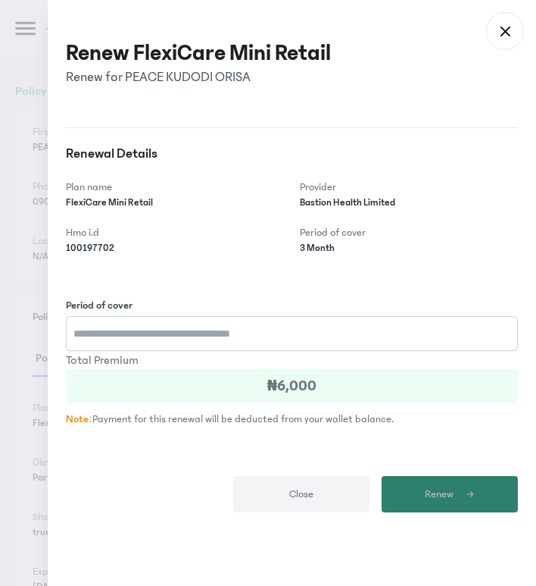
type input "*"
click at [420, 492] on button "Renew" at bounding box center [450, 494] width 136 height 36
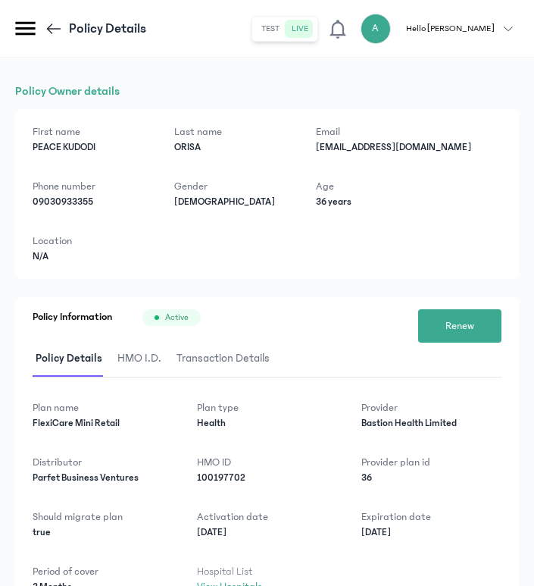
click at [52, 23] on icon at bounding box center [54, 29] width 18 height 18
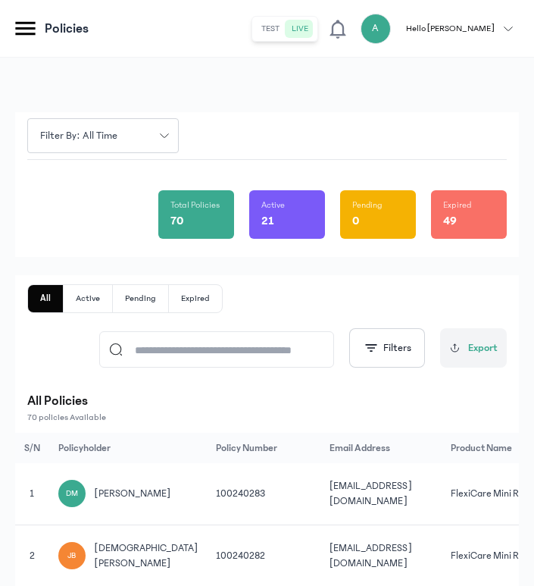
click at [192, 346] on input at bounding box center [224, 349] width 202 height 35
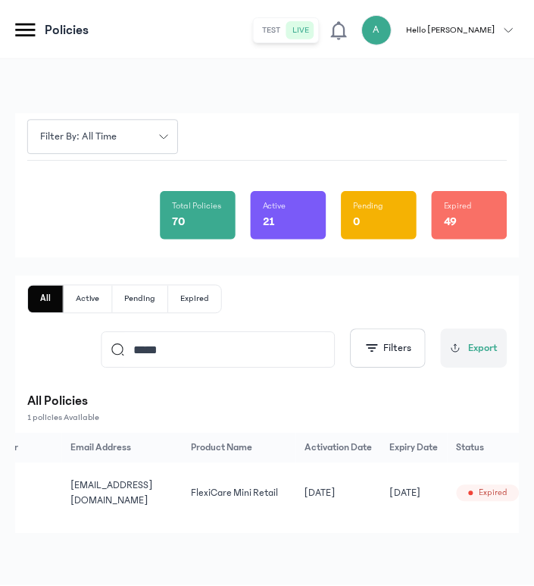
scroll to position [0, 285]
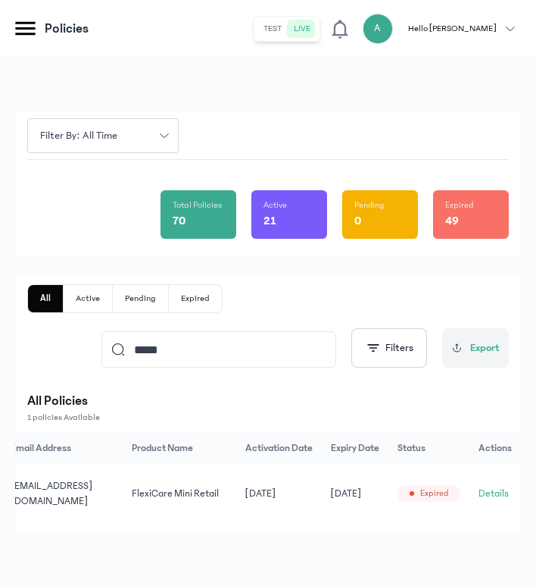
type input "*****"
click at [490, 492] on button "Details" at bounding box center [494, 493] width 30 height 15
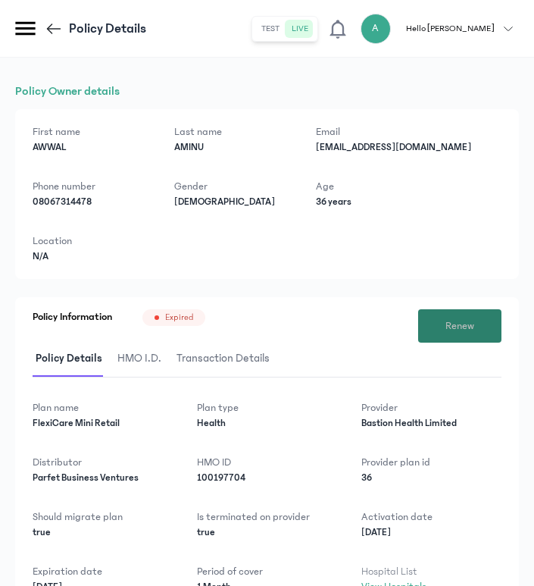
click at [457, 323] on span "Renew" at bounding box center [459, 326] width 29 height 16
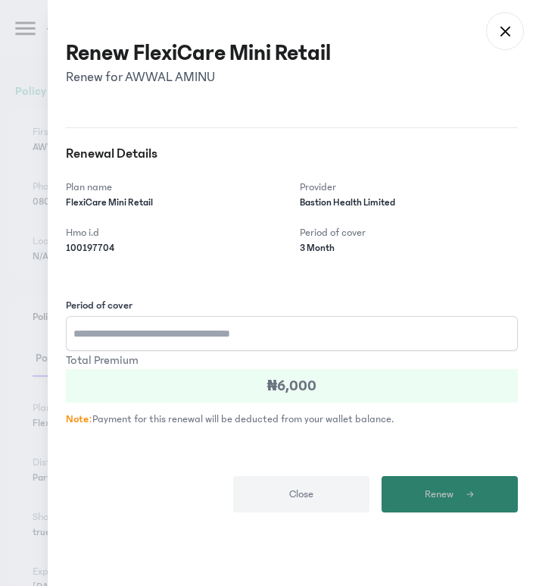
type input "*"
click at [474, 483] on button "Renew" at bounding box center [450, 494] width 136 height 36
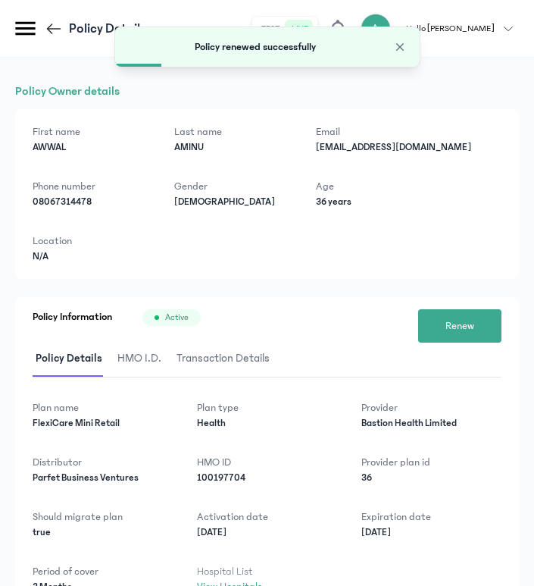
click at [58, 30] on icon at bounding box center [54, 29] width 18 height 18
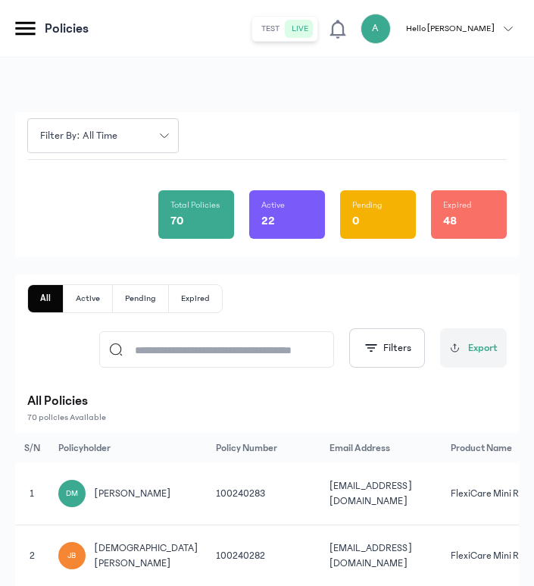
click at [283, 346] on input at bounding box center [224, 349] width 202 height 35
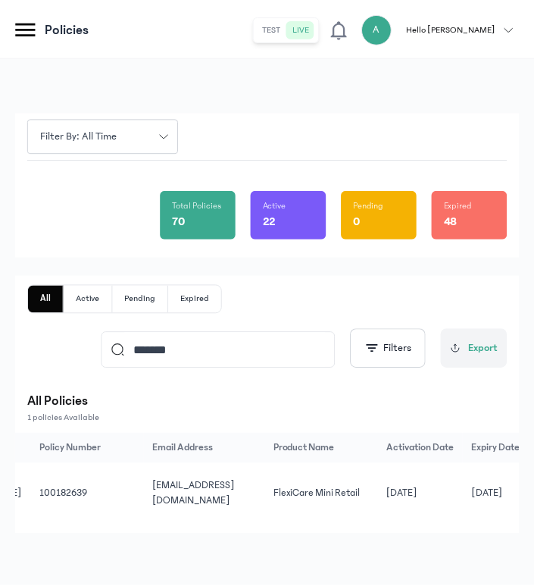
scroll to position [0, 285]
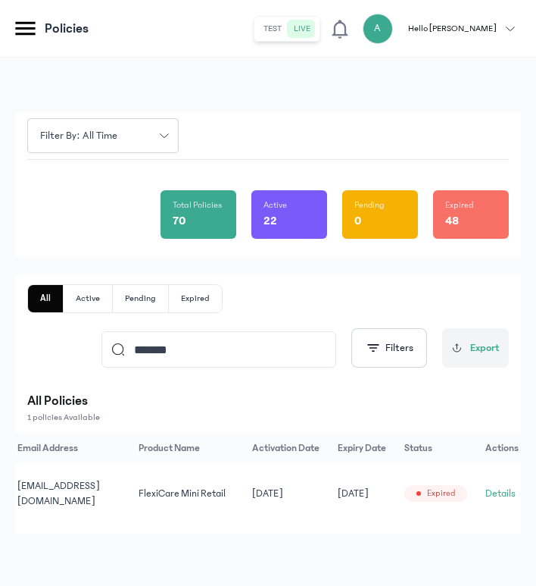
type input "*******"
click at [486, 491] on button "Details" at bounding box center [501, 493] width 30 height 15
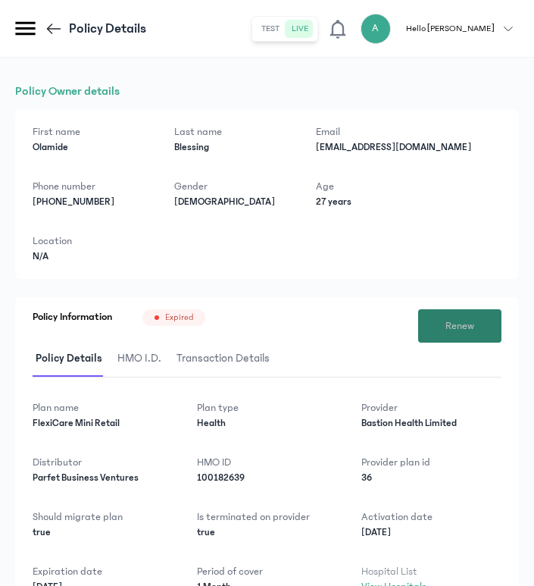
click at [445, 322] on button "Renew" at bounding box center [459, 325] width 83 height 33
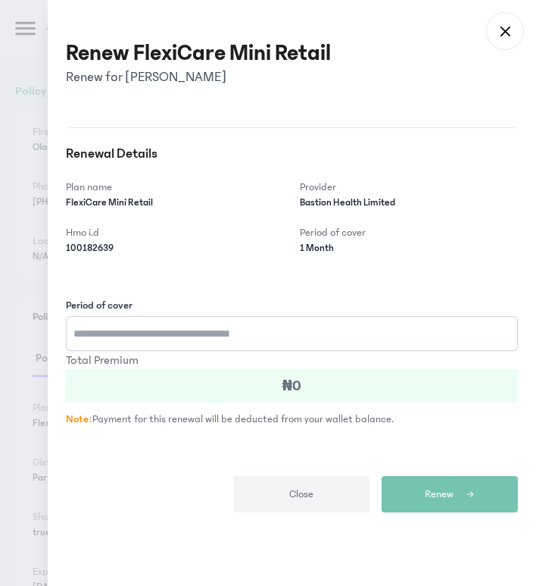
click at [320, 336] on input "Period of cover" at bounding box center [292, 333] width 452 height 35
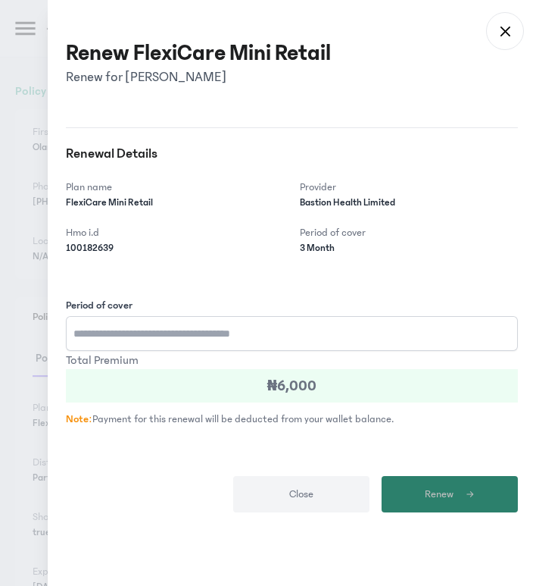
type input "*"
click at [453, 489] on span "Renew" at bounding box center [439, 494] width 29 height 16
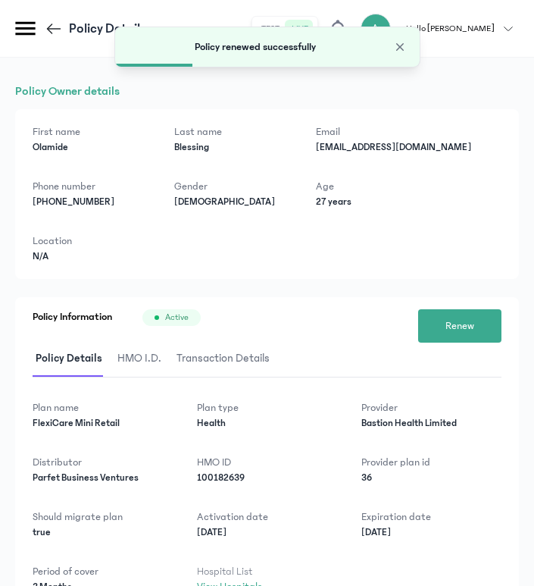
click at [52, 30] on icon at bounding box center [54, 29] width 18 height 18
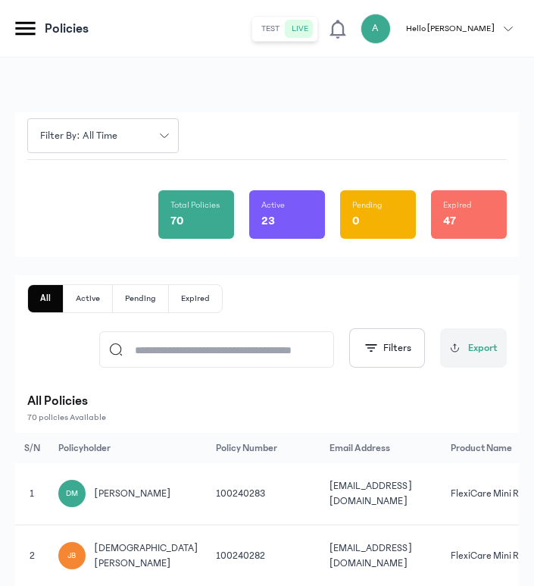
click at [189, 348] on input at bounding box center [224, 349] width 202 height 35
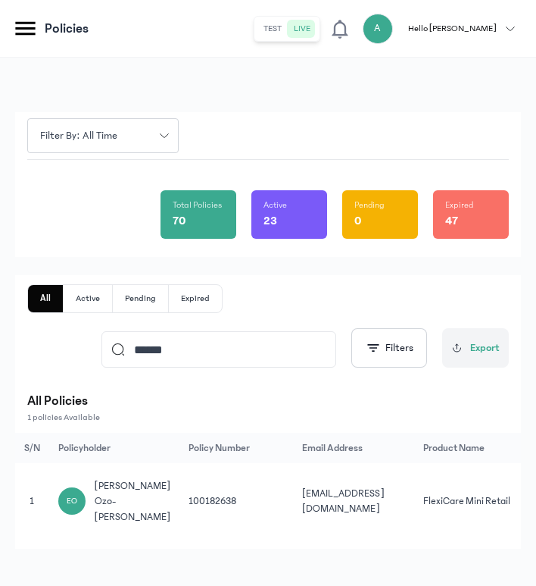
scroll to position [0, 285]
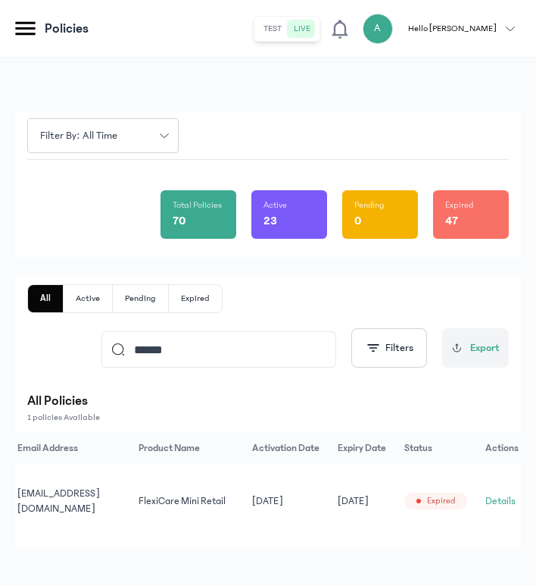
type input "******"
click at [497, 495] on button "Details" at bounding box center [501, 500] width 30 height 15
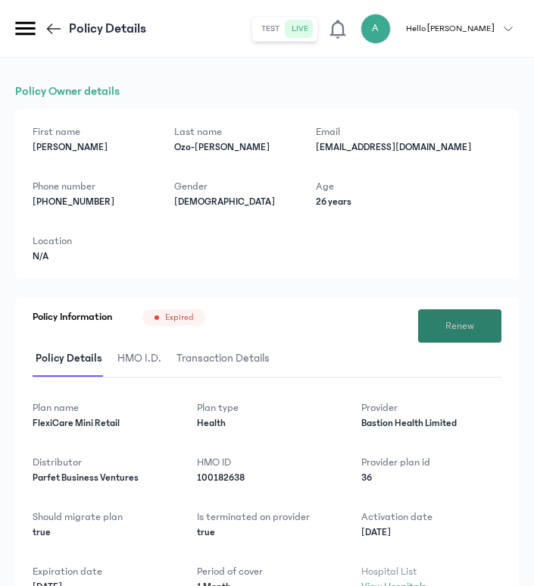
click at [482, 326] on button "Renew" at bounding box center [459, 325] width 83 height 33
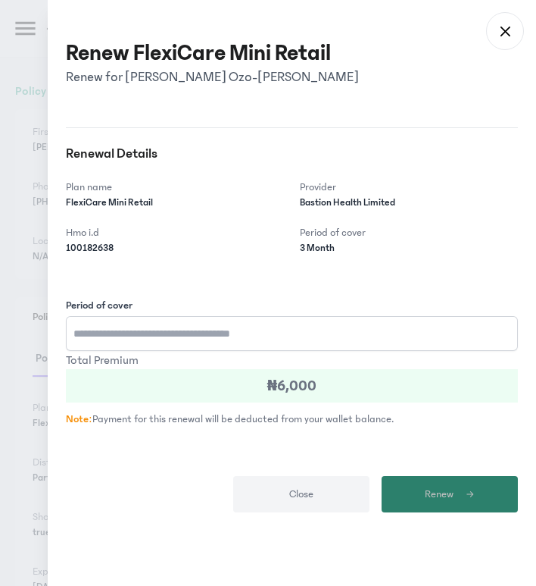
type input "*"
click at [475, 491] on button "Renew" at bounding box center [450, 494] width 136 height 36
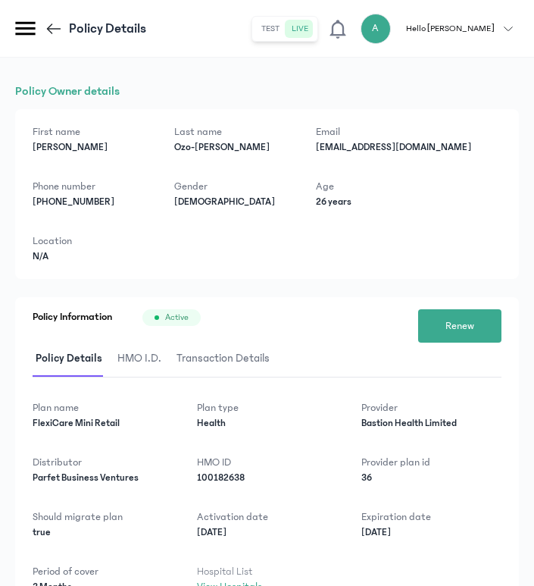
click at [41, 32] on div "Policy Details" at bounding box center [79, 28] width 134 height 27
click at [50, 27] on icon at bounding box center [54, 29] width 18 height 18
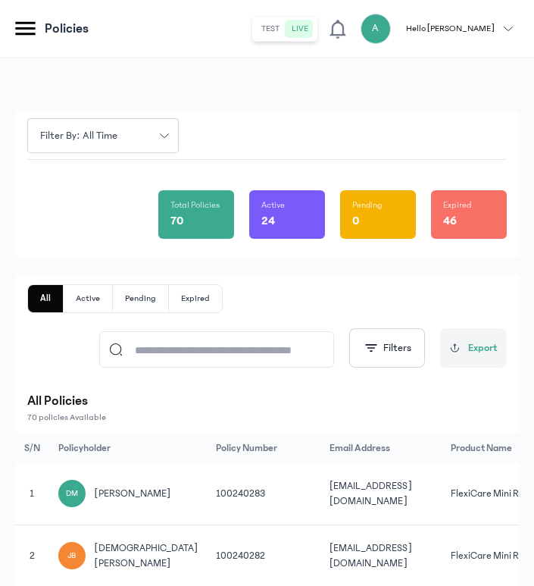
click at [236, 344] on input at bounding box center [224, 349] width 202 height 35
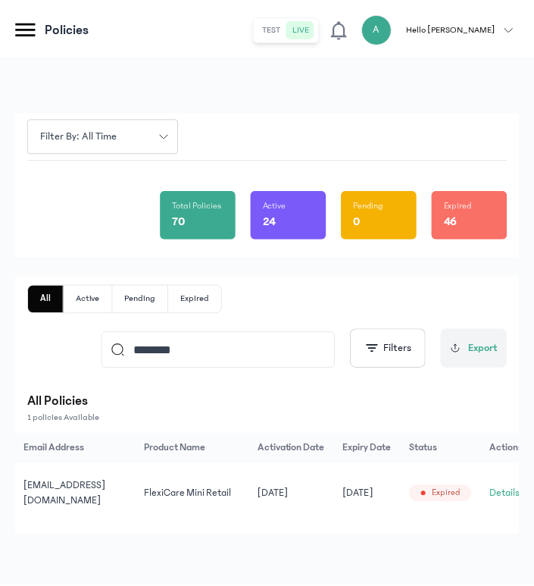
scroll to position [0, 283]
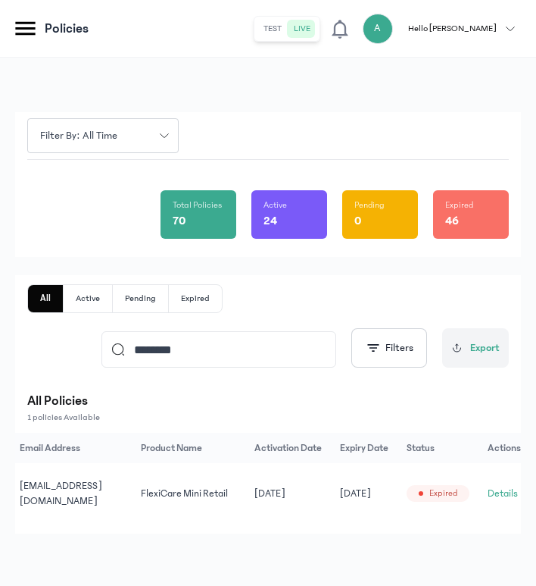
type input "********"
click at [488, 492] on button "Details" at bounding box center [503, 493] width 30 height 15
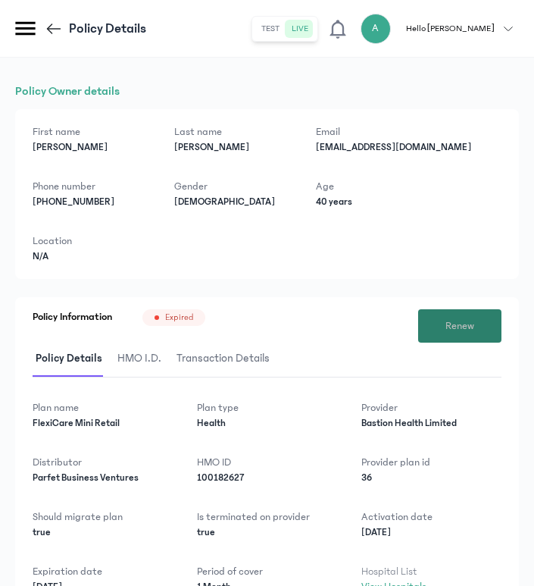
click at [444, 315] on button "Renew" at bounding box center [459, 325] width 83 height 33
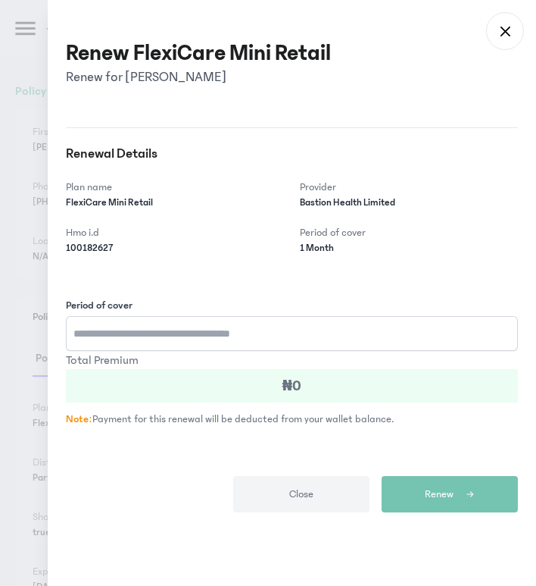
click at [331, 330] on input "Period of cover" at bounding box center [292, 333] width 452 height 35
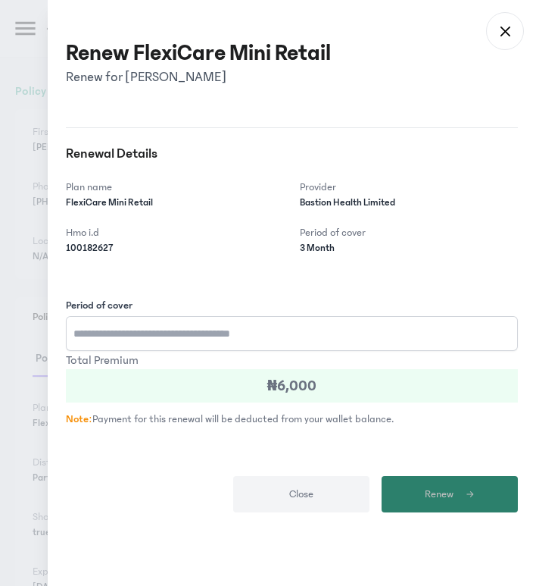
type input "*"
click at [424, 497] on button "Renew" at bounding box center [450, 494] width 136 height 36
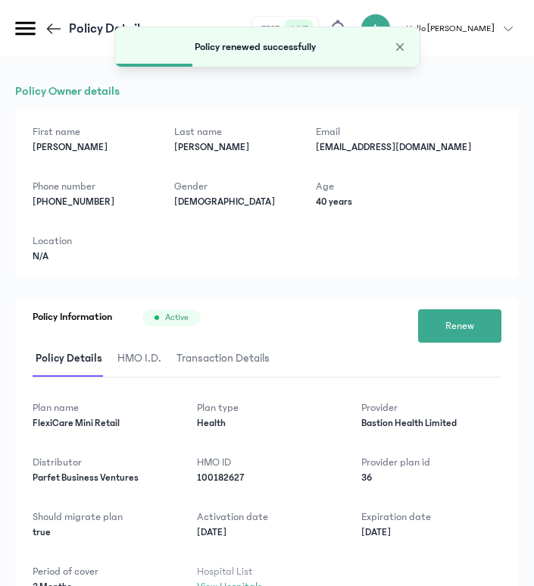
click at [58, 24] on icon at bounding box center [54, 29] width 18 height 18
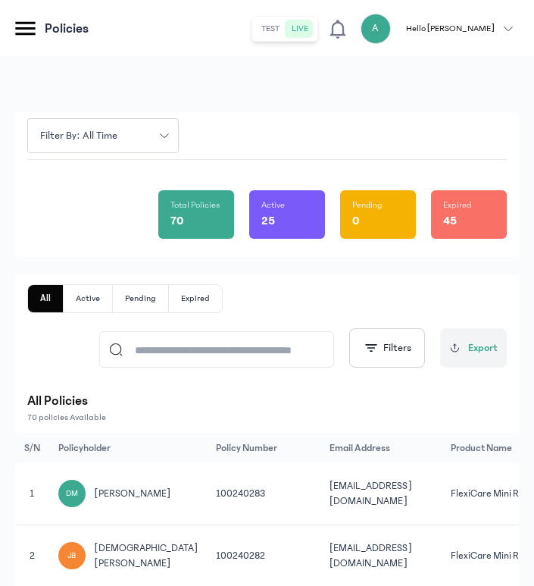
click at [171, 349] on input at bounding box center [224, 349] width 202 height 35
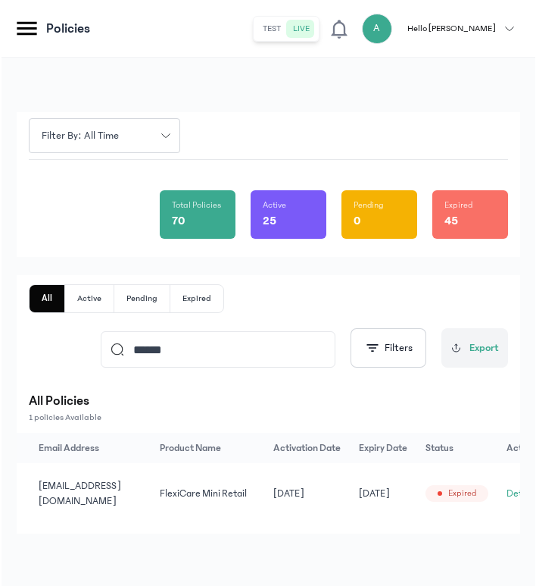
scroll to position [0, 273]
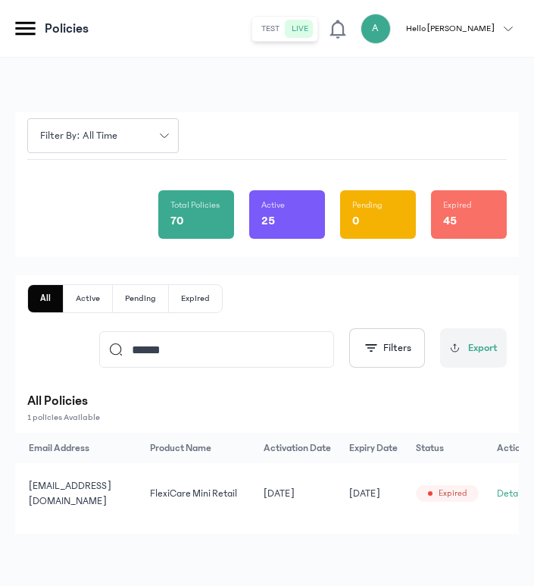
type input "******"
click at [499, 498] on button "Details" at bounding box center [512, 493] width 30 height 15
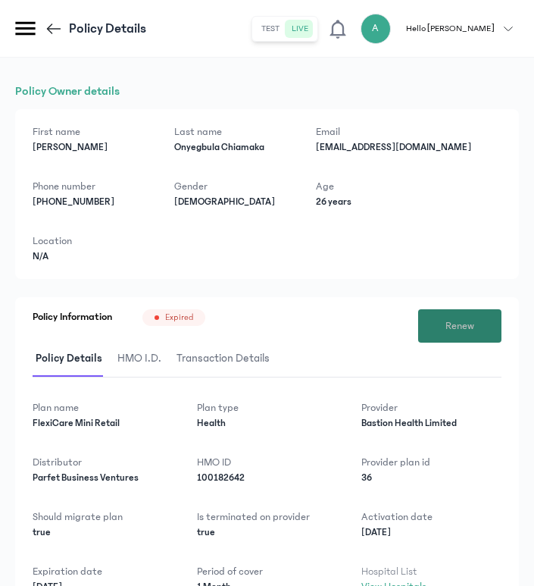
click at [455, 315] on button "Renew" at bounding box center [459, 325] width 83 height 33
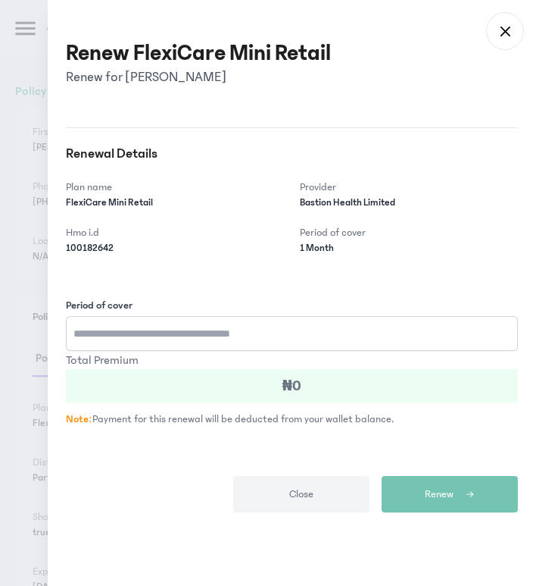
click at [379, 333] on input "Period of cover" at bounding box center [292, 333] width 452 height 35
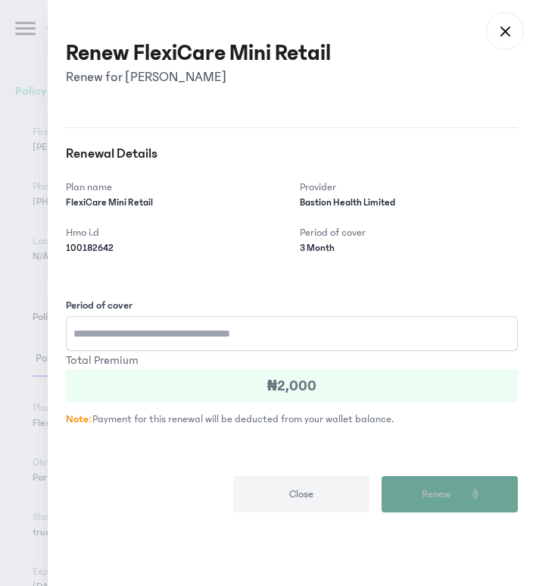
type input "*"
click at [445, 487] on span "Renew" at bounding box center [436, 494] width 29 height 16
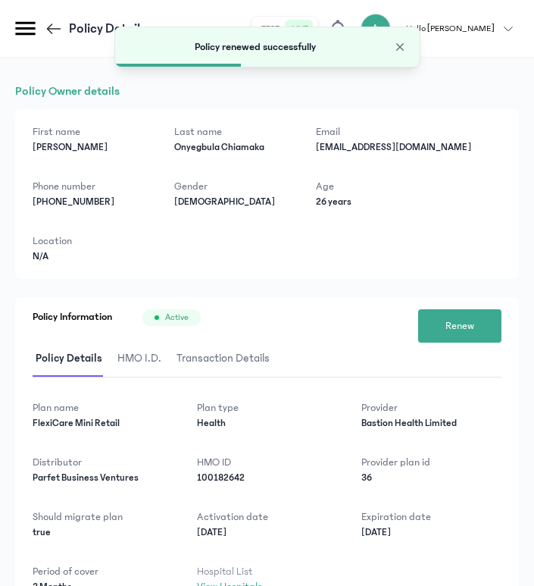
click at [50, 25] on icon at bounding box center [50, 28] width 6 height 11
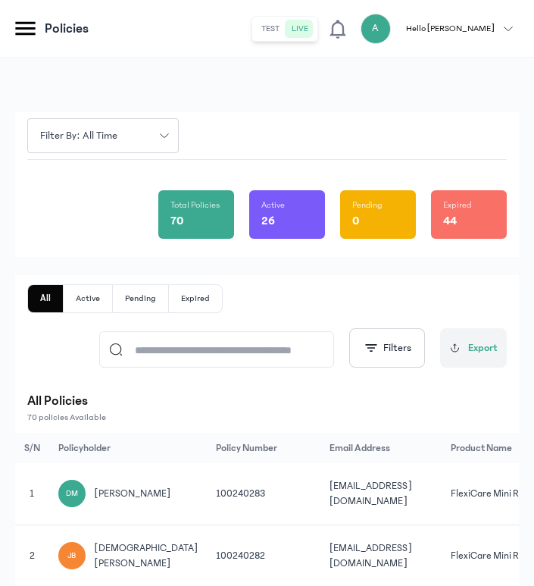
click at [230, 347] on input at bounding box center [224, 349] width 202 height 35
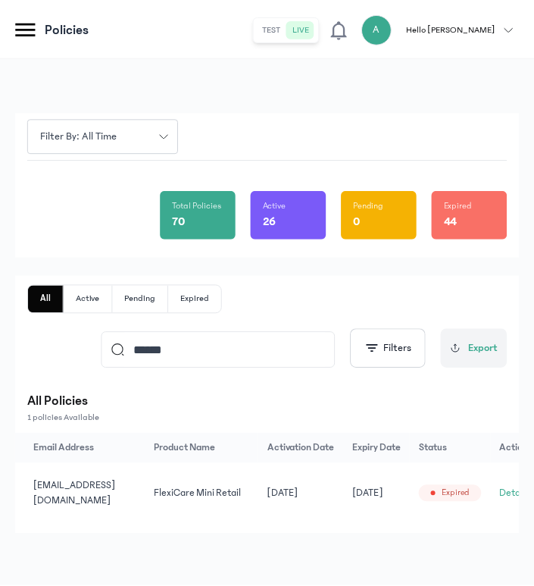
scroll to position [0, 276]
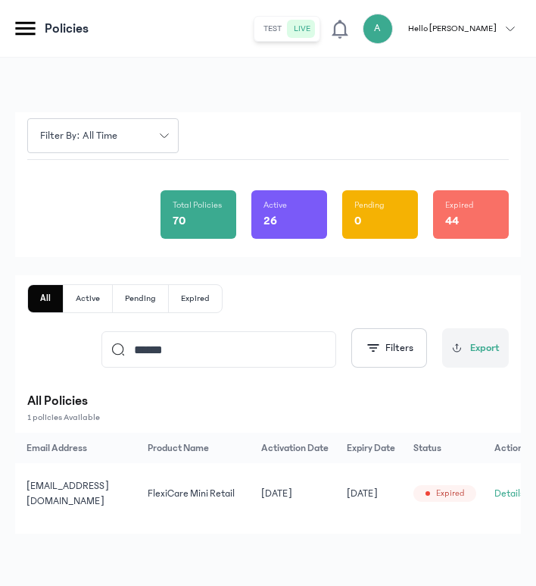
type input "******"
click at [497, 489] on button "Details" at bounding box center [510, 493] width 30 height 15
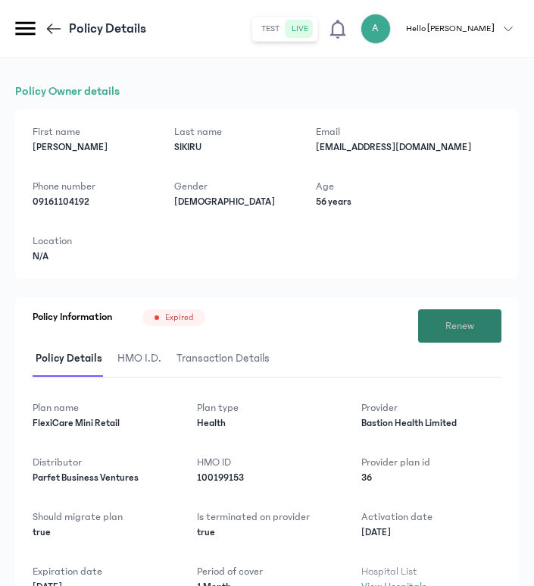
click at [442, 328] on button "Renew" at bounding box center [459, 325] width 83 height 33
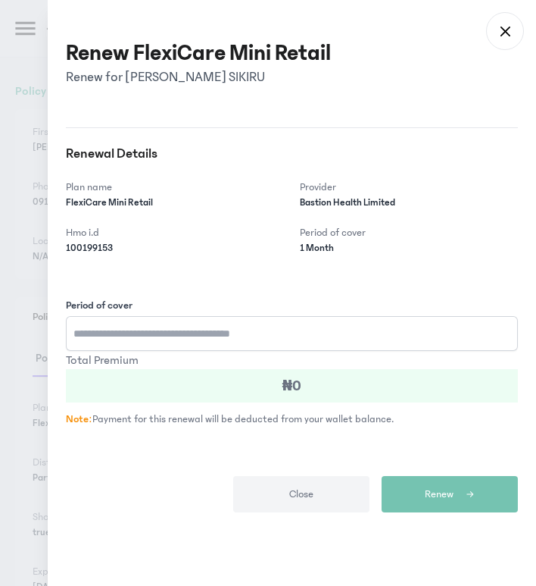
click at [233, 339] on input "Period of cover" at bounding box center [292, 333] width 452 height 35
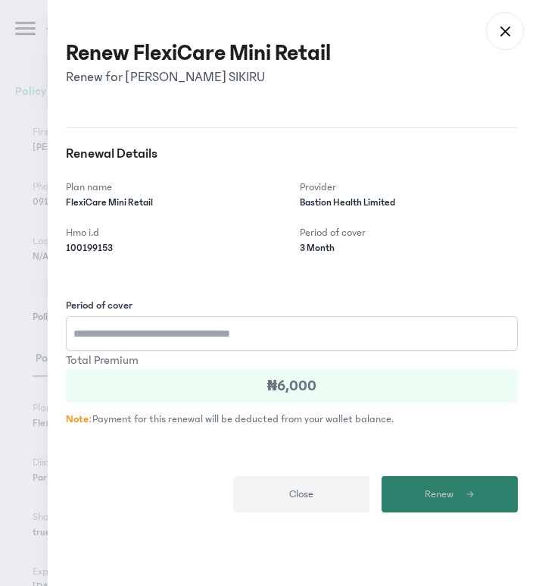
type input "*"
click at [451, 486] on span "Renew" at bounding box center [439, 494] width 29 height 16
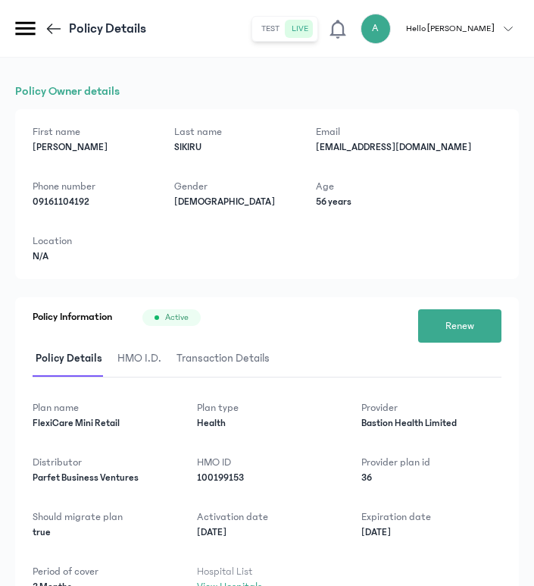
click at [49, 24] on icon at bounding box center [54, 29] width 18 height 18
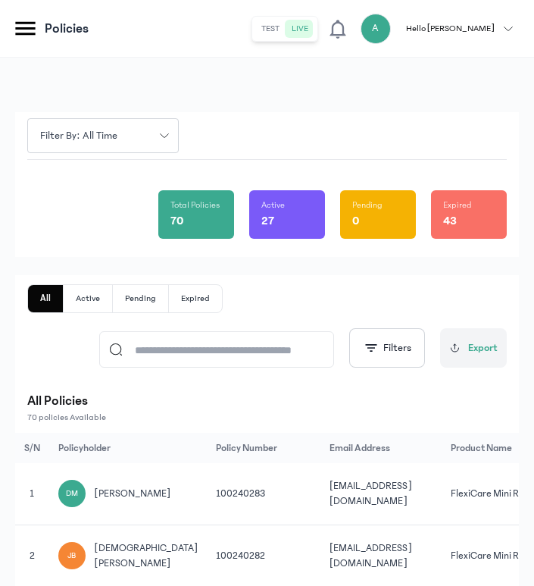
click at [174, 360] on input at bounding box center [224, 349] width 202 height 35
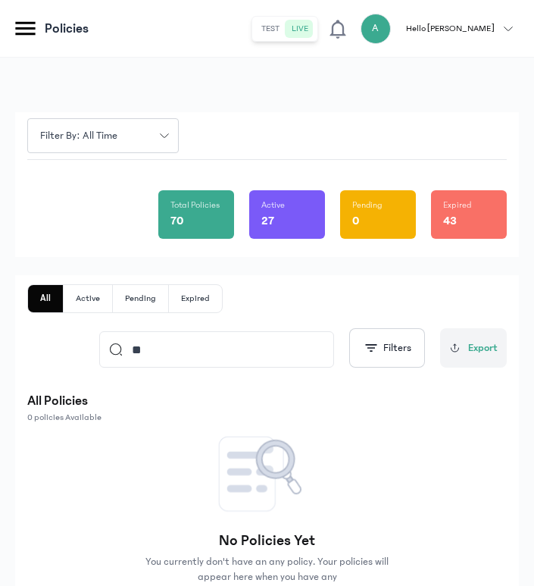
type input "*"
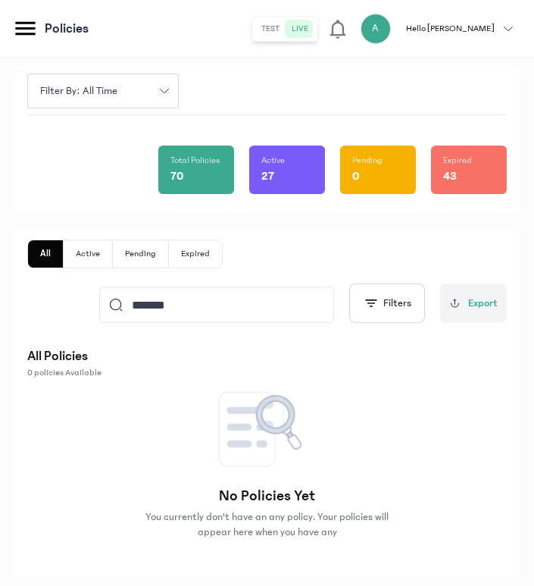
scroll to position [64, 0]
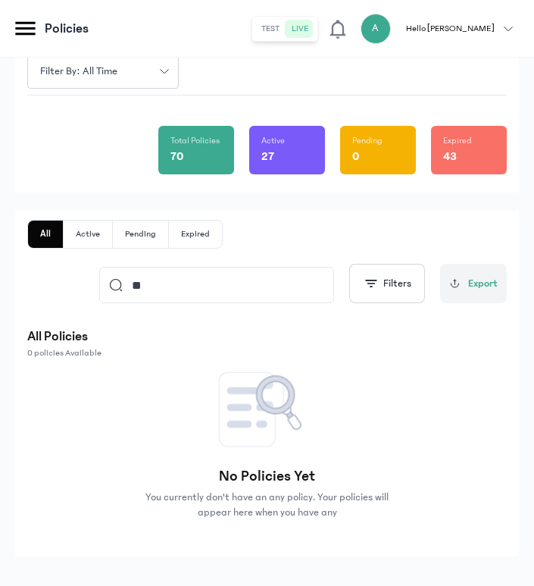
type input "*"
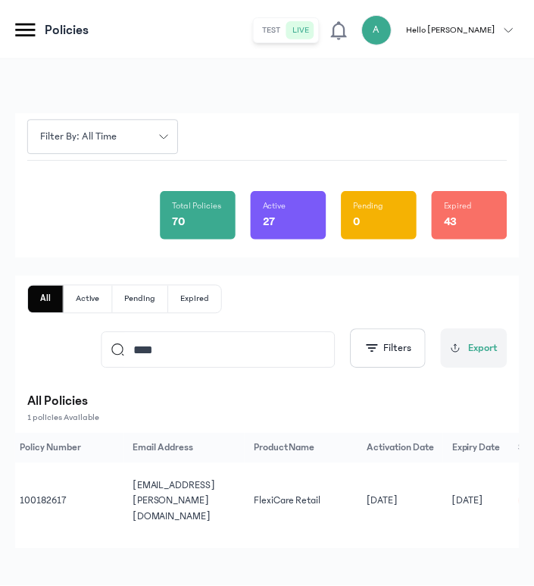
scroll to position [0, 285]
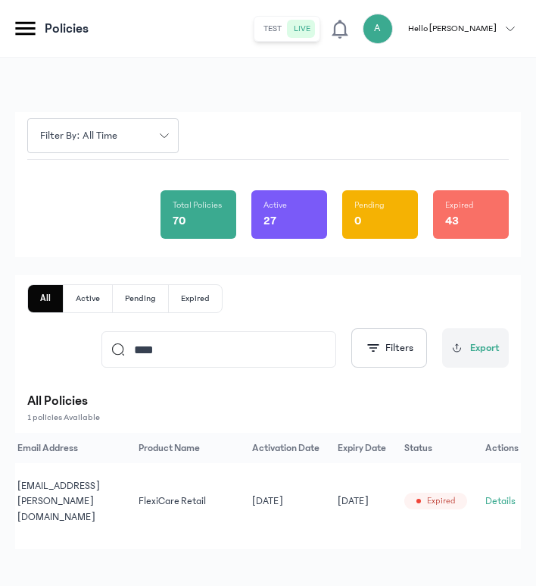
type input "****"
click at [496, 493] on button "Details" at bounding box center [501, 500] width 30 height 15
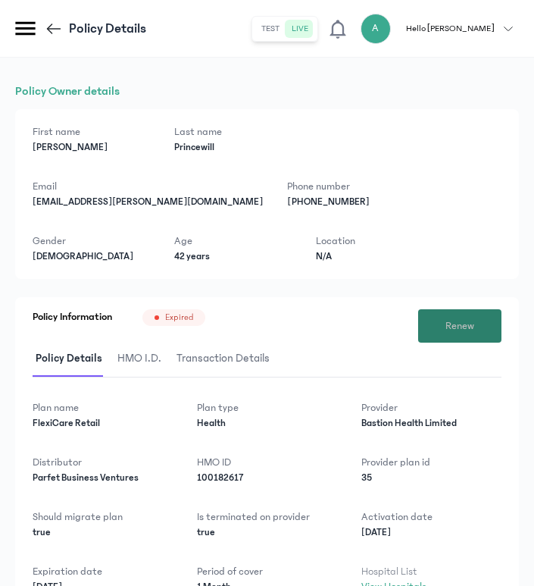
click at [436, 321] on button "Renew" at bounding box center [459, 325] width 83 height 33
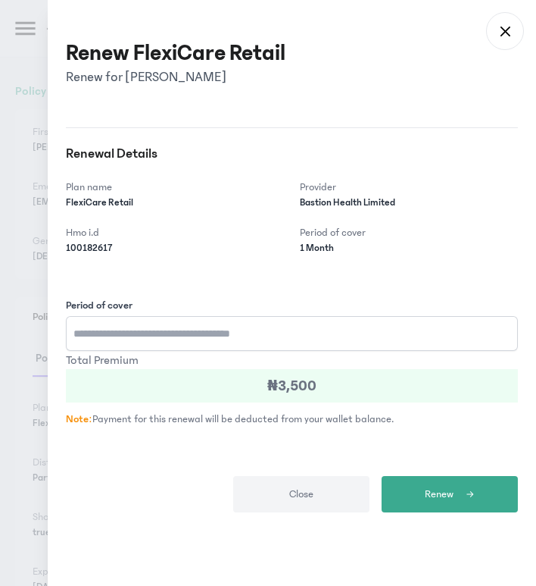
click at [300, 324] on input "Period of cover" at bounding box center [292, 333] width 452 height 35
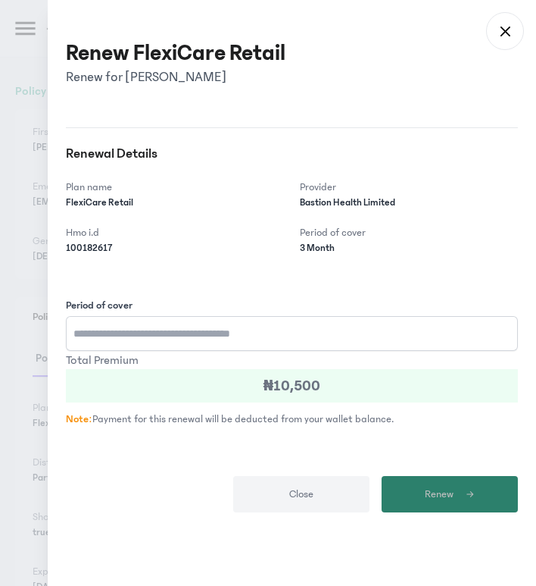
type input "*"
click at [461, 499] on span "submit" at bounding box center [464, 494] width 21 height 14
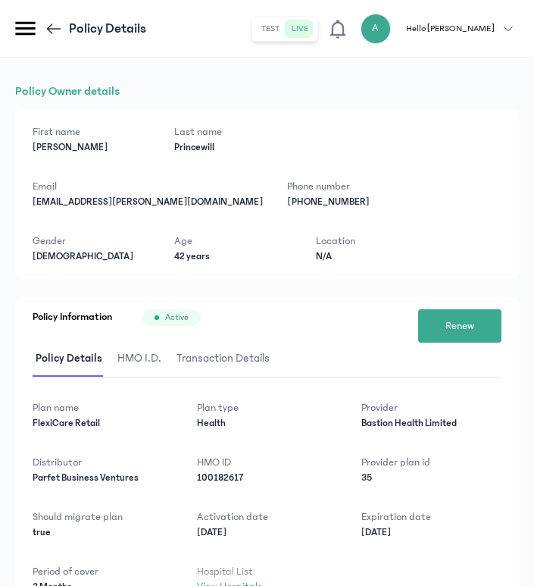
click at [47, 29] on icon at bounding box center [54, 29] width 18 height 18
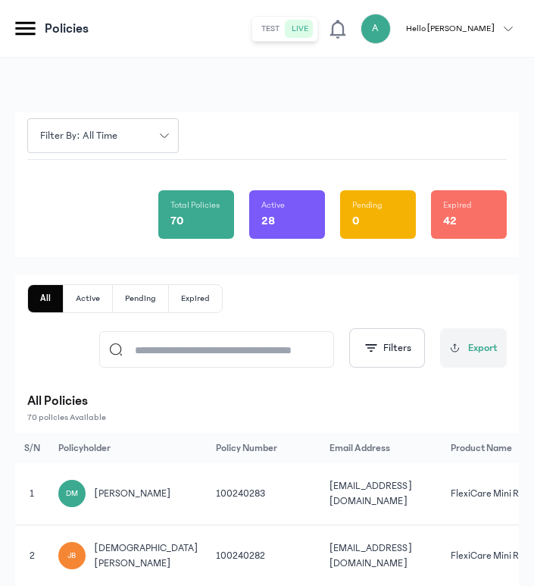
click at [187, 337] on input at bounding box center [224, 349] width 202 height 35
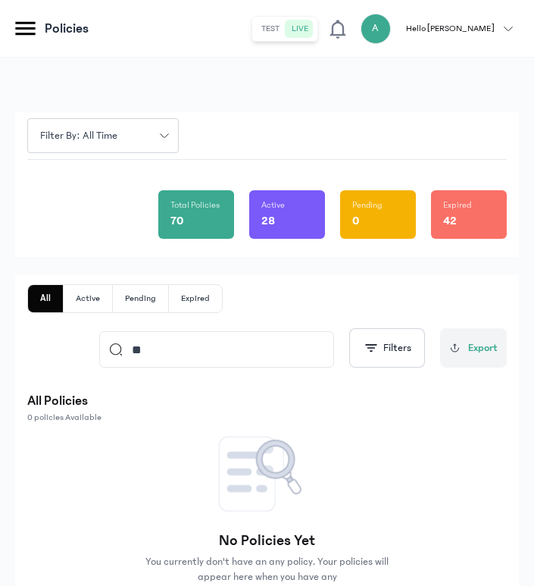
type input "*"
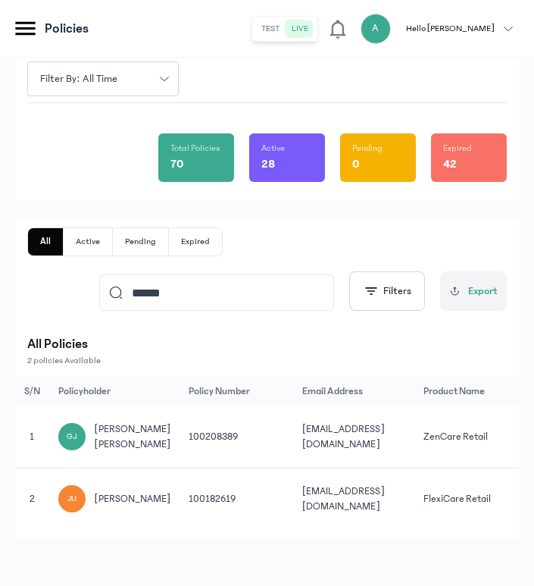
scroll to position [61, 0]
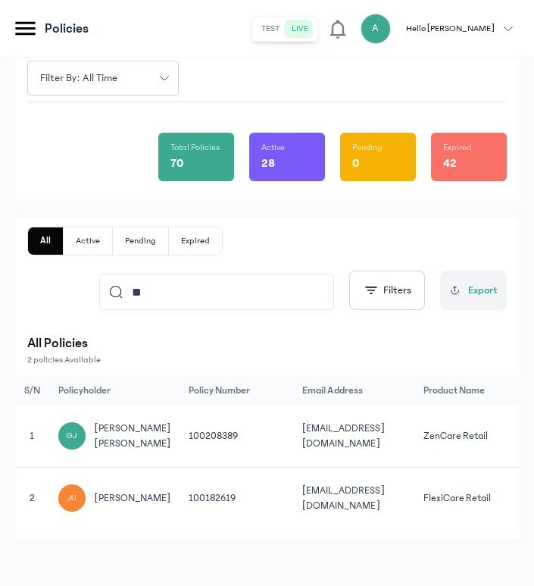
type input "*"
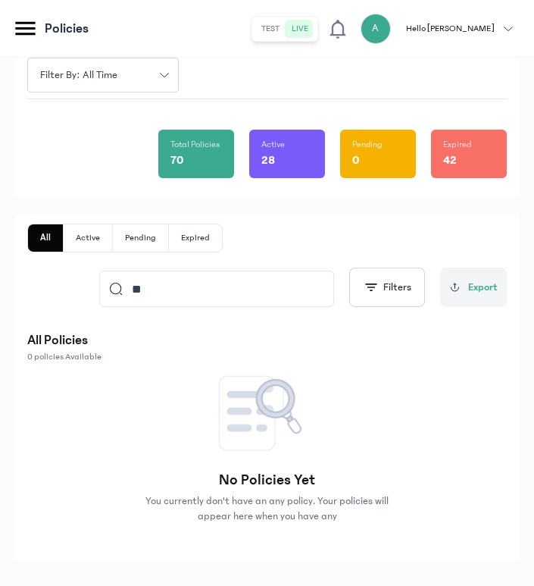
type input "*"
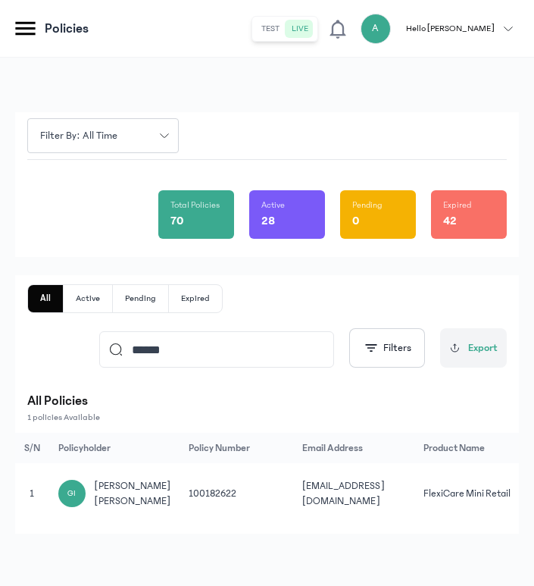
scroll to position [0, 0]
type input "*"
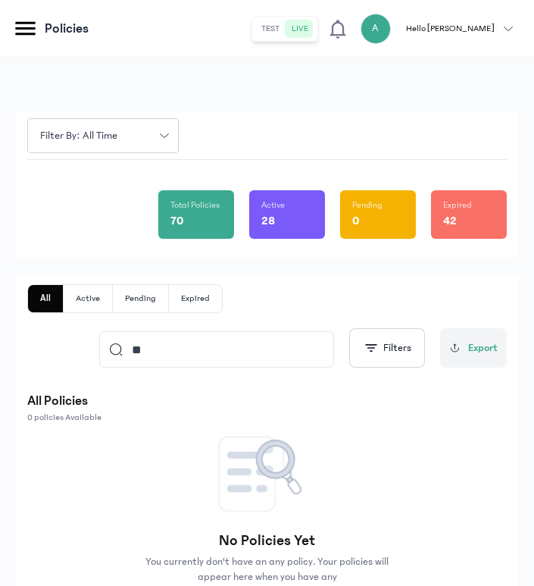
type input "*"
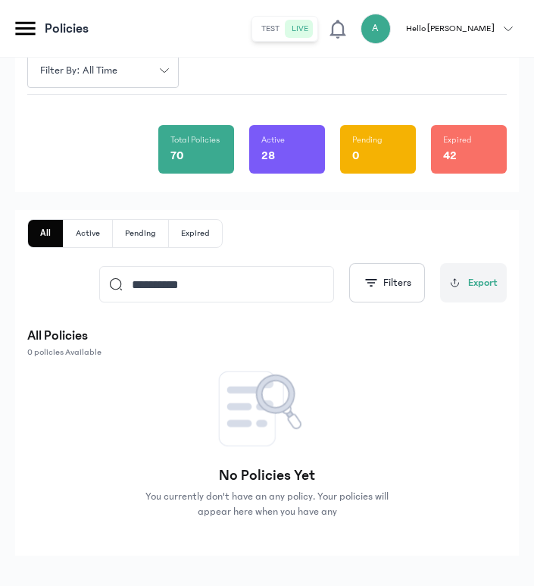
scroll to position [83, 0]
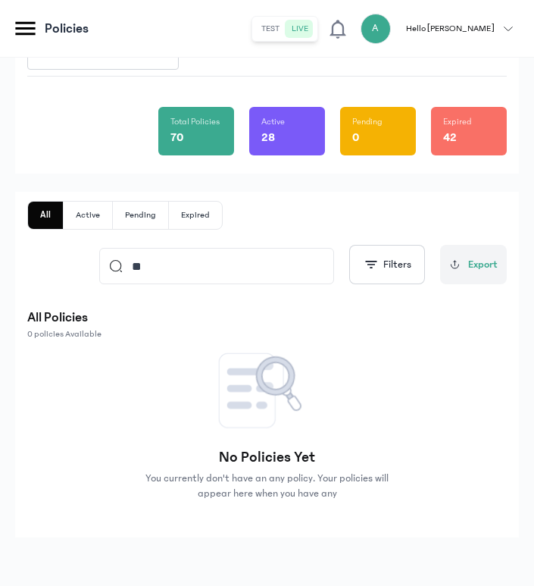
type input "*"
type input "******"
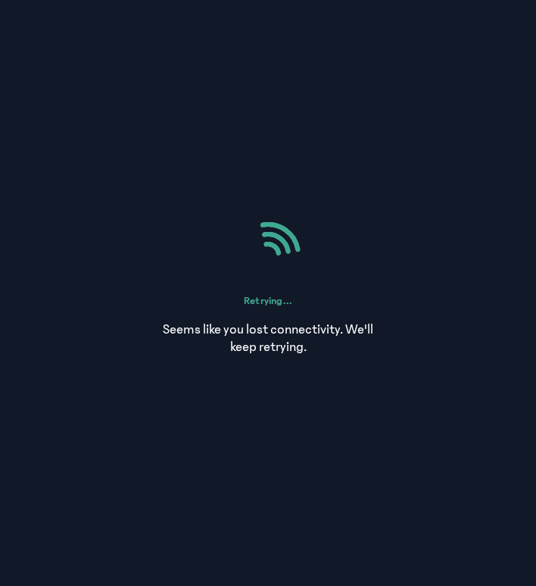
click at [356, 97] on div "Seems like you lost connectivity. We'll keep retrying." at bounding box center [268, 293] width 536 height 586
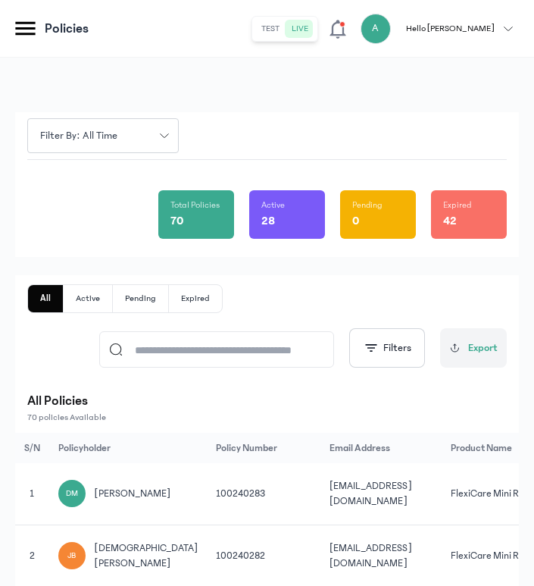
click at [29, 22] on icon at bounding box center [25, 29] width 20 height 14
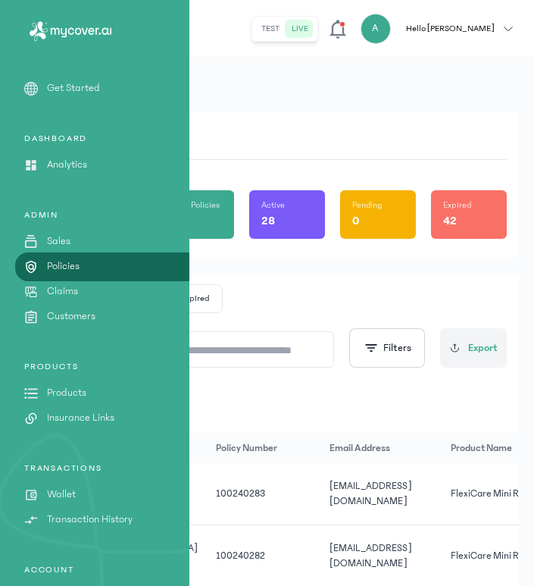
click at [66, 395] on p "Products" at bounding box center [66, 393] width 39 height 16
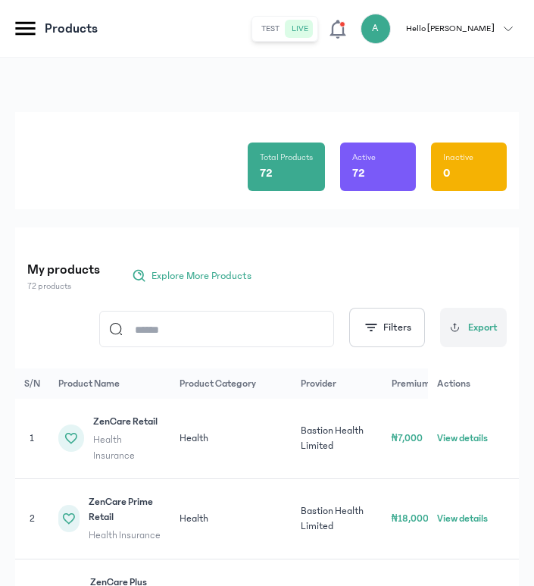
click at [183, 327] on input at bounding box center [224, 328] width 202 height 35
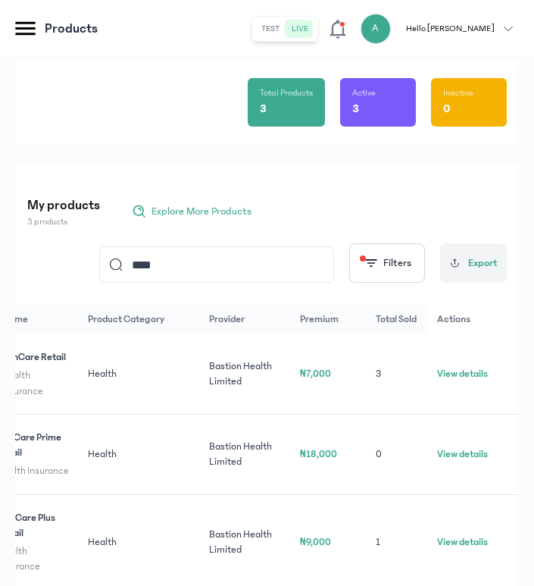
scroll to position [0, 124]
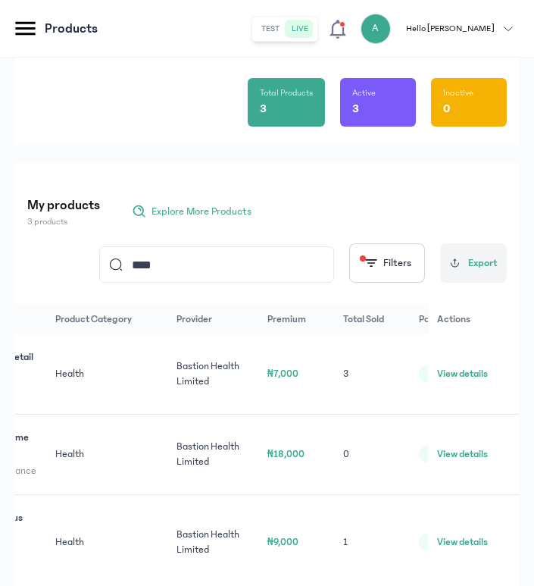
type input "****"
click at [457, 373] on button "View details" at bounding box center [462, 373] width 51 height 15
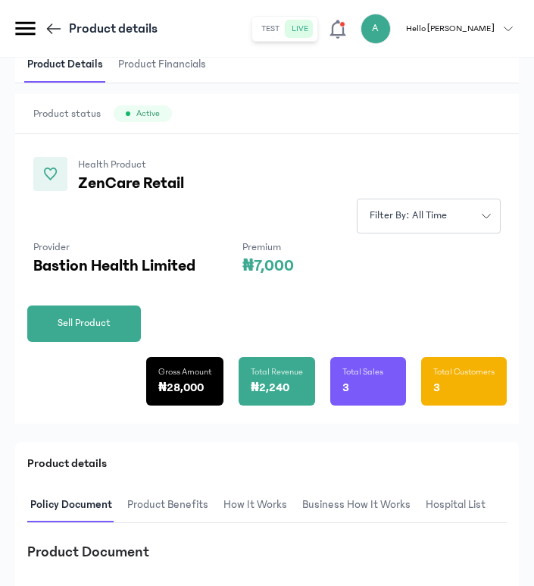
scroll to position [52, 0]
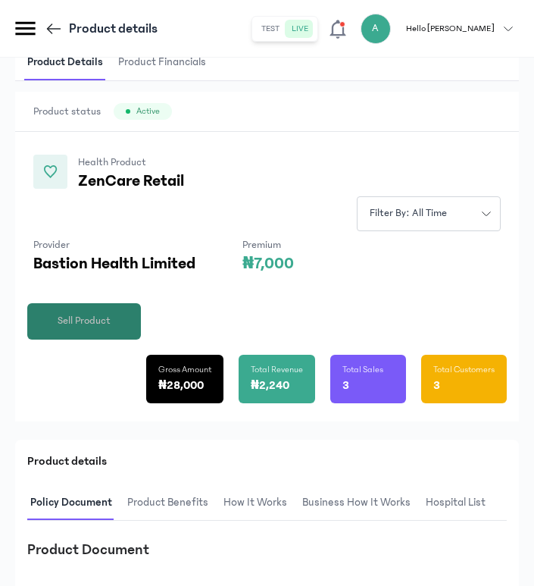
click at [109, 313] on span "Sell Product" at bounding box center [84, 321] width 53 height 16
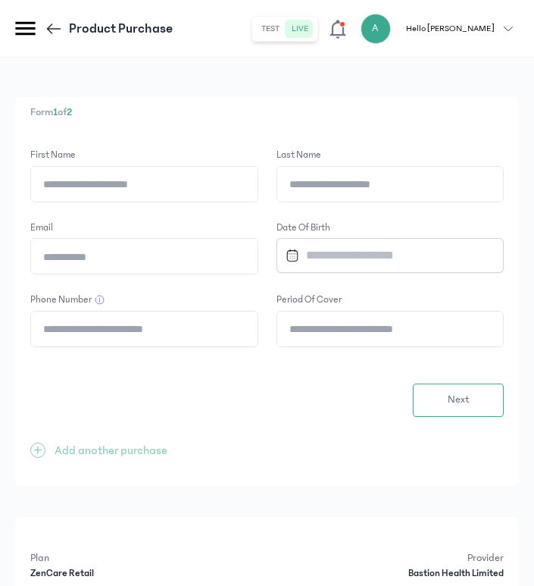
click at [159, 189] on input "First Name" at bounding box center [144, 184] width 227 height 35
type input "****"
click at [369, 175] on input "Last Name" at bounding box center [390, 184] width 227 height 35
paste input "**********"
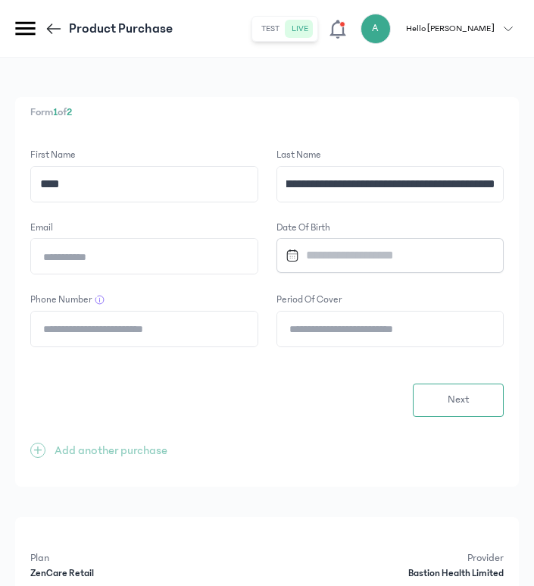
type input "*********"
click at [189, 267] on input "Email" at bounding box center [144, 256] width 227 height 35
paste input "**********"
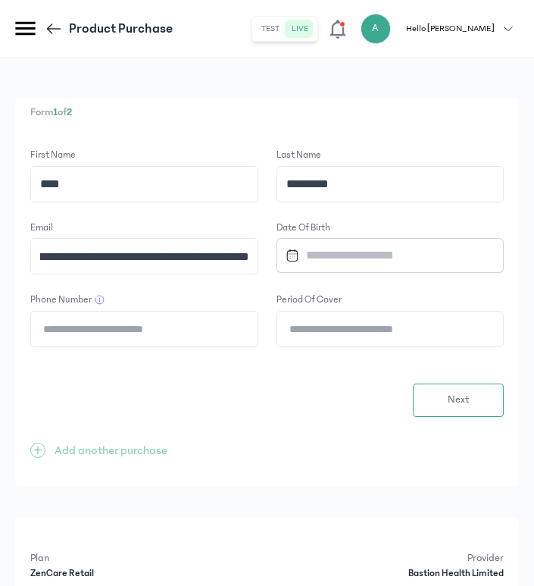
scroll to position [0, 284]
type input "**********"
click at [311, 252] on input "Datepicker input" at bounding box center [385, 255] width 210 height 33
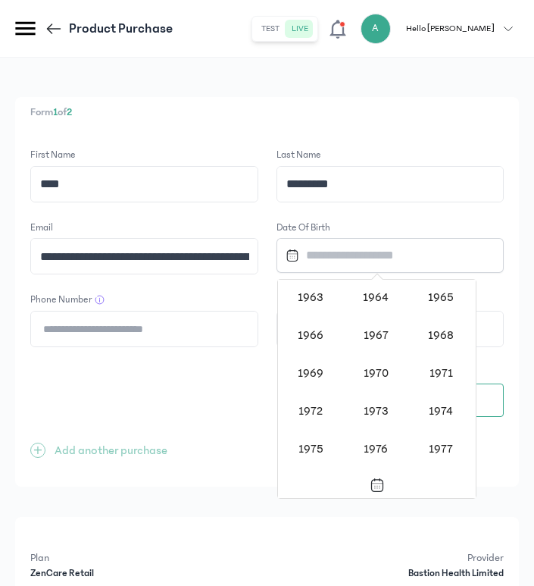
scroll to position [781, 0]
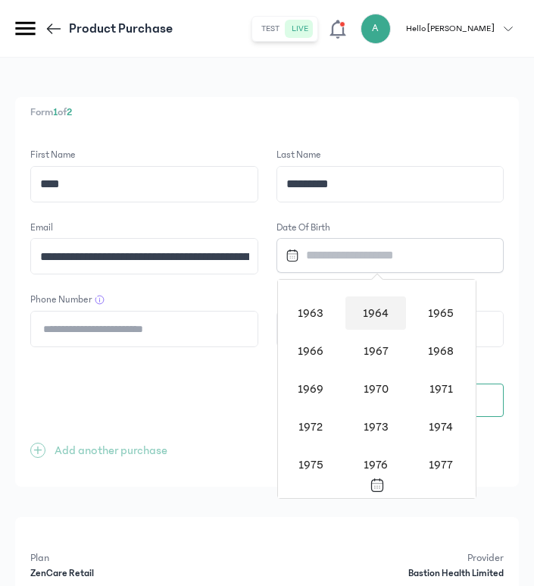
click at [386, 314] on div "1964" at bounding box center [375, 312] width 61 height 33
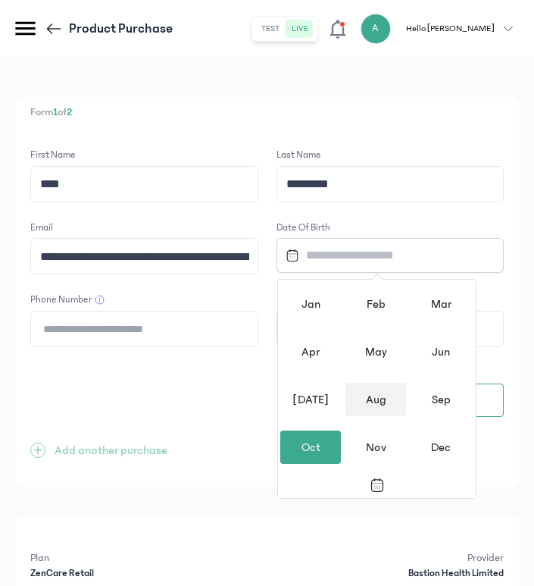
click at [383, 405] on div "Aug" at bounding box center [375, 399] width 61 height 33
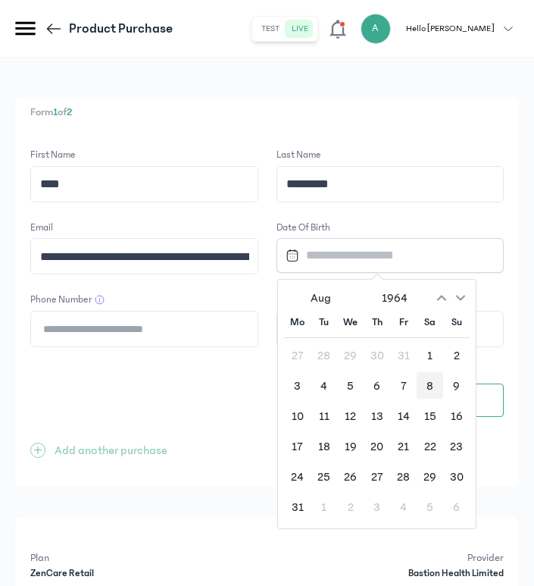
click at [427, 386] on div "8" at bounding box center [430, 385] width 27 height 27
type input "**********"
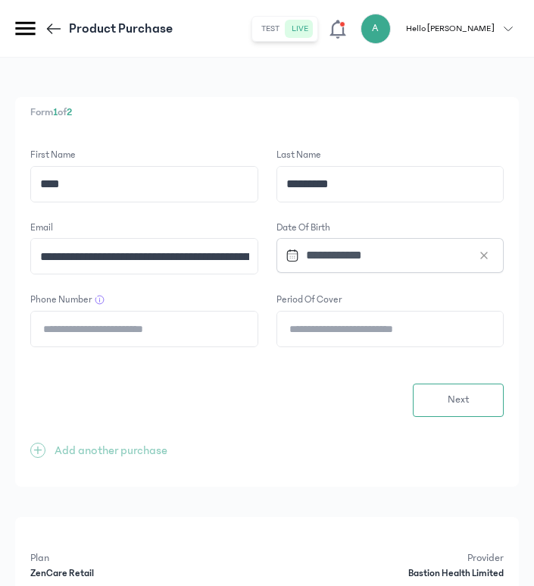
click at [300, 323] on input "Period of cover" at bounding box center [390, 328] width 227 height 35
type input "*"
click at [150, 257] on input "**********" at bounding box center [144, 256] width 227 height 35
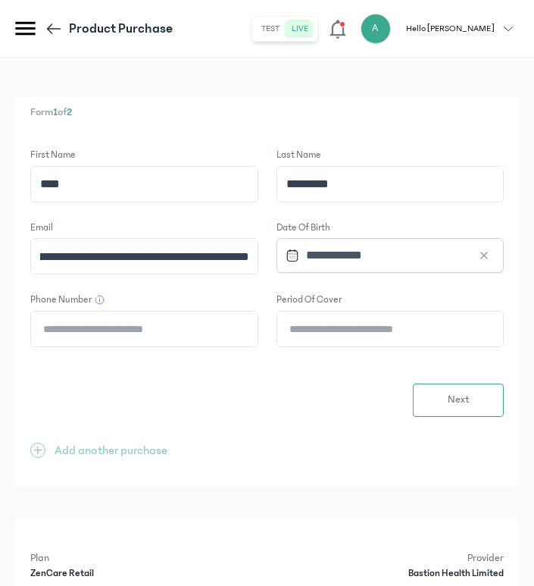
scroll to position [0, 212]
type input "**********"
click at [154, 339] on input "Phone Number" at bounding box center [144, 328] width 227 height 35
paste input "**********"
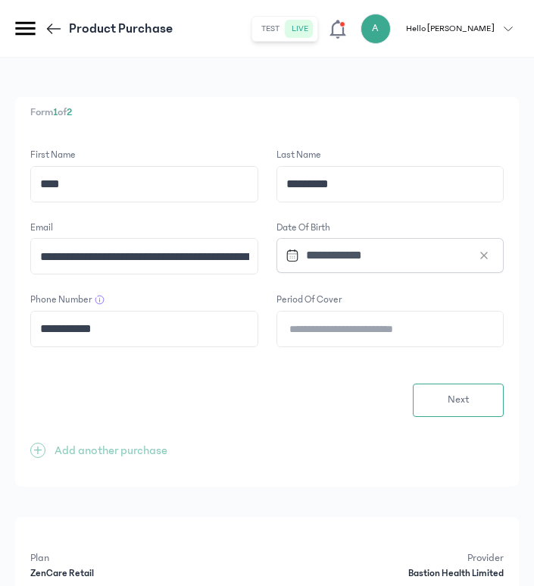
type input "**********"
drag, startPoint x: 184, startPoint y: 258, endPoint x: 41, endPoint y: 253, distance: 143.3
click at [41, 253] on input "**********" at bounding box center [144, 256] width 227 height 35
drag, startPoint x: 171, startPoint y: 255, endPoint x: 255, endPoint y: 262, distance: 84.4
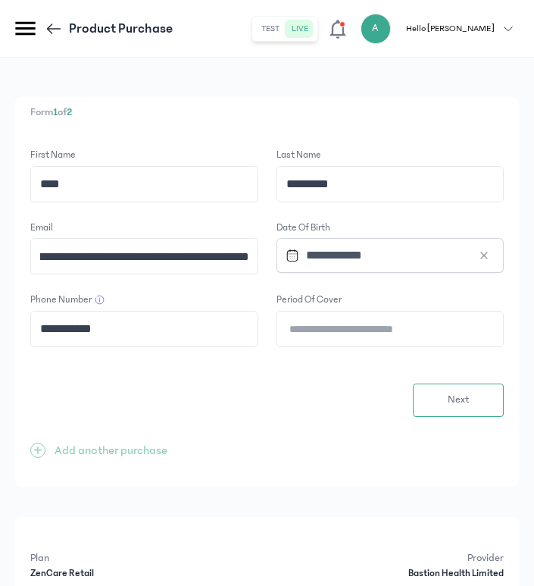
click at [255, 262] on input "**********" at bounding box center [144, 256] width 227 height 35
click at [39, 258] on input "**********" at bounding box center [144, 256] width 227 height 35
click at [42, 258] on input "**********" at bounding box center [144, 256] width 227 height 35
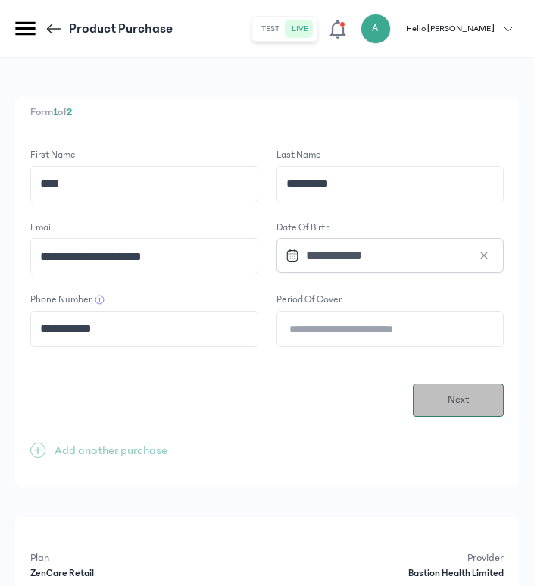
type input "**********"
click at [461, 389] on button "Next" at bounding box center [458, 399] width 91 height 33
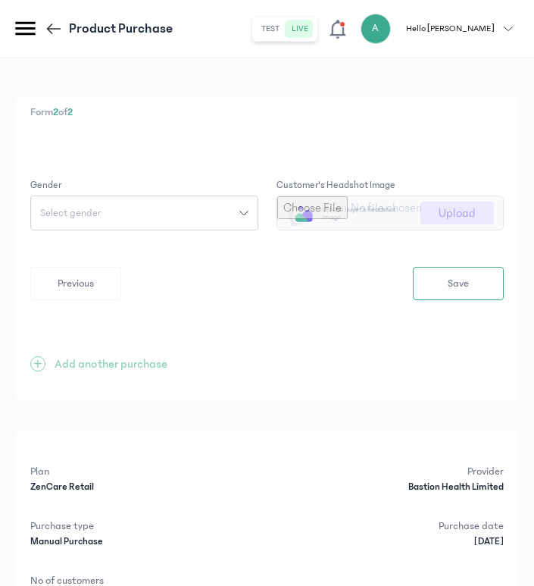
click at [253, 213] on button "Select gender" at bounding box center [144, 212] width 228 height 35
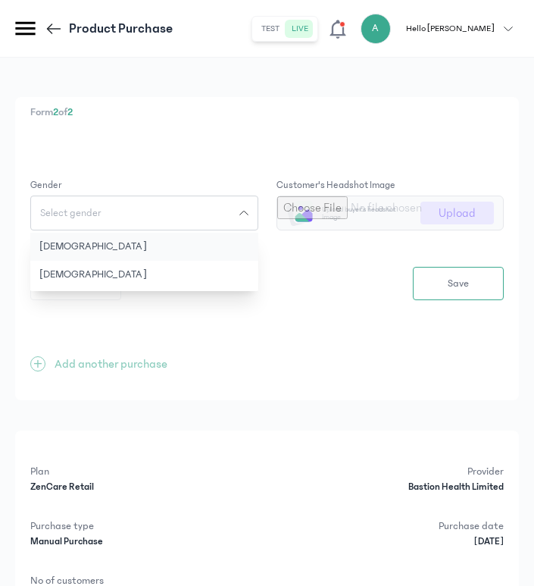
click at [173, 237] on button "[DEMOGRAPHIC_DATA]" at bounding box center [144, 247] width 228 height 28
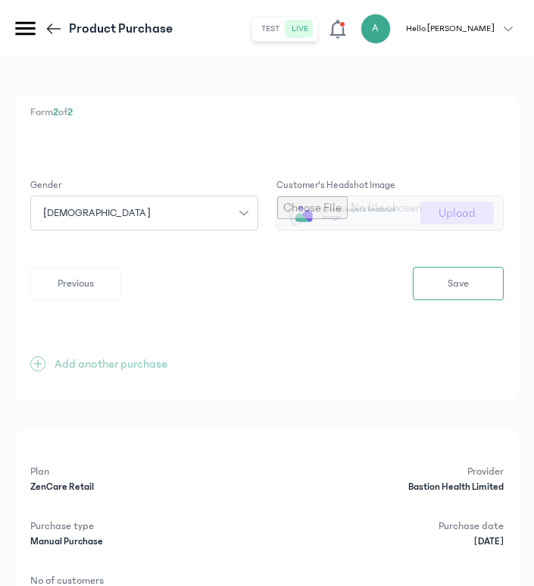
click at [448, 208] on input "file" at bounding box center [390, 212] width 227 height 33
type input "**********"
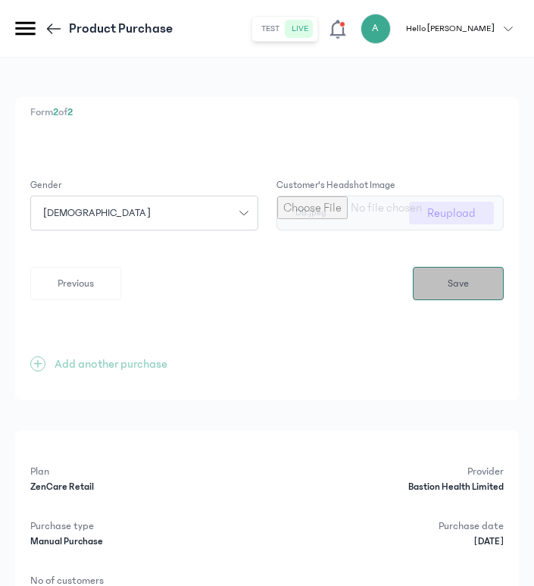
click at [442, 280] on button "Save" at bounding box center [458, 283] width 91 height 33
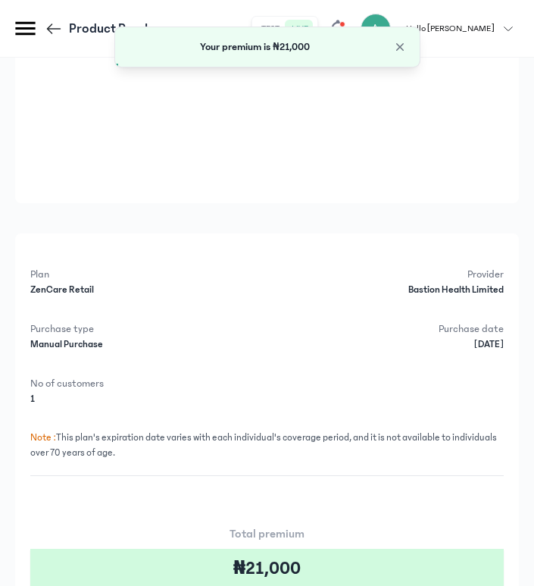
scroll to position [480, 0]
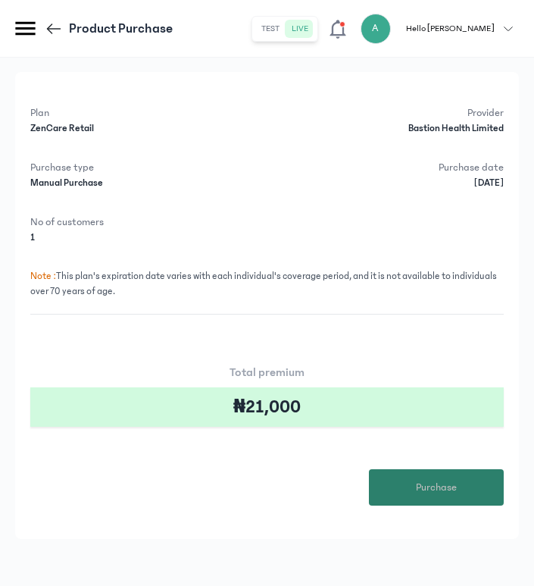
click at [411, 492] on button "Purchase" at bounding box center [436, 487] width 135 height 36
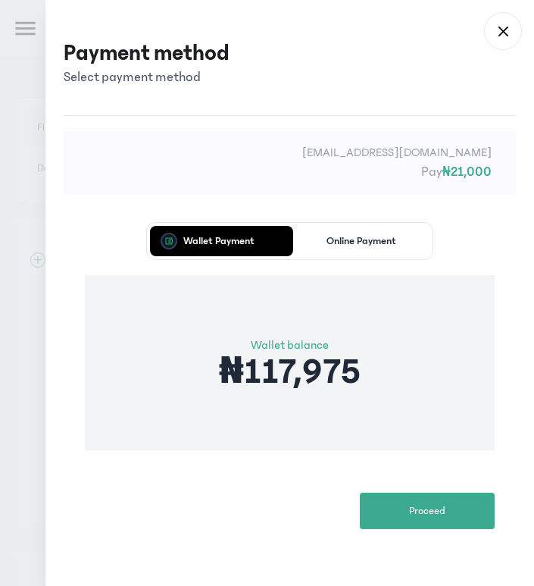
scroll to position [0, 0]
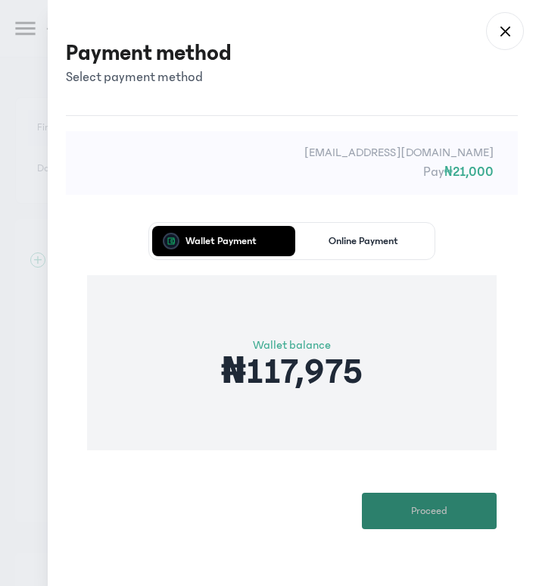
click at [395, 506] on button "Proceed" at bounding box center [429, 510] width 135 height 36
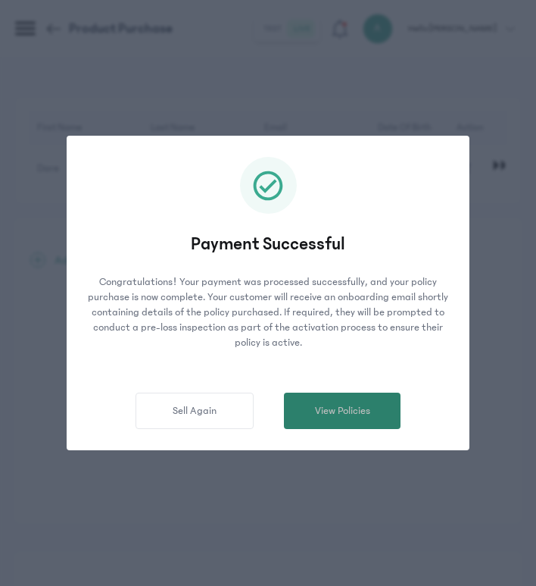
click at [379, 408] on button "View Policies" at bounding box center [342, 410] width 117 height 36
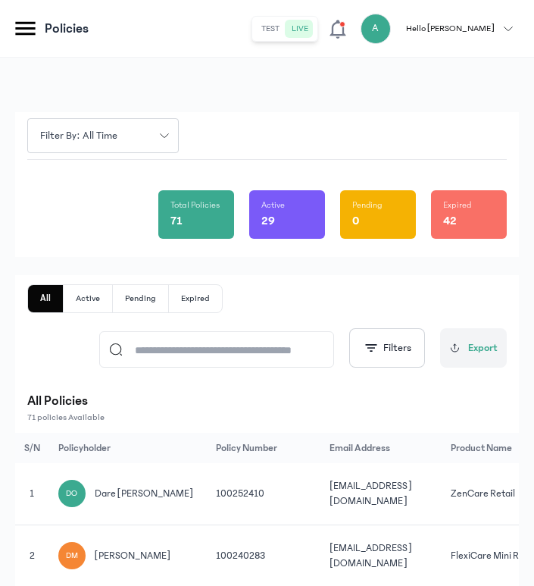
scroll to position [0, 294]
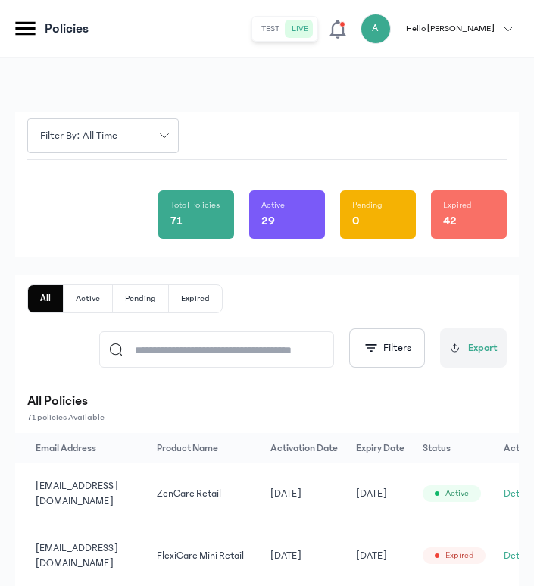
click at [504, 490] on button "Details" at bounding box center [519, 493] width 30 height 15
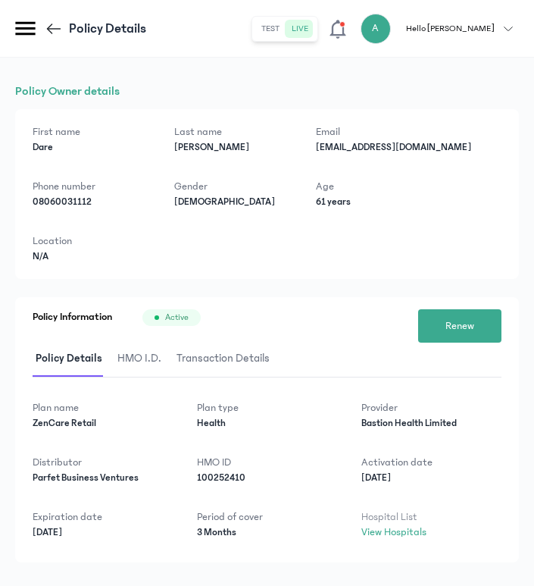
click at [139, 355] on span "HMO I.D." at bounding box center [139, 359] width 50 height 36
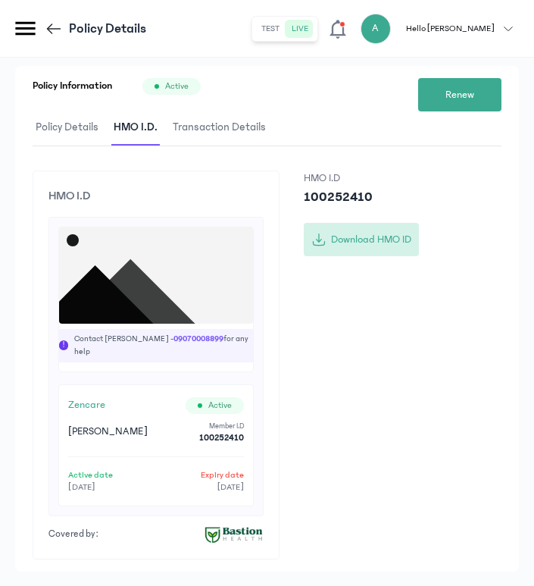
scroll to position [239, 0]
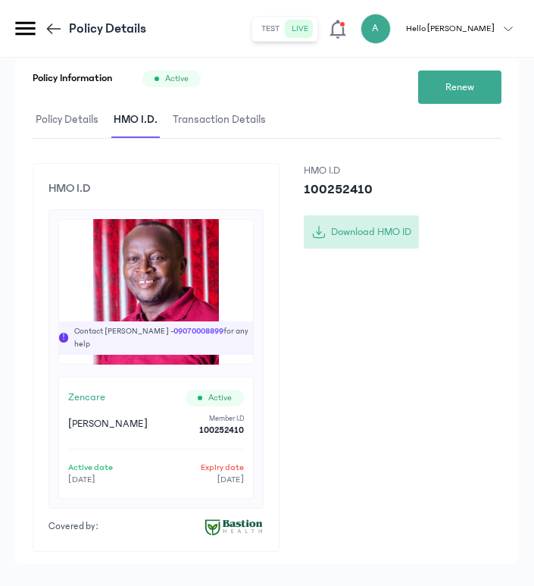
click at [377, 229] on button "Download HMO ID" at bounding box center [361, 231] width 115 height 33
click at [57, 29] on icon at bounding box center [54, 29] width 18 height 18
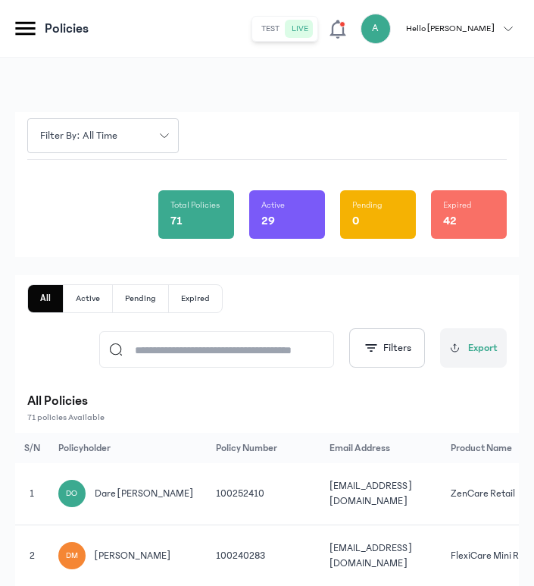
click at [32, 33] on icon at bounding box center [25, 29] width 20 height 14
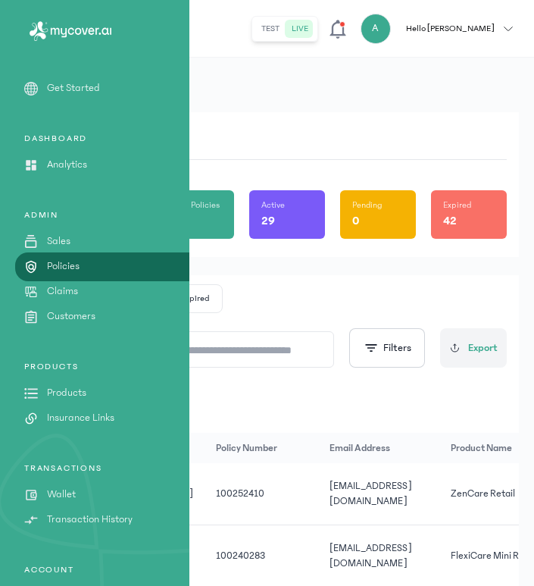
click at [72, 392] on p "Products" at bounding box center [66, 393] width 39 height 16
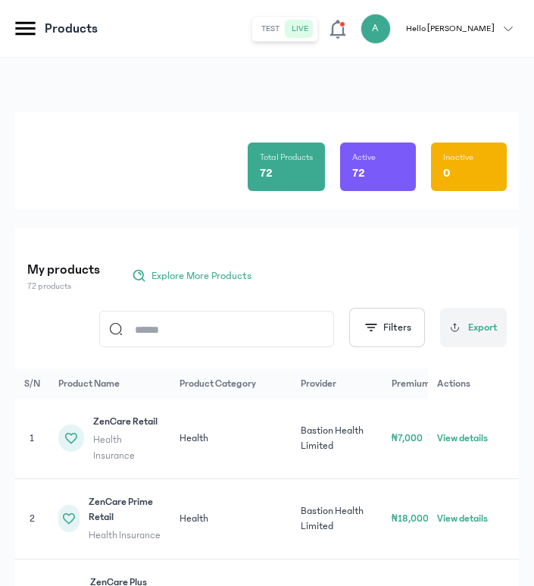
click at [211, 320] on input at bounding box center [224, 328] width 202 height 35
click at [147, 418] on span "ZenCare Retail" at bounding box center [127, 421] width 68 height 15
click at [462, 434] on button "View details" at bounding box center [462, 437] width 51 height 15
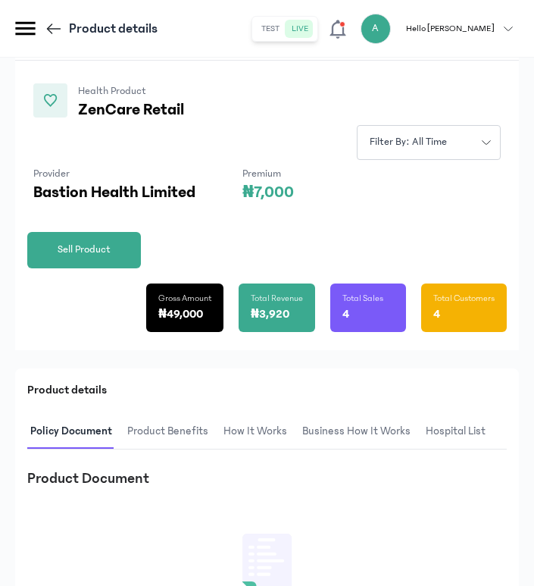
scroll to position [116, 0]
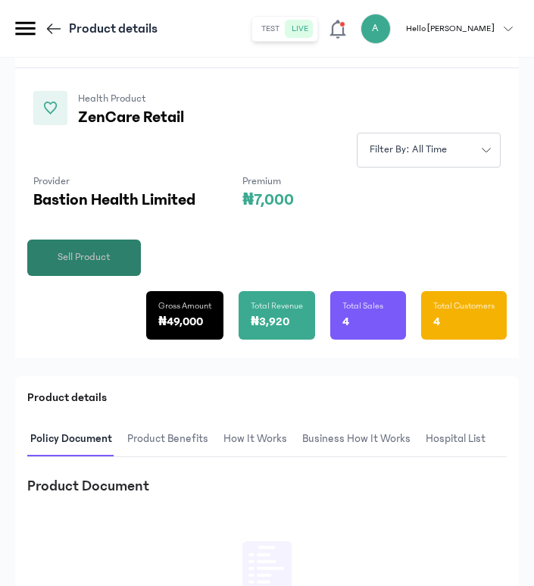
click at [78, 256] on span "Sell Product" at bounding box center [84, 257] width 53 height 16
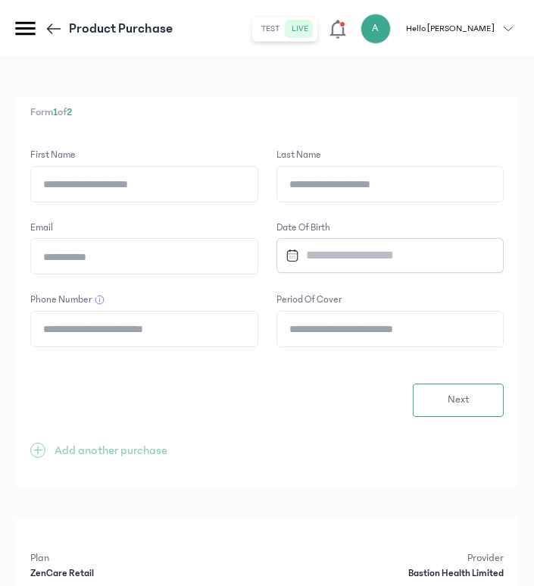
click at [210, 185] on input "First Name" at bounding box center [144, 184] width 227 height 35
paste input "**********"
click at [105, 183] on input "**********" at bounding box center [144, 184] width 227 height 35
drag, startPoint x: 83, startPoint y: 181, endPoint x: 160, endPoint y: 186, distance: 77.4
click at [160, 186] on input "**********" at bounding box center [144, 184] width 227 height 35
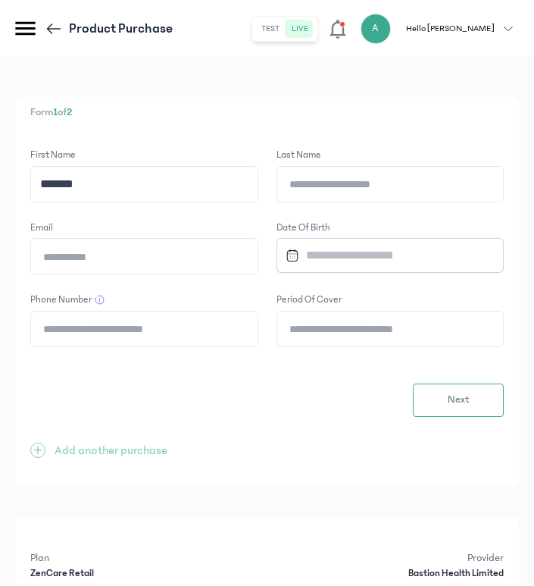
type input "*******"
click at [420, 190] on input "Last Name" at bounding box center [390, 184] width 227 height 35
paste input "*********"
type input "*********"
click at [220, 266] on input "Email" at bounding box center [144, 256] width 227 height 35
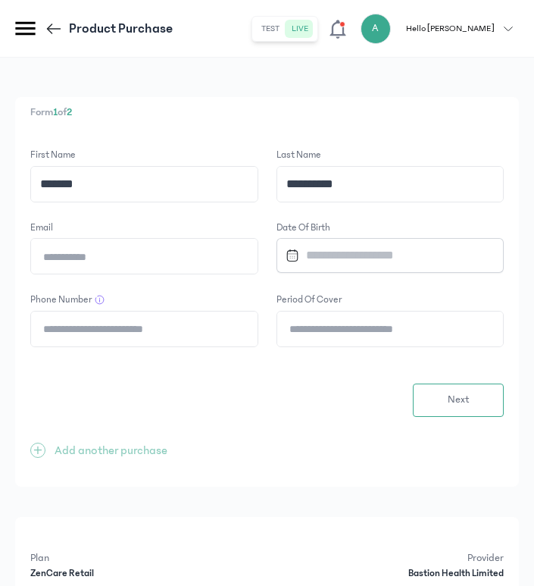
paste input "**********"
type input "**********"
click at [173, 328] on input "Phone Number" at bounding box center [144, 328] width 227 height 35
paste input "**********"
type input "**********"
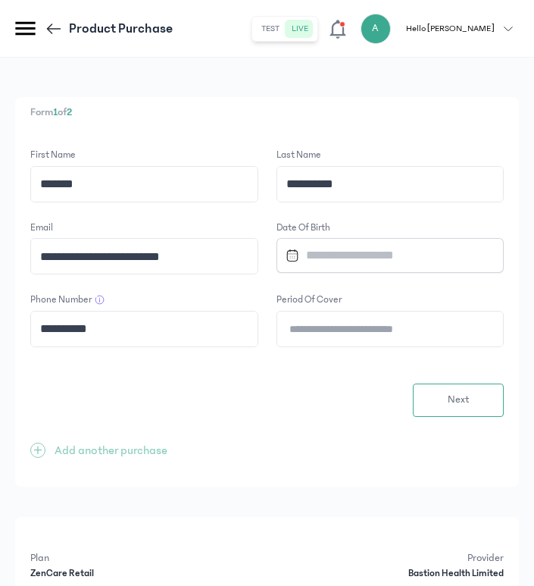
click at [457, 257] on input "Datepicker input" at bounding box center [385, 255] width 210 height 33
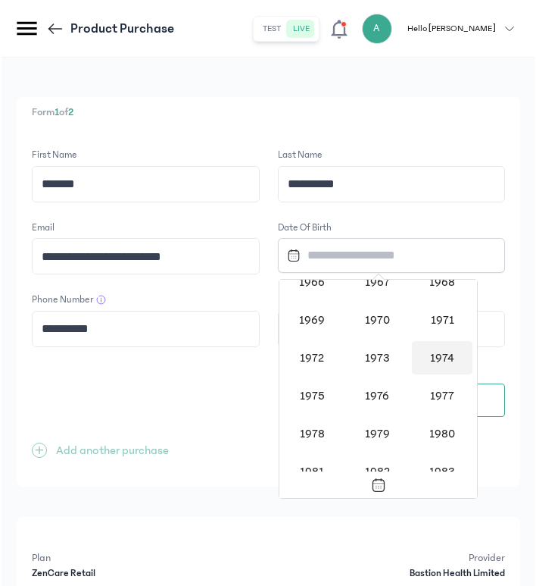
scroll to position [842, 0]
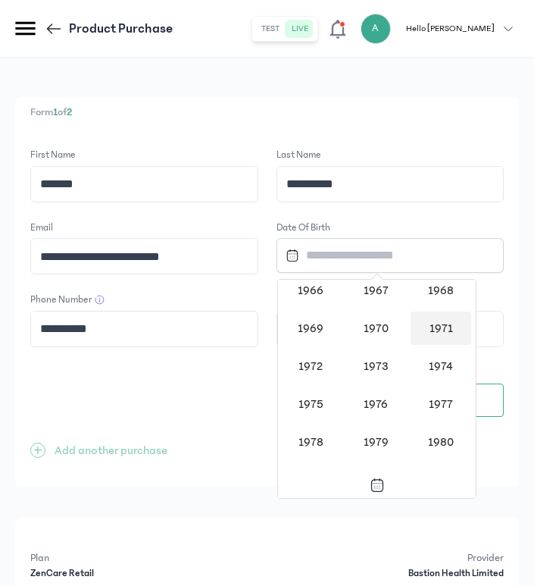
click at [448, 326] on div "1971" at bounding box center [441, 327] width 61 height 33
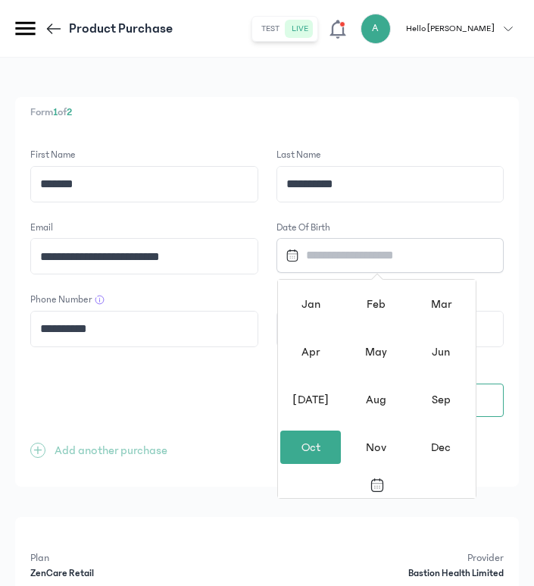
click at [309, 442] on div "Oct" at bounding box center [310, 446] width 61 height 33
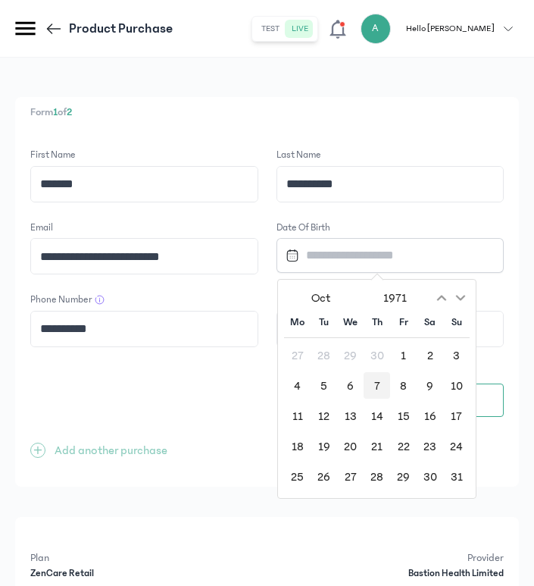
click at [375, 376] on div "7" at bounding box center [377, 385] width 27 height 27
type input "**********"
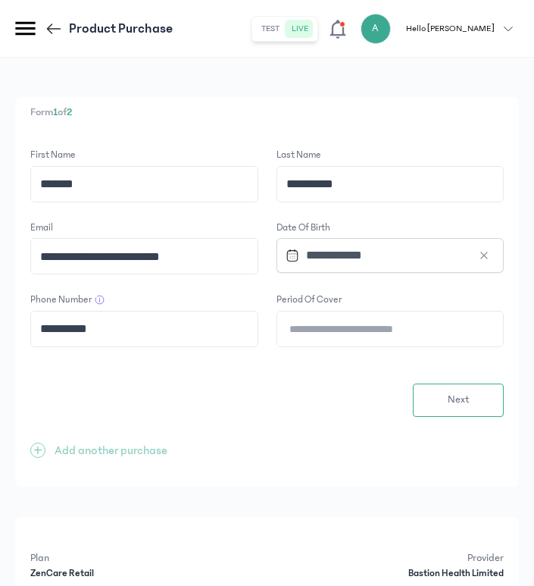
click at [385, 323] on input "Period of cover" at bounding box center [390, 328] width 227 height 35
type input "*"
click at [473, 405] on button "Next" at bounding box center [458, 399] width 91 height 33
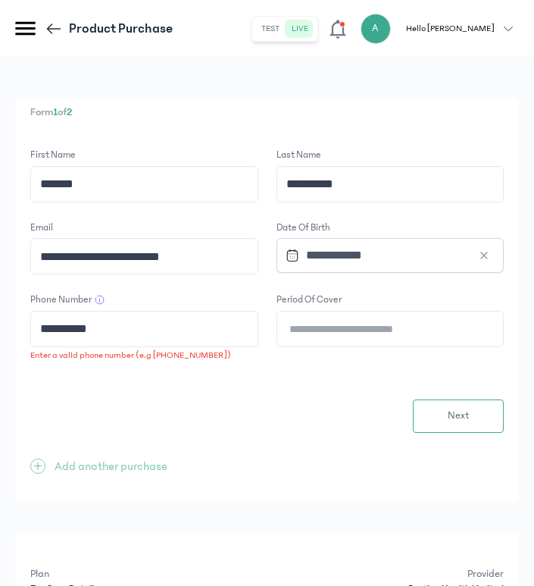
click at [162, 338] on input "**********" at bounding box center [144, 328] width 227 height 35
click at [40, 325] on input "**********" at bounding box center [144, 328] width 227 height 35
click at [110, 327] on input "**********" at bounding box center [144, 328] width 227 height 35
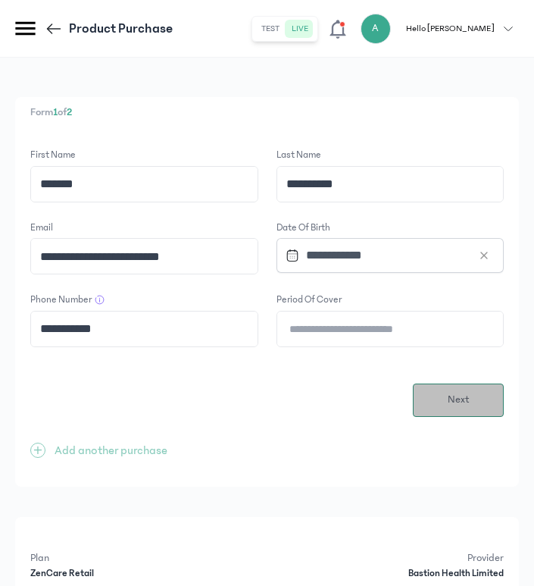
type input "**********"
click at [437, 389] on button "Next" at bounding box center [458, 399] width 91 height 33
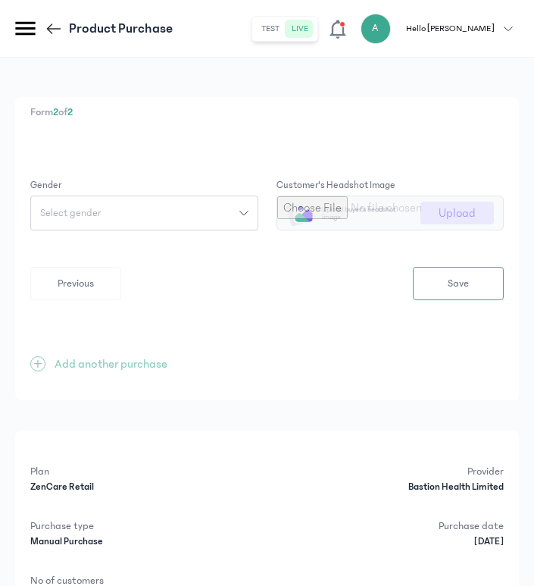
click at [252, 211] on button "Select gender" at bounding box center [144, 212] width 228 height 35
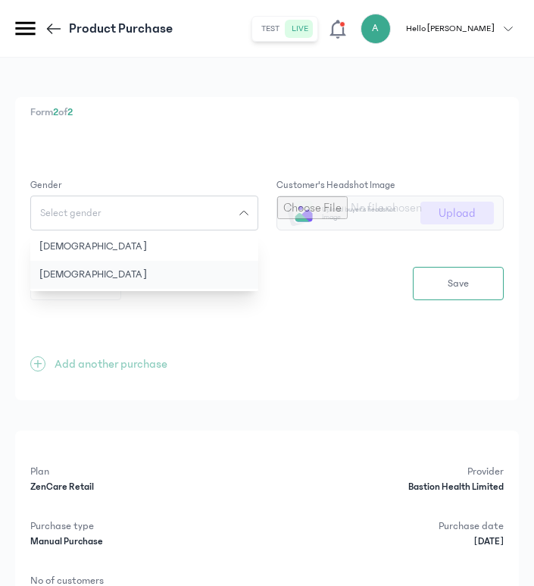
click at [167, 274] on button "[DEMOGRAPHIC_DATA]" at bounding box center [144, 275] width 228 height 28
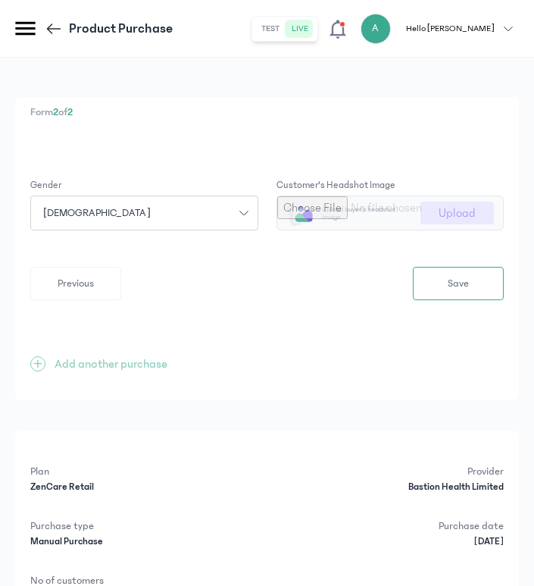
click at [466, 212] on input "file" at bounding box center [390, 212] width 227 height 33
type input "**********"
click at [277, 196] on input "file" at bounding box center [390, 212] width 227 height 33
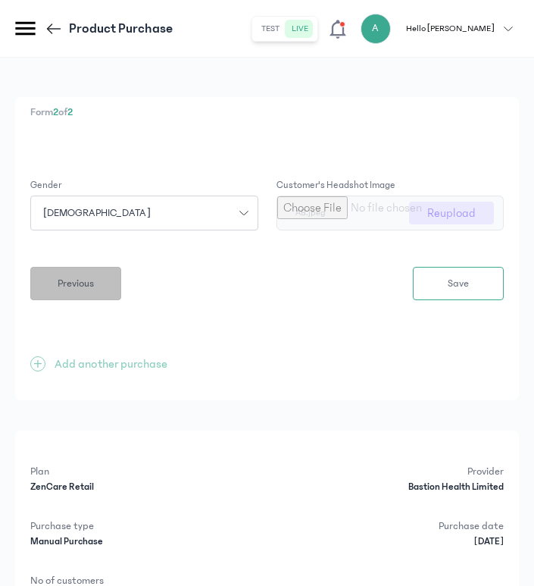
click at [88, 276] on span "Previous" at bounding box center [76, 284] width 36 height 16
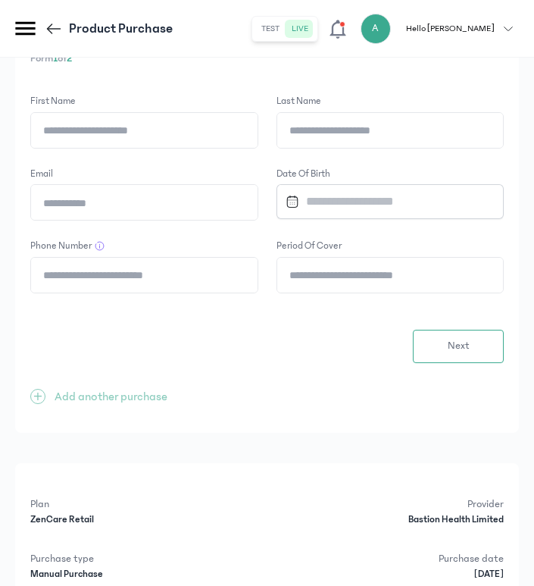
scroll to position [57, 0]
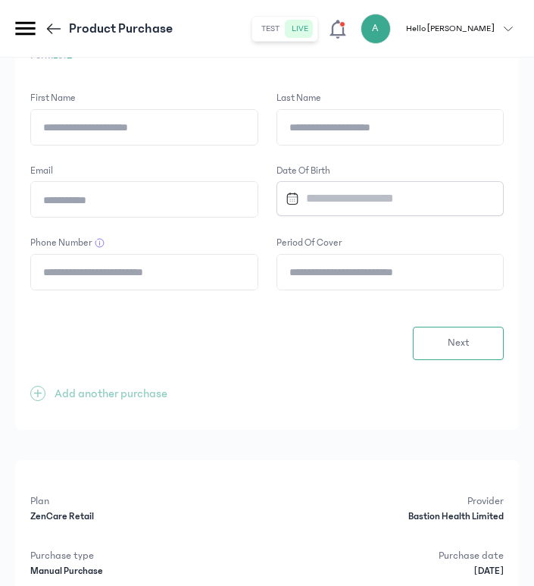
click at [163, 126] on input "First Name" at bounding box center [144, 127] width 227 height 35
paste input "**********"
drag, startPoint x: 86, startPoint y: 126, endPoint x: 169, endPoint y: 124, distance: 83.3
click at [167, 125] on input "**********" at bounding box center [144, 127] width 227 height 35
type input "*******"
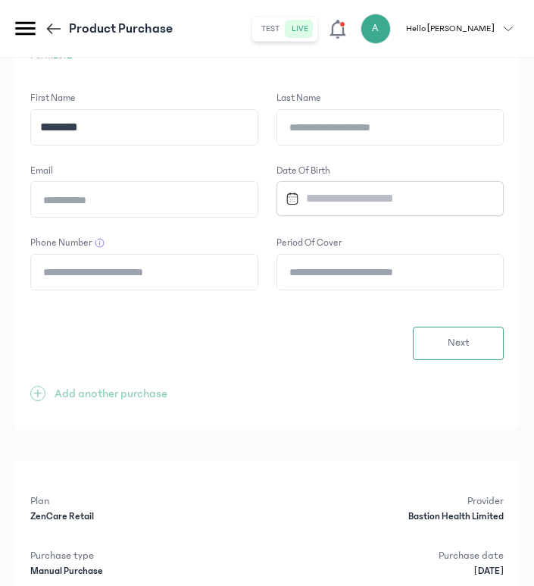
click at [337, 131] on input "Last Name" at bounding box center [390, 127] width 227 height 35
paste input "*********"
type input "*********"
click at [139, 190] on input "Email" at bounding box center [144, 199] width 227 height 35
paste input "**********"
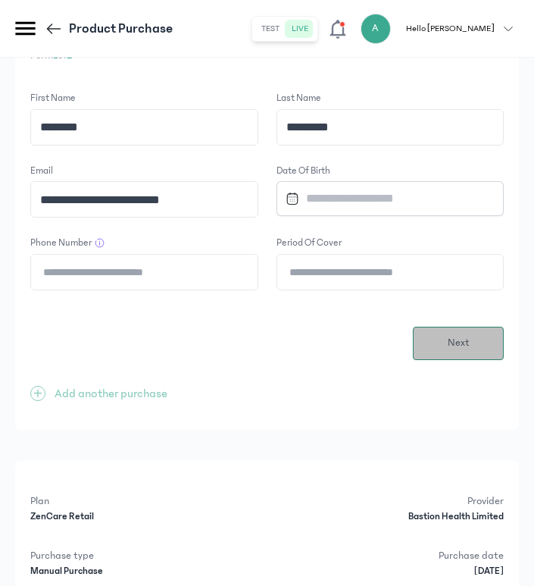
type input "**********"
click at [186, 278] on input "Phone Number" at bounding box center [144, 272] width 227 height 35
paste input "**********"
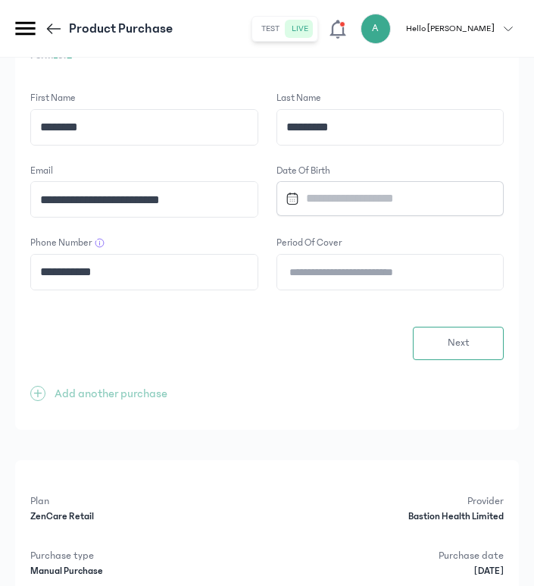
type input "**********"
click at [348, 193] on input "Datepicker input" at bounding box center [385, 198] width 210 height 33
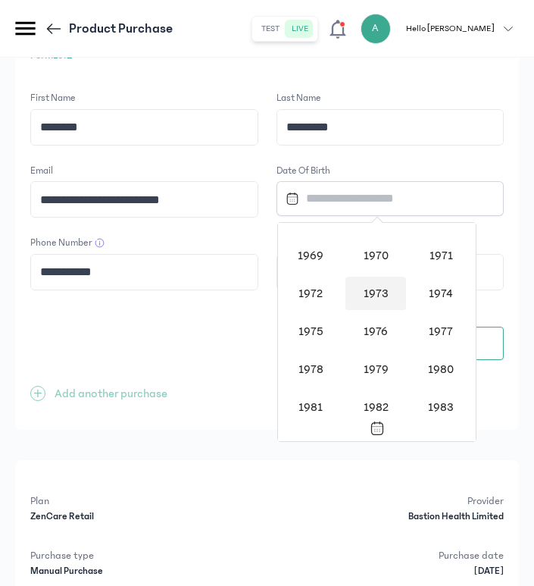
scroll to position [855, 0]
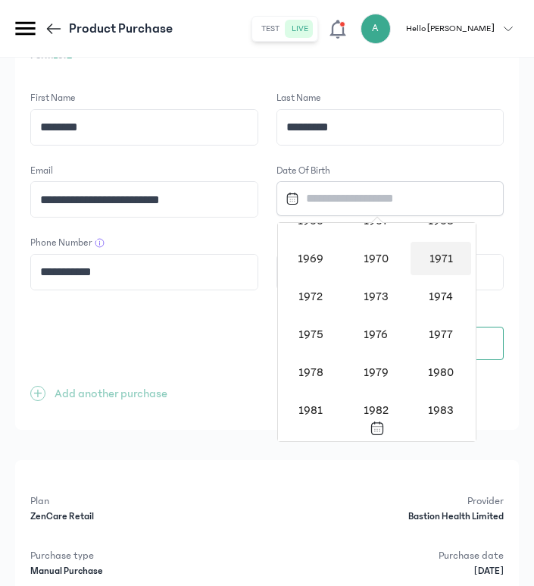
click at [439, 258] on div "1971" at bounding box center [441, 258] width 61 height 33
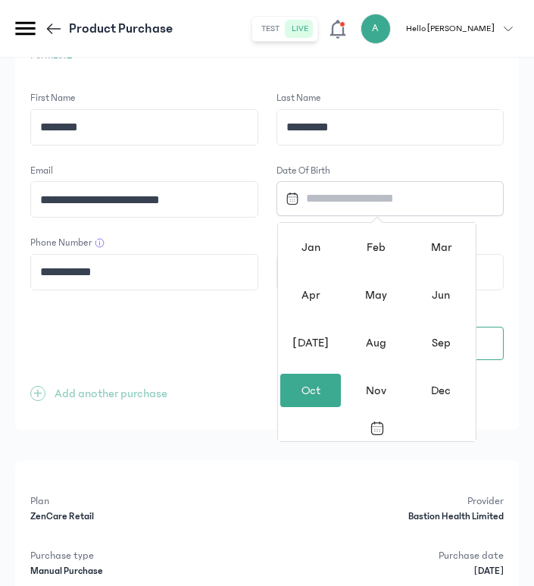
click at [313, 384] on div "Oct" at bounding box center [310, 389] width 61 height 33
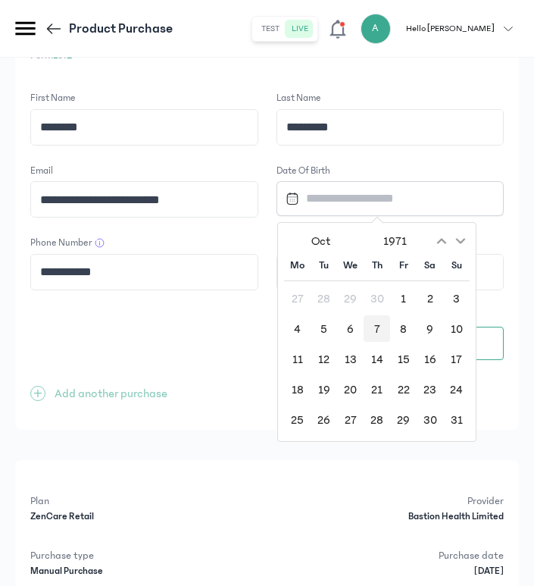
click at [383, 331] on div "7" at bounding box center [377, 328] width 27 height 27
type input "**********"
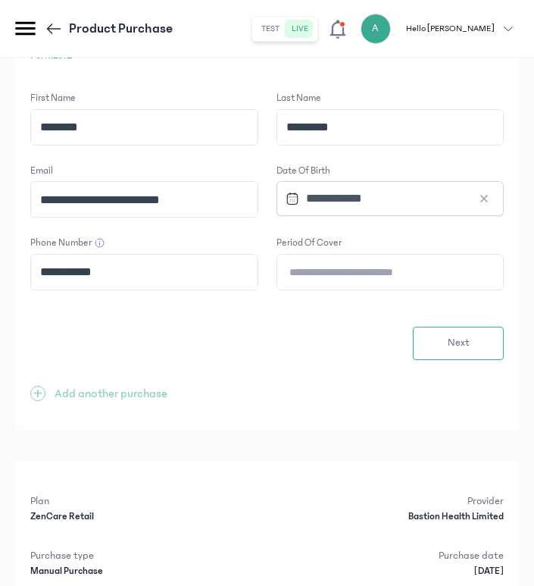
click at [367, 267] on input "Period of cover" at bounding box center [390, 272] width 227 height 35
type input "*"
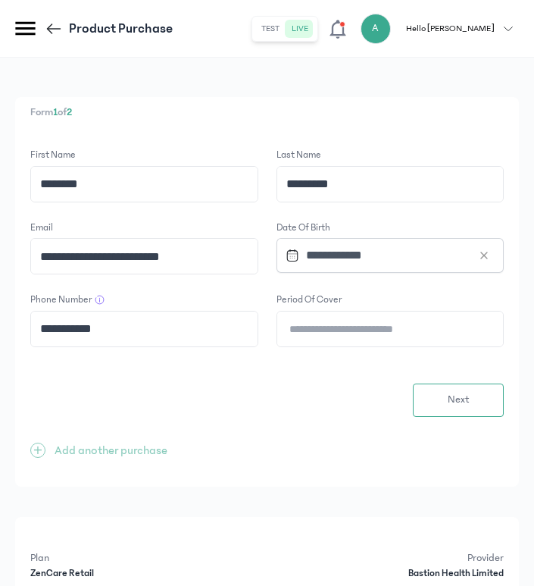
click at [49, 24] on icon at bounding box center [54, 29] width 18 height 18
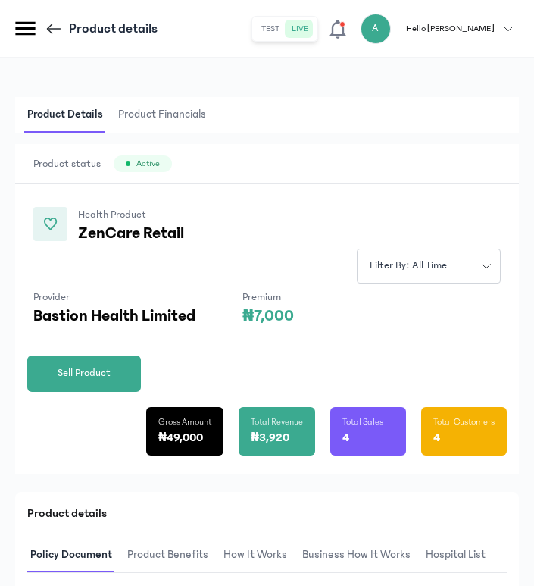
scroll to position [570, 0]
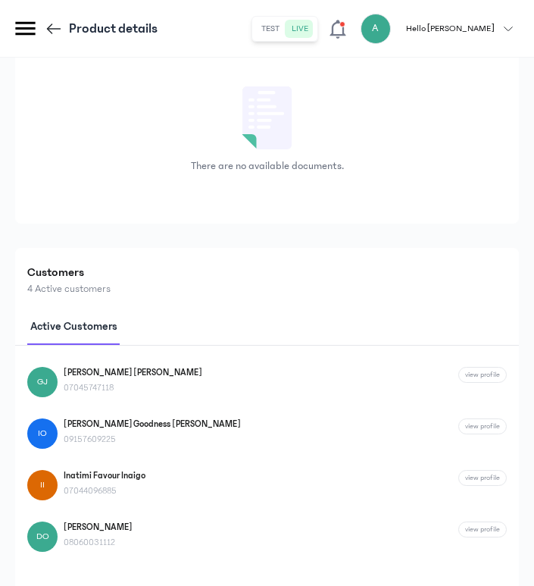
click at [52, 24] on icon at bounding box center [54, 29] width 18 height 18
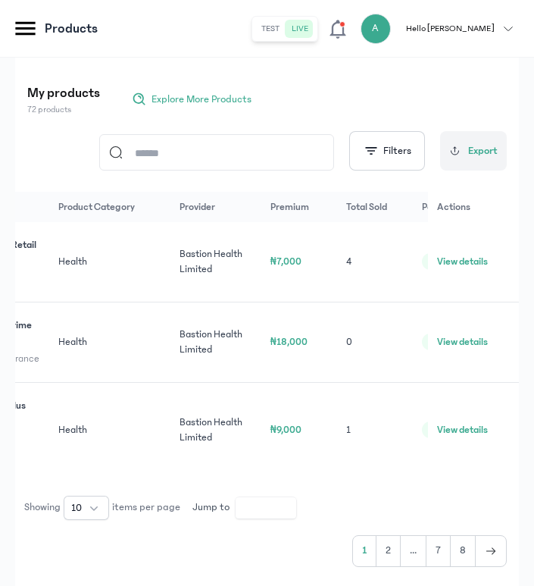
scroll to position [0, 129]
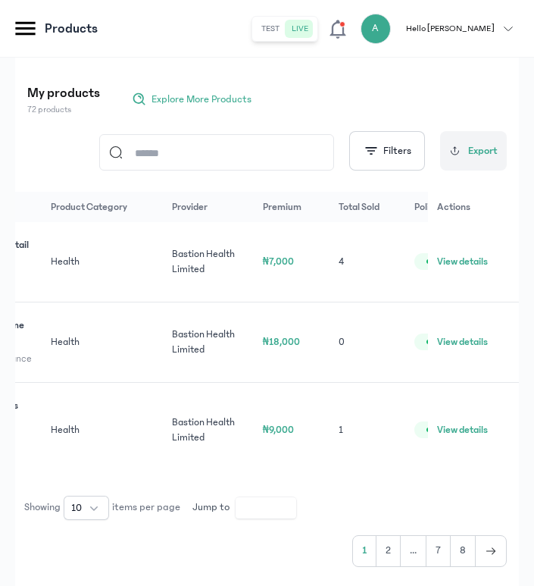
click at [470, 437] on button "View details" at bounding box center [462, 429] width 51 height 15
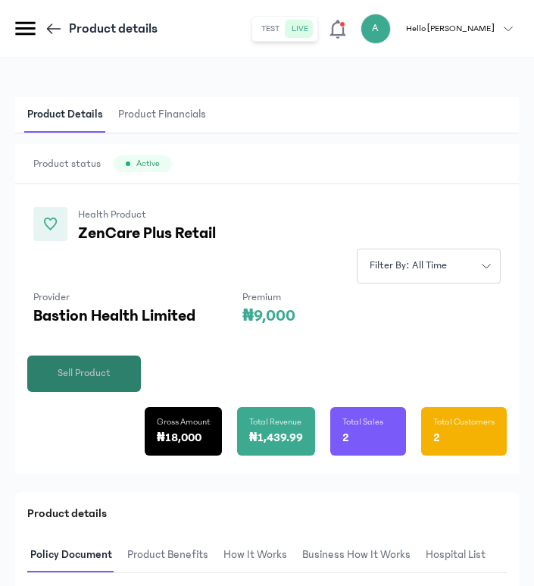
click at [94, 374] on span "Sell Product" at bounding box center [84, 373] width 53 height 16
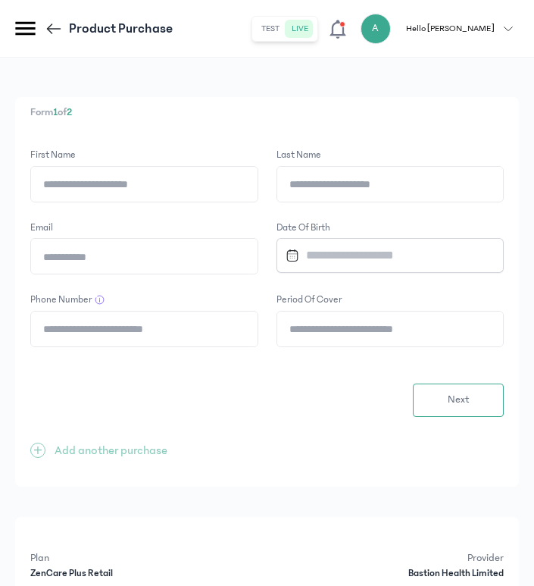
click at [148, 186] on input "First Name" at bounding box center [144, 184] width 227 height 35
paste input "**********"
type input "*"
click at [120, 334] on input "Phone Number" at bounding box center [144, 328] width 227 height 35
click at [118, 337] on input "Phone Number" at bounding box center [144, 328] width 227 height 35
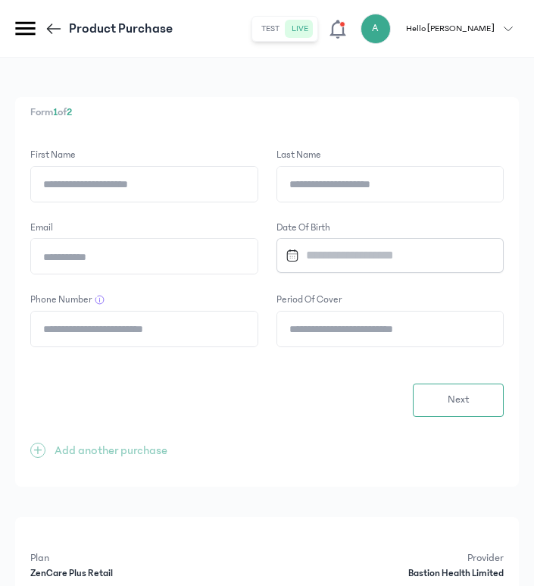
paste input "text"
click at [142, 182] on input "First Name" at bounding box center [144, 184] width 227 height 35
paste input "**********"
drag, startPoint x: 84, startPoint y: 183, endPoint x: 187, endPoint y: 189, distance: 103.2
click at [187, 189] on input "**********" at bounding box center [144, 184] width 227 height 35
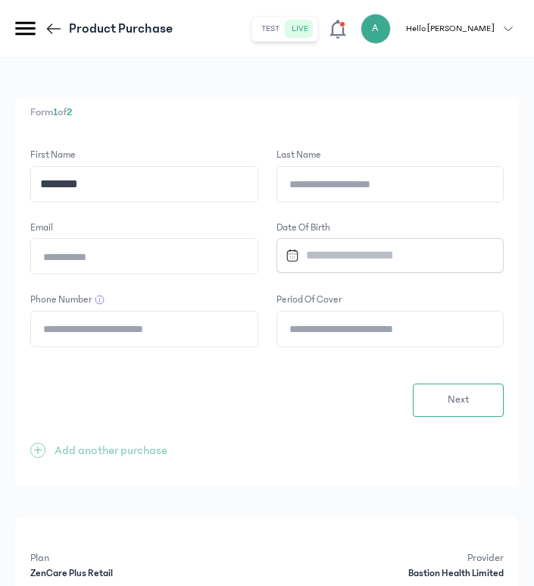
type input "*******"
click at [303, 189] on input "Last Name" at bounding box center [390, 184] width 227 height 35
paste input "*********"
type input "*********"
click at [113, 258] on input "Email" at bounding box center [144, 256] width 227 height 35
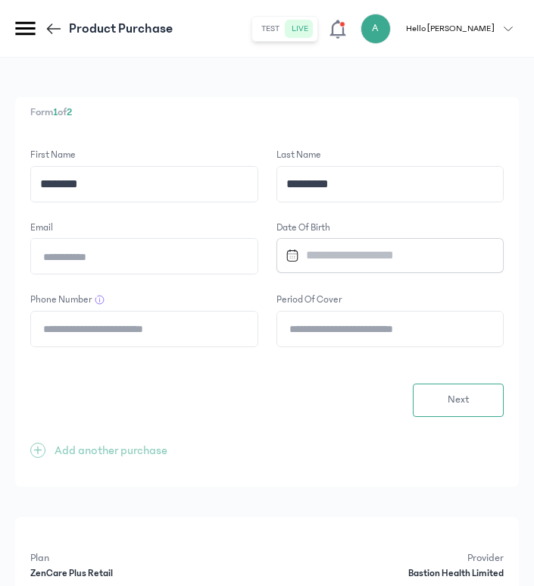
paste input "**********"
type input "**********"
click at [90, 325] on input "Phone Number" at bounding box center [144, 328] width 227 height 35
paste input "**********"
type input "**********"
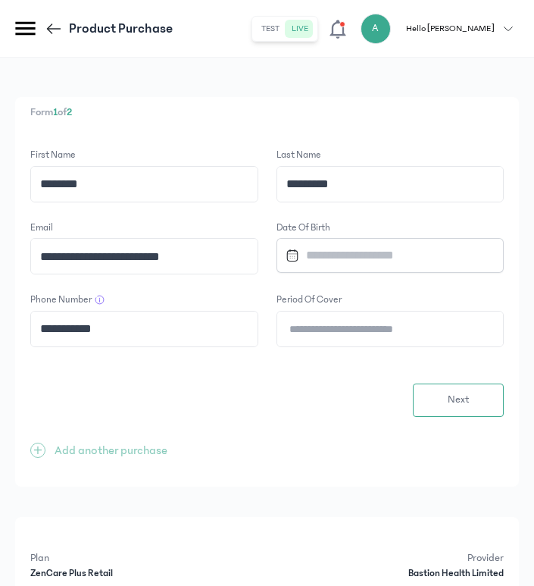
click at [341, 324] on input "Period of cover" at bounding box center [390, 328] width 227 height 35
type input "*"
click at [367, 252] on input "Datepicker input" at bounding box center [385, 255] width 210 height 33
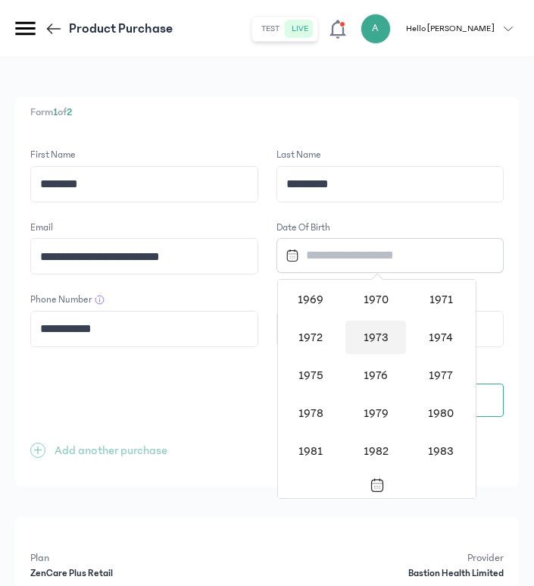
scroll to position [836, 0]
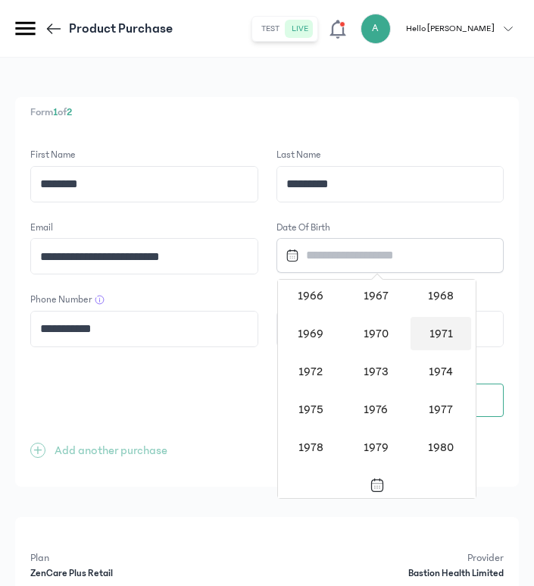
click at [441, 331] on div "1971" at bounding box center [441, 333] width 61 height 33
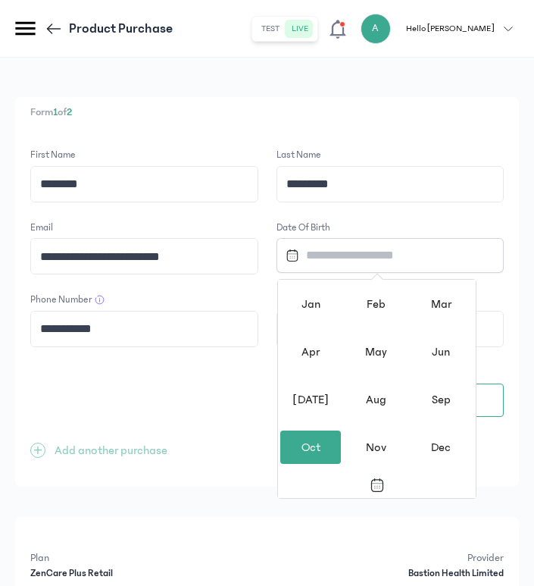
click at [328, 439] on div "Oct" at bounding box center [310, 446] width 61 height 33
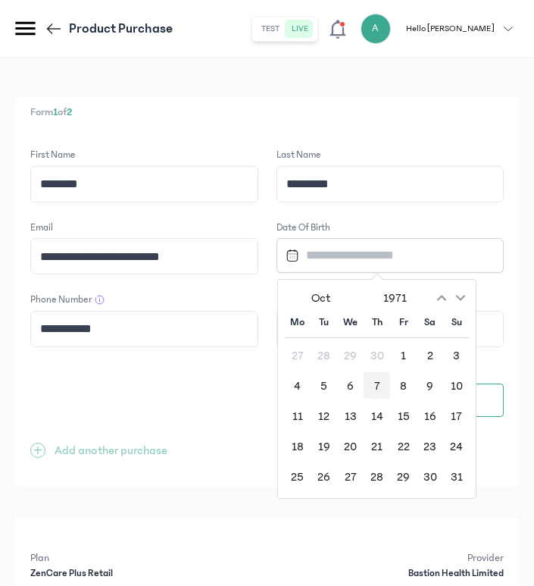
click at [376, 389] on div "7" at bounding box center [377, 385] width 27 height 27
type input "**********"
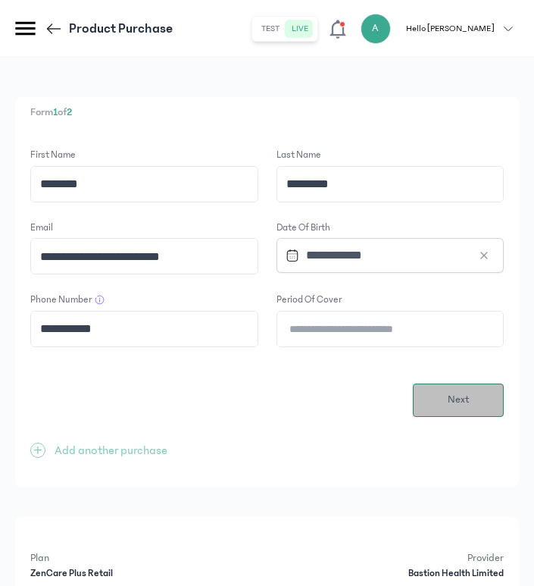
click at [480, 389] on button "Next" at bounding box center [458, 399] width 91 height 33
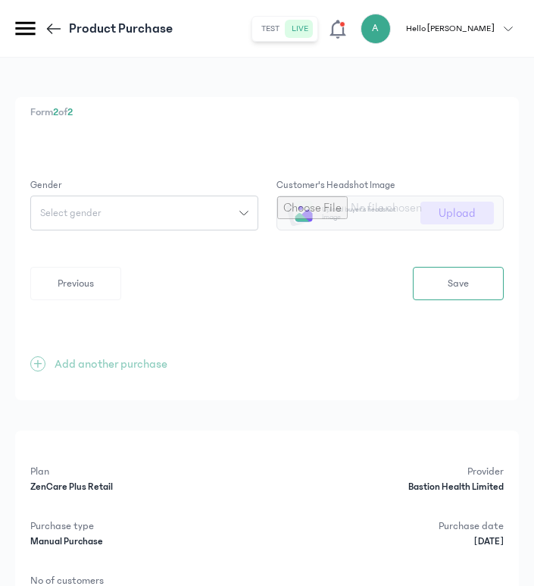
click at [245, 208] on icon "button" at bounding box center [243, 212] width 9 height 9
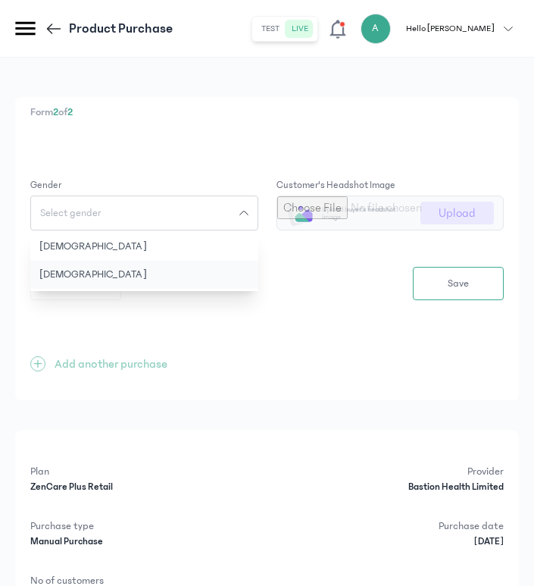
click at [157, 265] on button "[DEMOGRAPHIC_DATA]" at bounding box center [144, 275] width 228 height 28
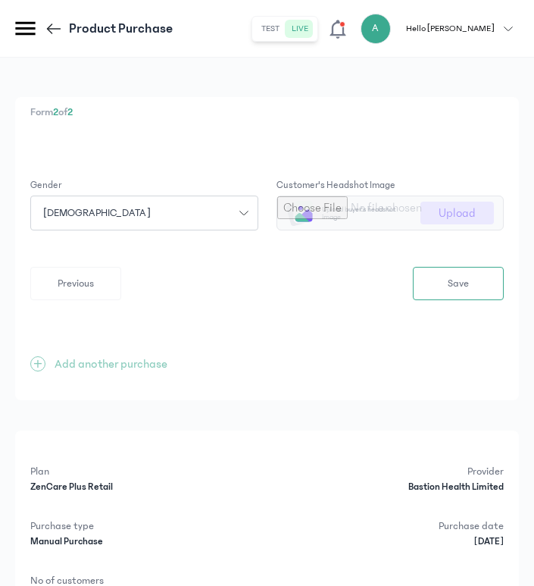
click at [466, 211] on input "file" at bounding box center [390, 212] width 227 height 33
type input "**********"
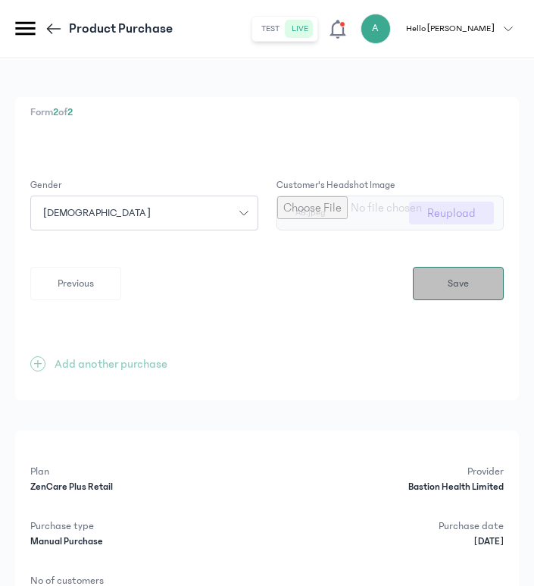
click at [484, 286] on button "Save" at bounding box center [458, 283] width 91 height 33
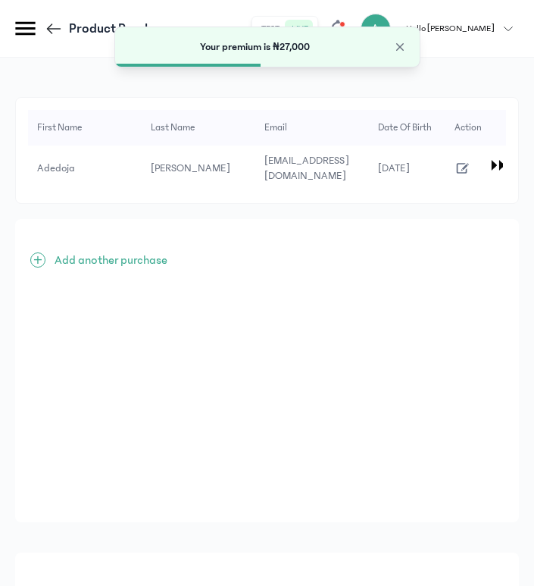
scroll to position [480, 0]
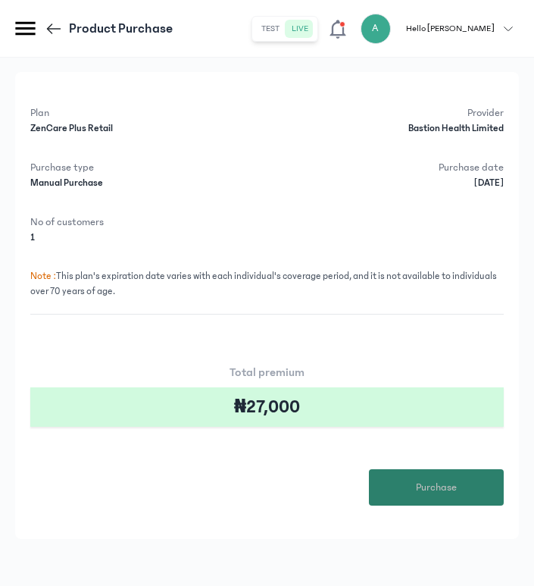
click at [432, 488] on span "Purchase" at bounding box center [436, 488] width 41 height 16
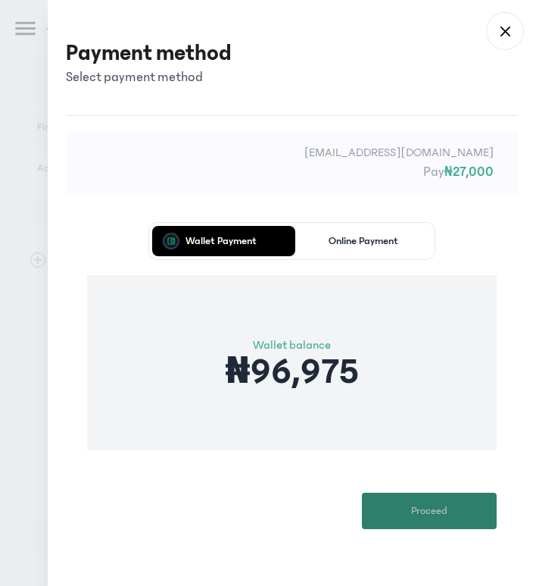
click at [433, 504] on span "Proceed" at bounding box center [429, 511] width 36 height 16
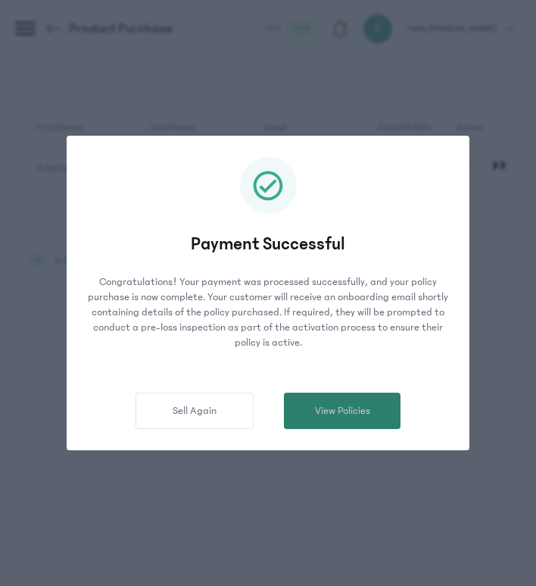
click at [328, 409] on span "View Policies" at bounding box center [342, 411] width 55 height 16
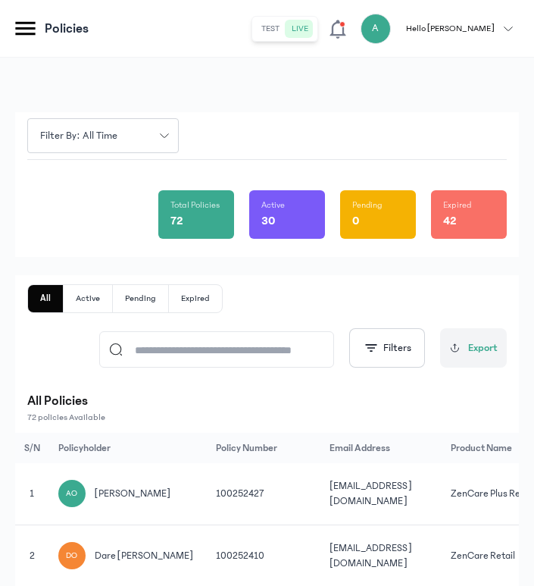
scroll to position [0, 293]
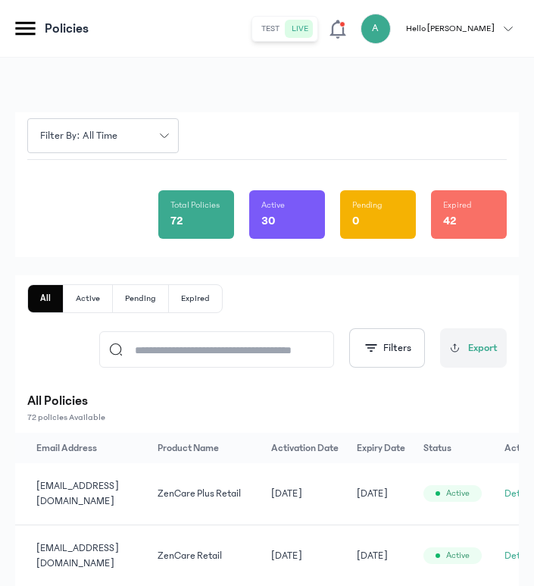
click at [505, 491] on button "Details" at bounding box center [520, 493] width 30 height 15
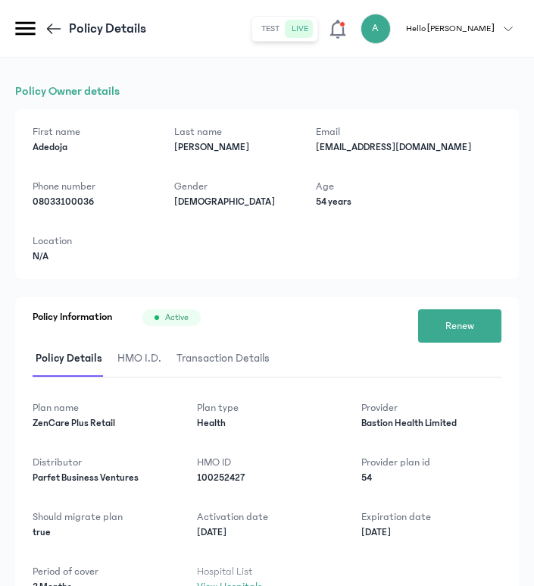
click at [138, 353] on span "HMO I.D." at bounding box center [139, 359] width 50 height 36
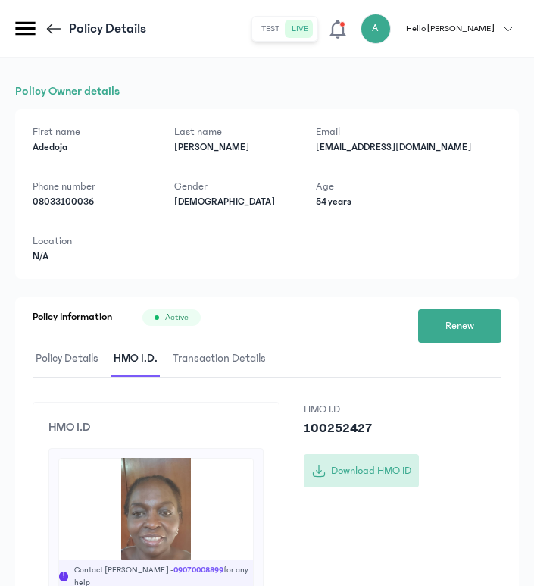
click at [361, 470] on button "Download HMO ID" at bounding box center [361, 470] width 115 height 33
